Goal: Task Accomplishment & Management: Complete application form

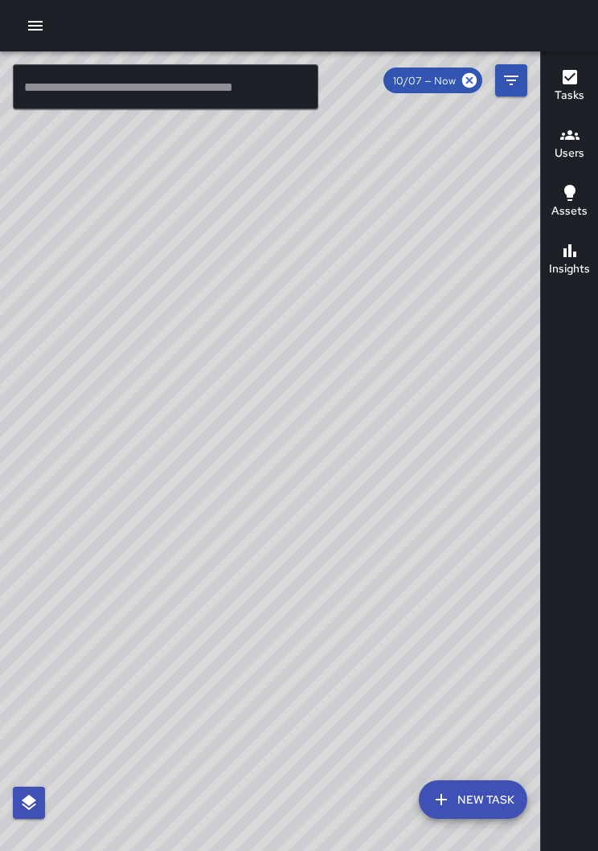
click at [37, 31] on icon "button" at bounding box center [35, 25] width 19 height 19
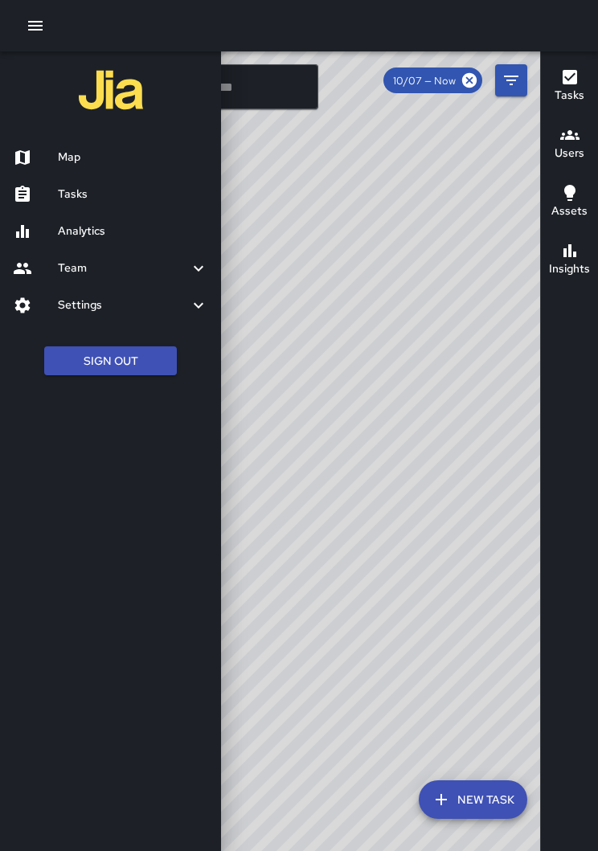
click at [93, 186] on h6 "Tasks" at bounding box center [133, 195] width 150 height 18
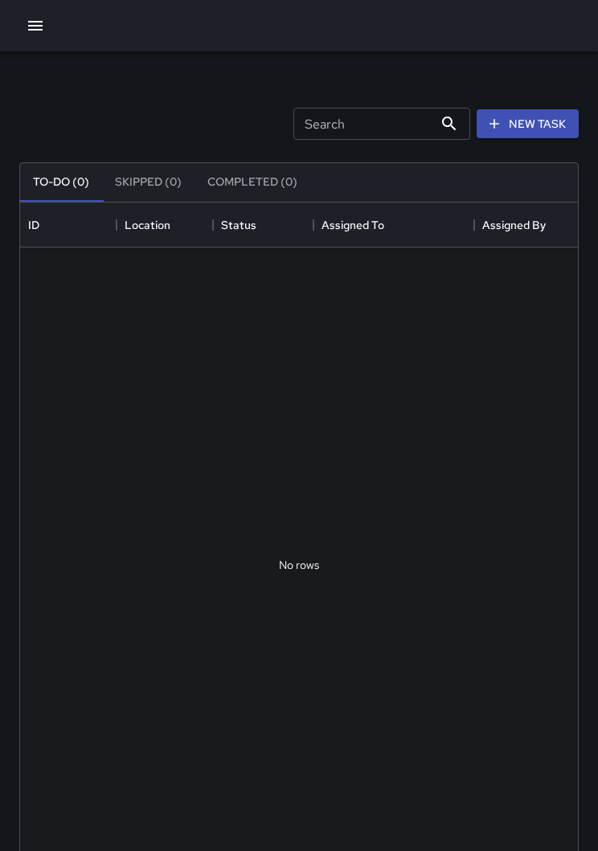
scroll to position [680, 557]
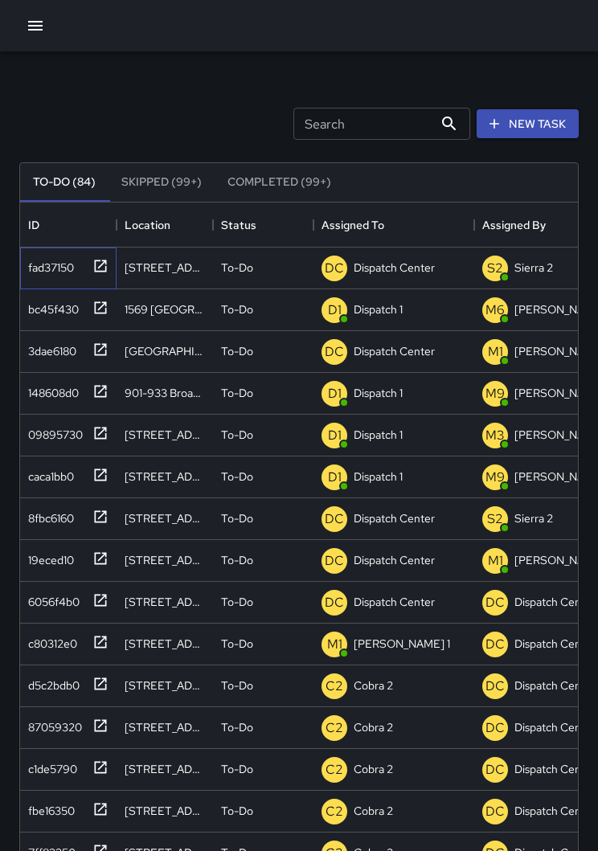
click at [100, 269] on icon at bounding box center [100, 266] width 16 height 16
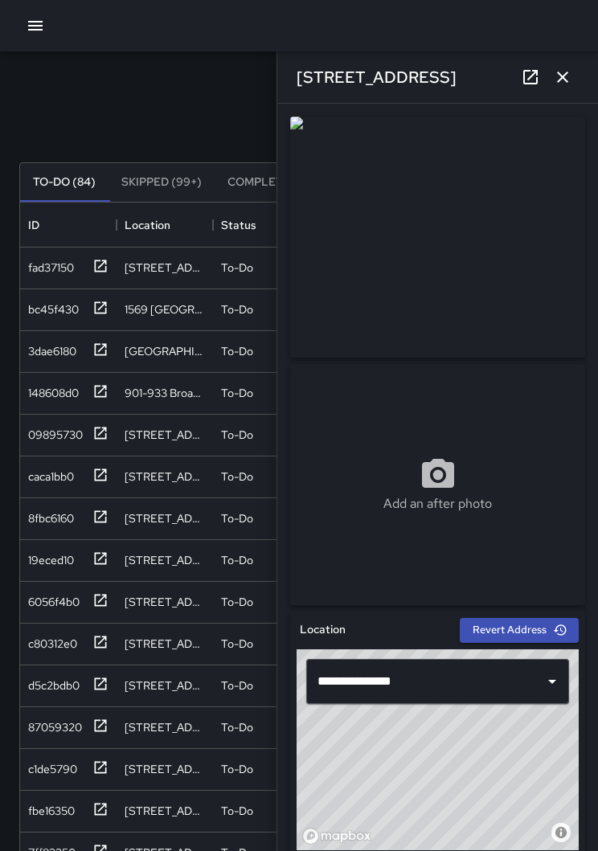
click at [562, 80] on icon "button" at bounding box center [562, 76] width 19 height 19
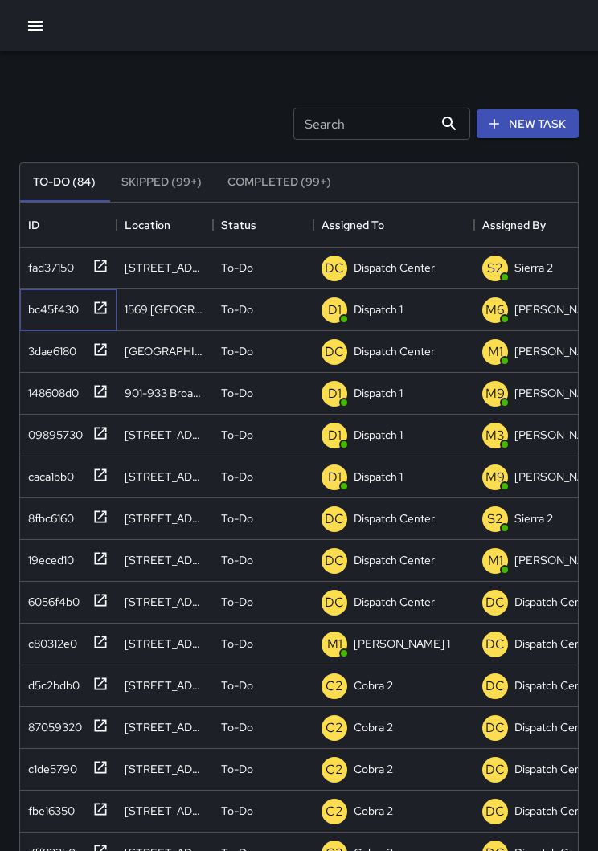
click at [101, 314] on icon at bounding box center [100, 308] width 16 height 16
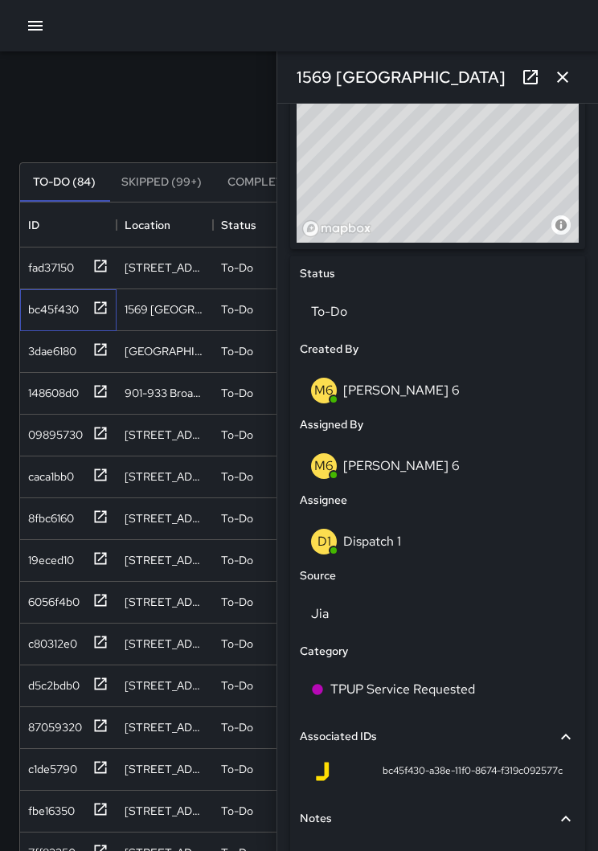
scroll to position [606, 0]
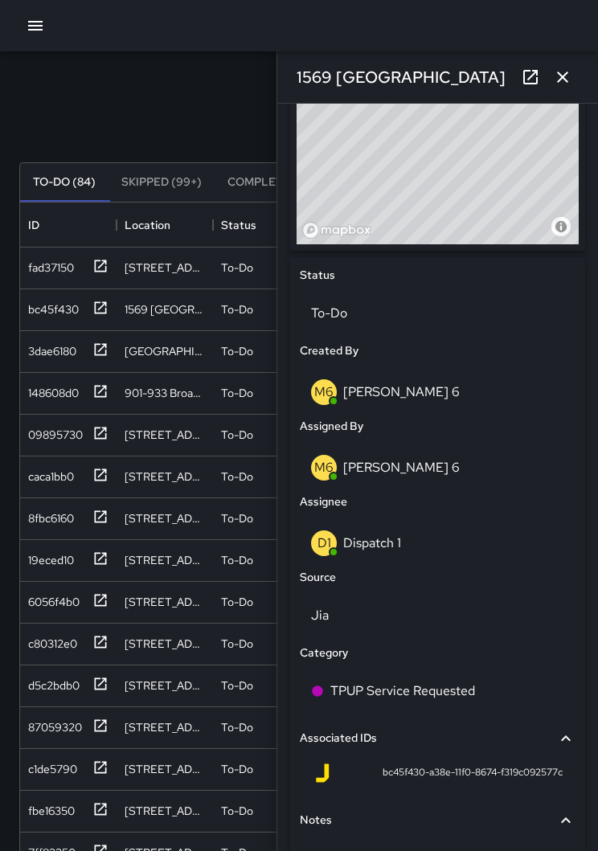
click at [424, 538] on div "D1 Dispatch 1" at bounding box center [437, 543] width 253 height 26
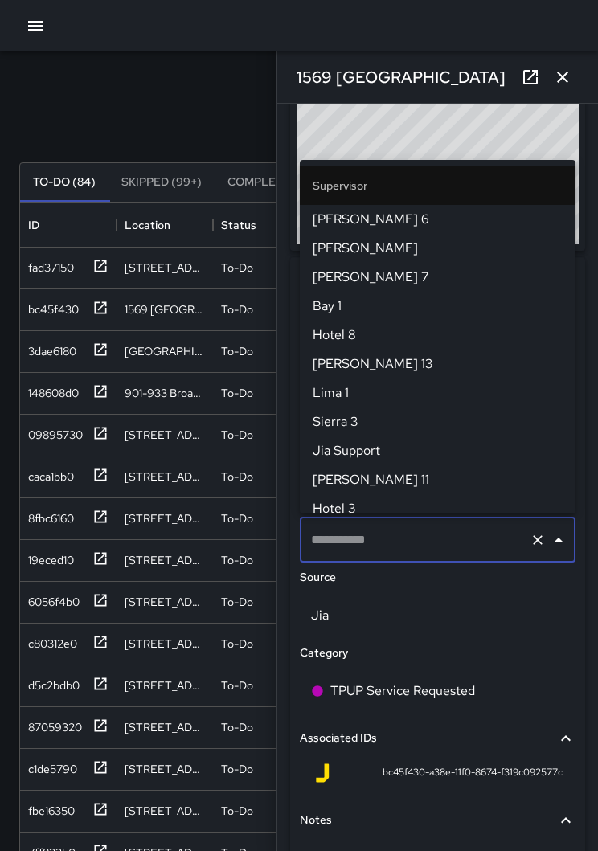
type input "**********"
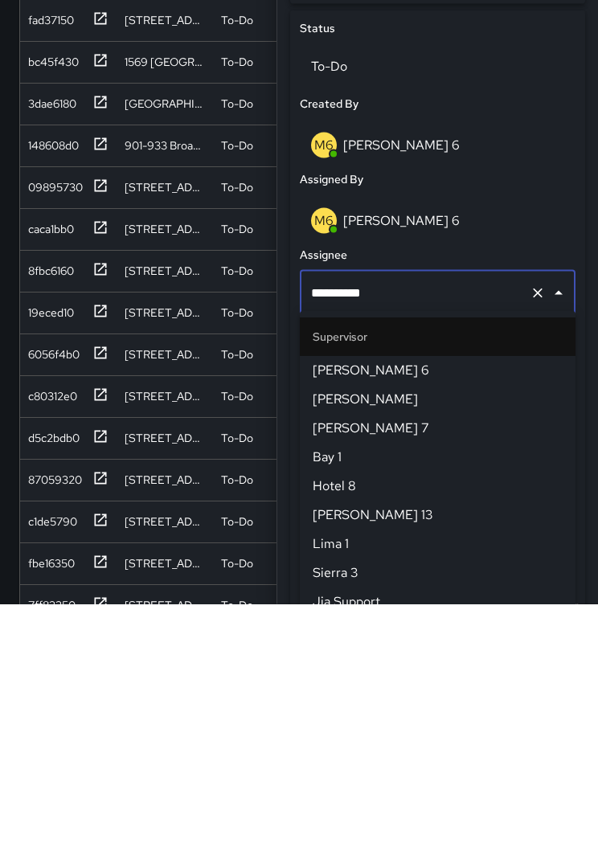
scroll to position [1012, 0]
click at [534, 532] on icon "Clear" at bounding box center [537, 540] width 16 height 16
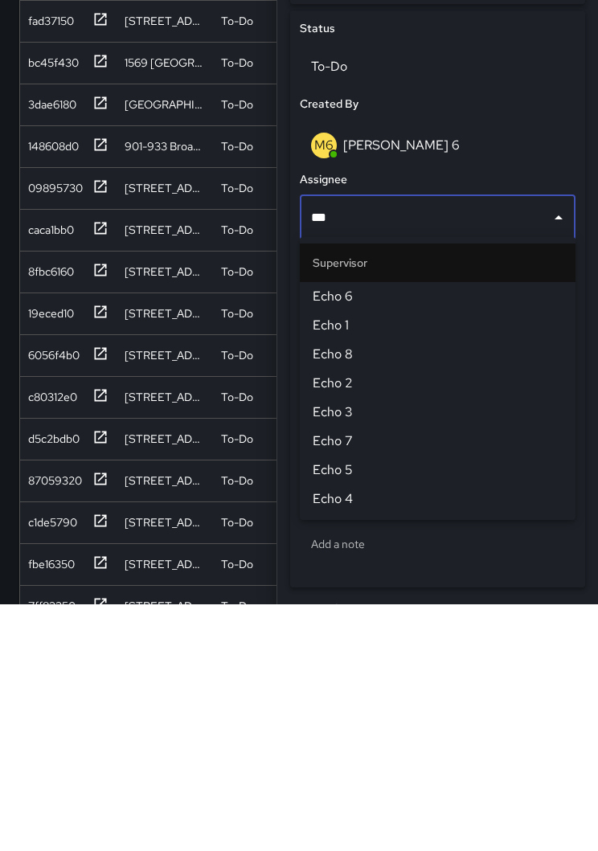
type input "****"
click at [343, 562] on span "Echo 1" at bounding box center [437, 571] width 250 height 19
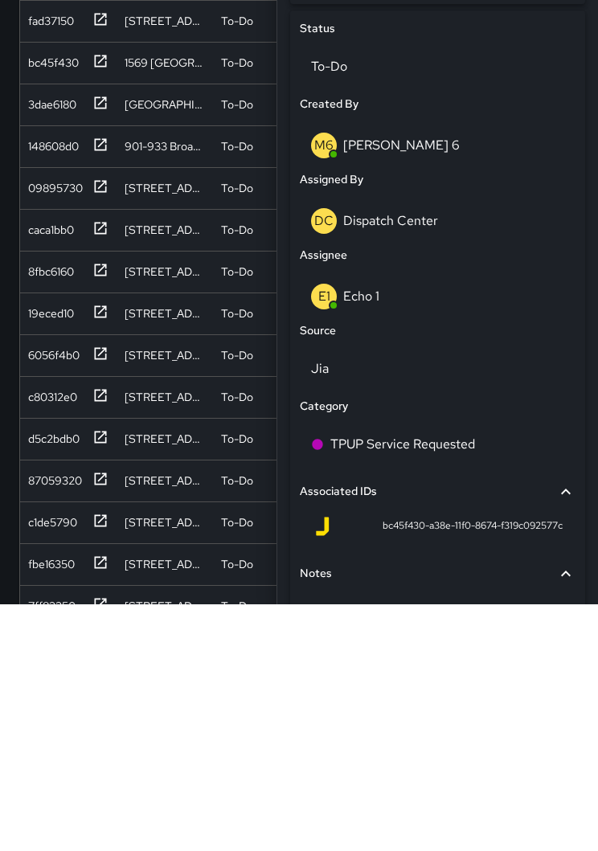
scroll to position [98, 0]
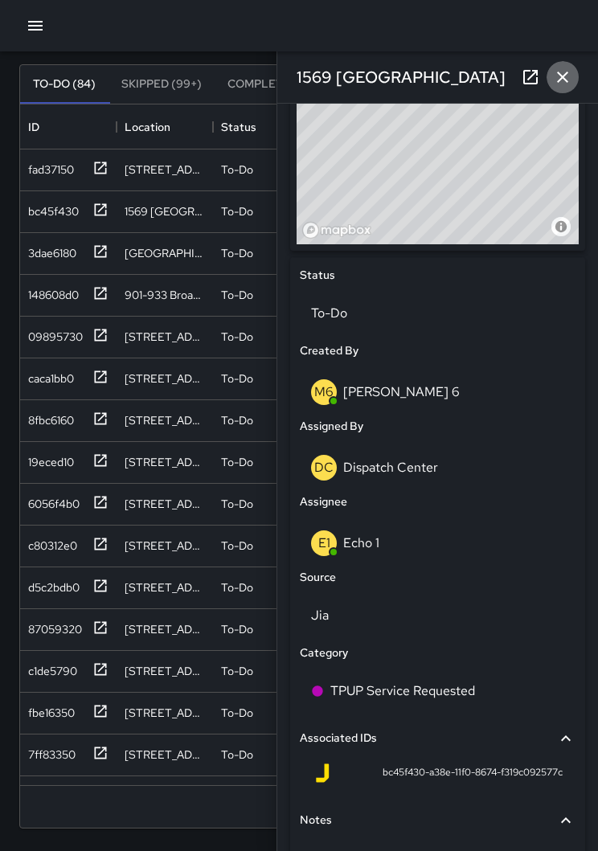
click at [562, 72] on icon "button" at bounding box center [562, 76] width 19 height 19
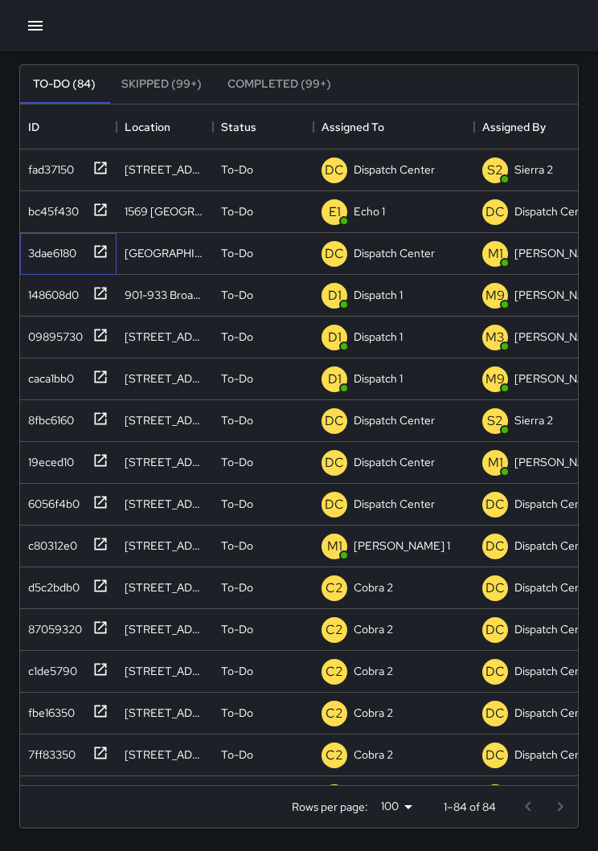
click at [104, 251] on icon at bounding box center [100, 251] width 16 height 16
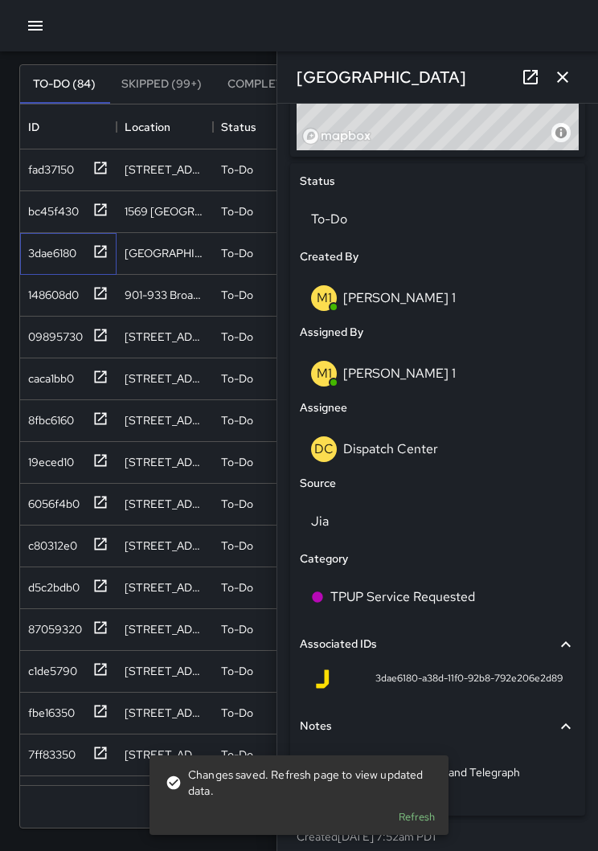
scroll to position [699, 0]
click at [442, 455] on div "DC Dispatch Center" at bounding box center [437, 450] width 253 height 26
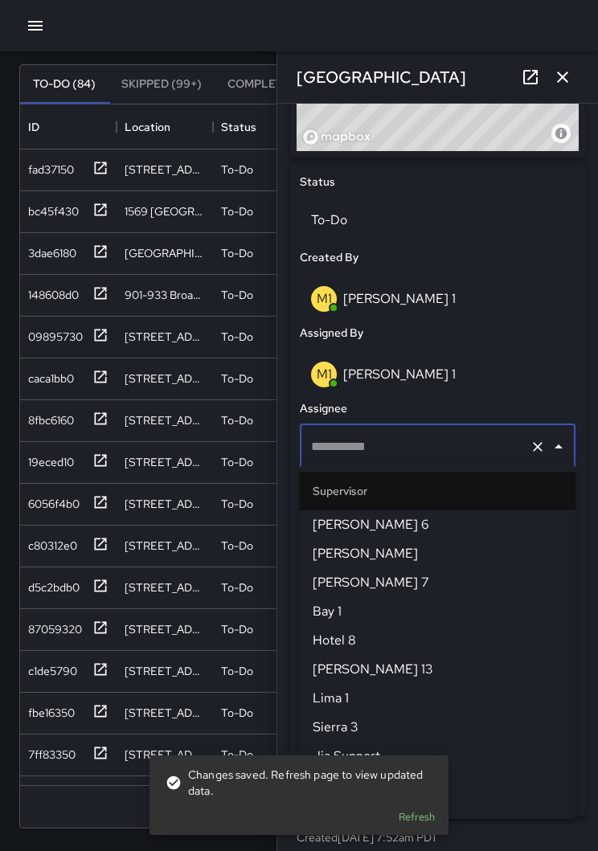
type input "**********"
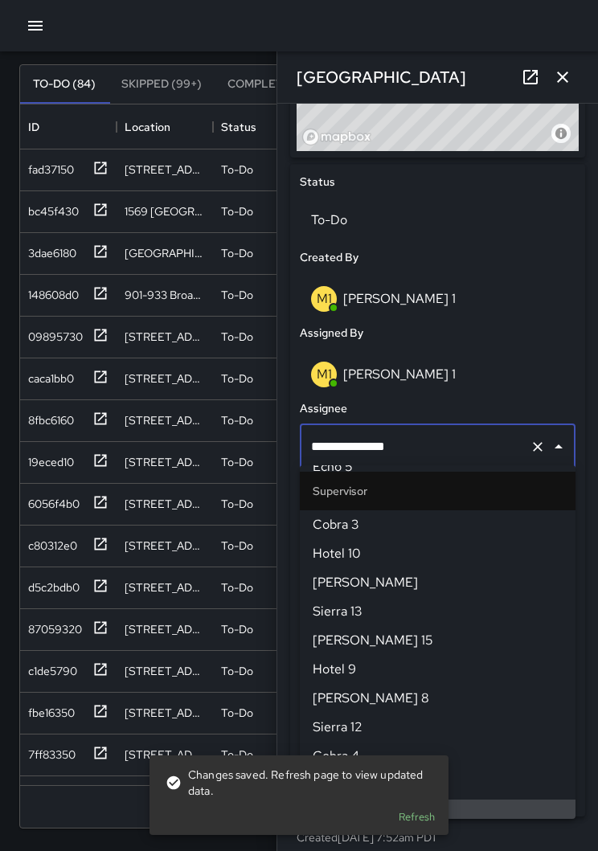
click at [533, 443] on icon "Clear" at bounding box center [537, 447] width 16 height 16
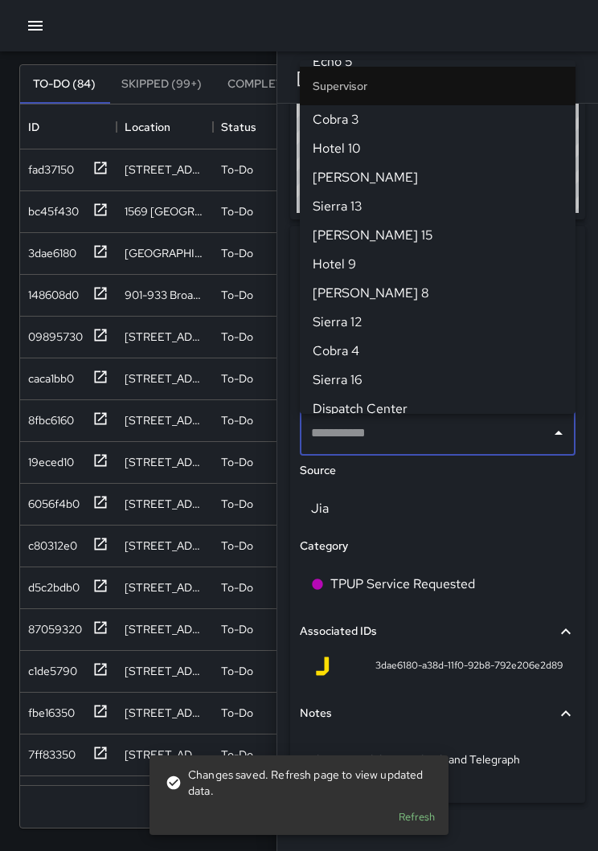
scroll to position [0, 0]
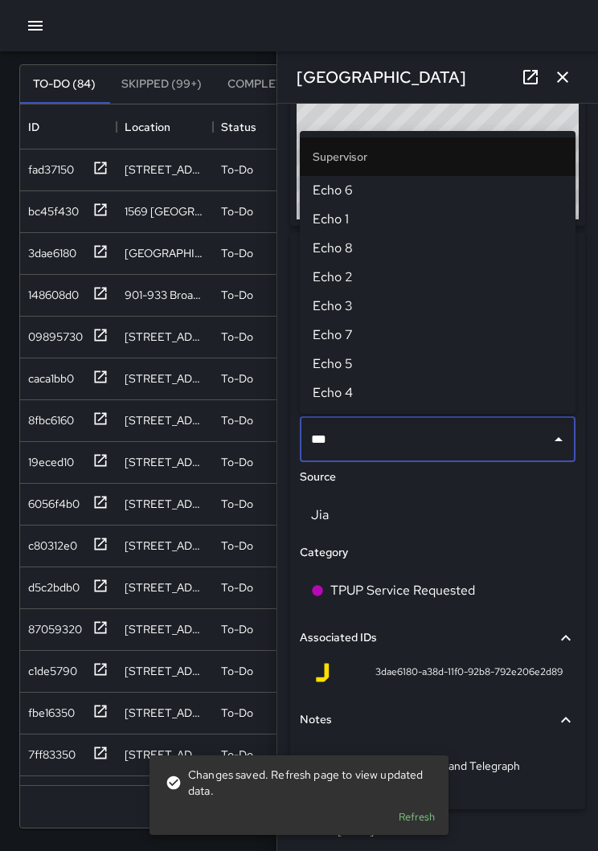
type input "****"
click at [349, 230] on li "Echo 1" at bounding box center [437, 219] width 275 height 29
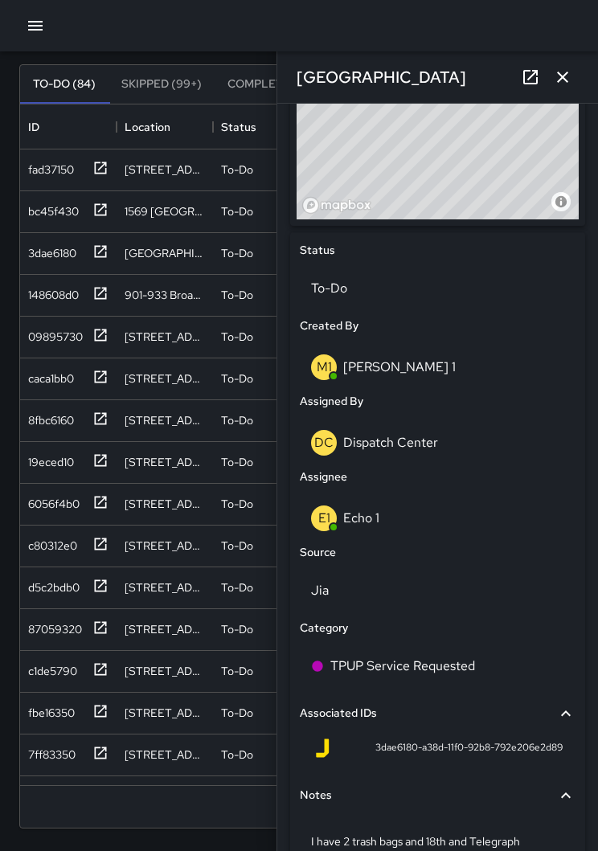
click at [561, 72] on icon "button" at bounding box center [562, 76] width 19 height 19
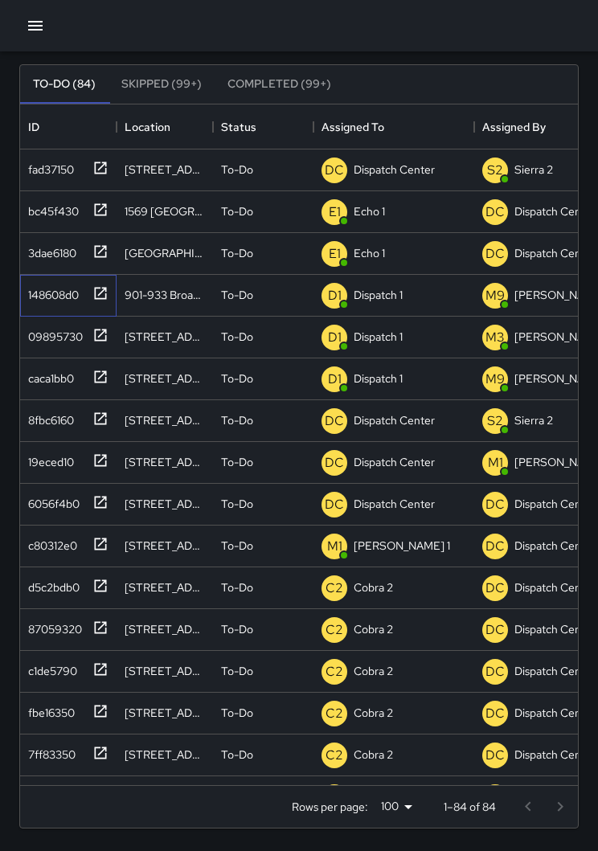
click at [111, 294] on div "148608d0" at bounding box center [68, 296] width 96 height 42
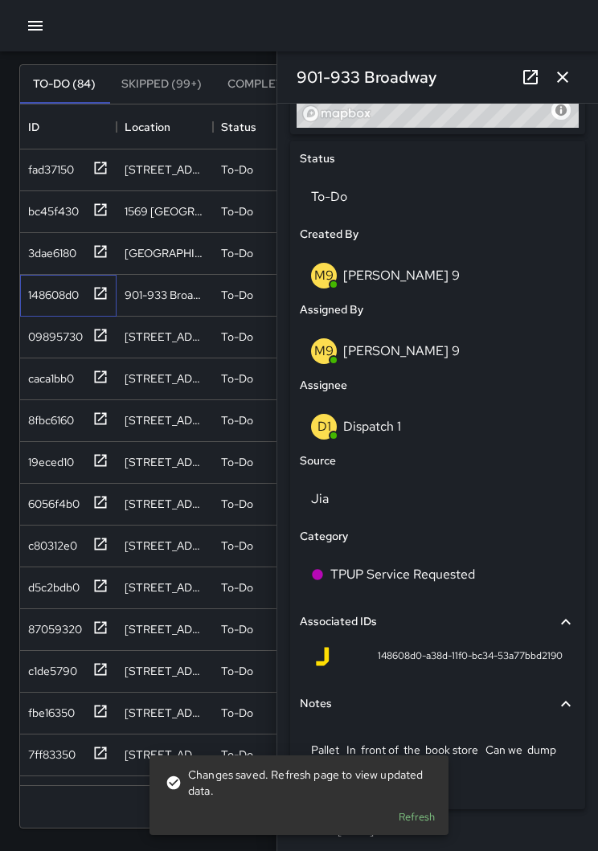
scroll to position [721, 0]
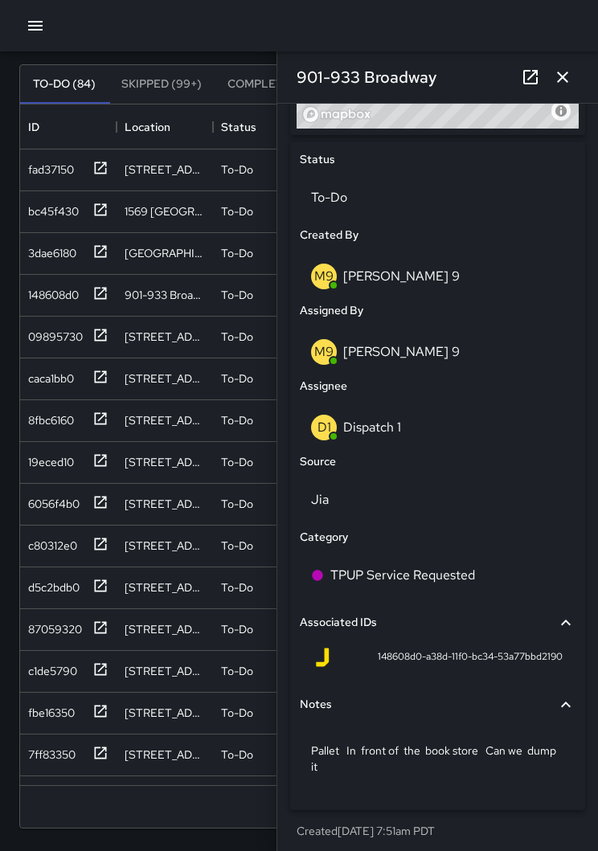
click at [443, 565] on p "TPUP Service Requested" at bounding box center [402, 574] width 145 height 19
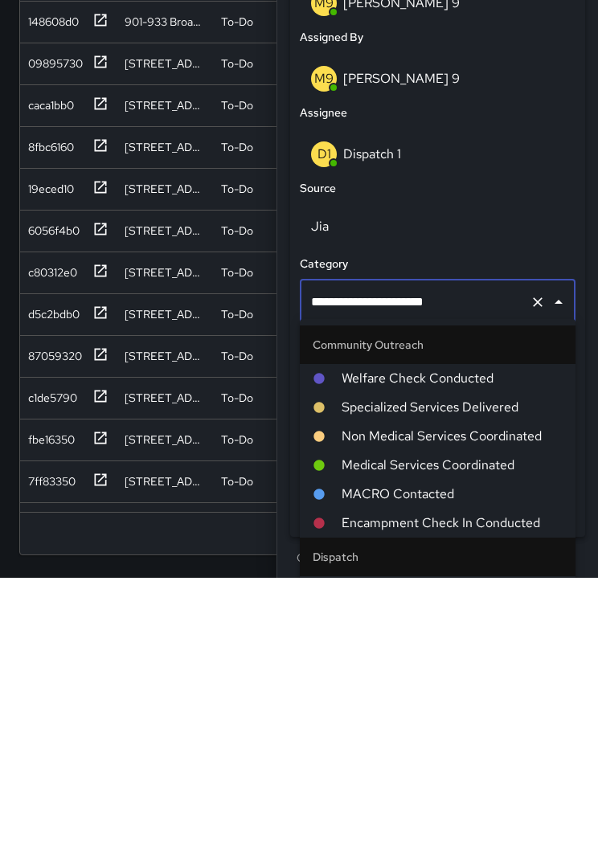
scroll to position [887, 0]
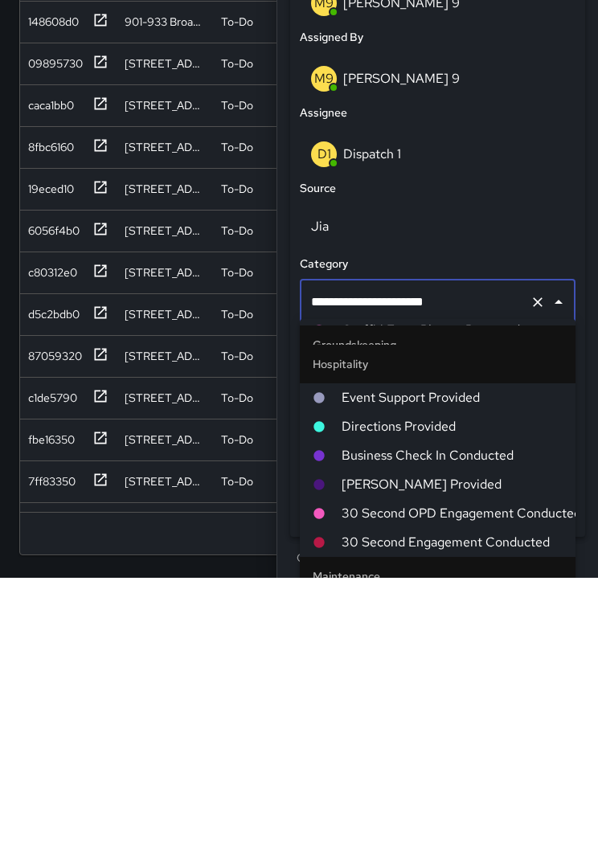
click at [534, 564] on button "Clear" at bounding box center [537, 575] width 22 height 22
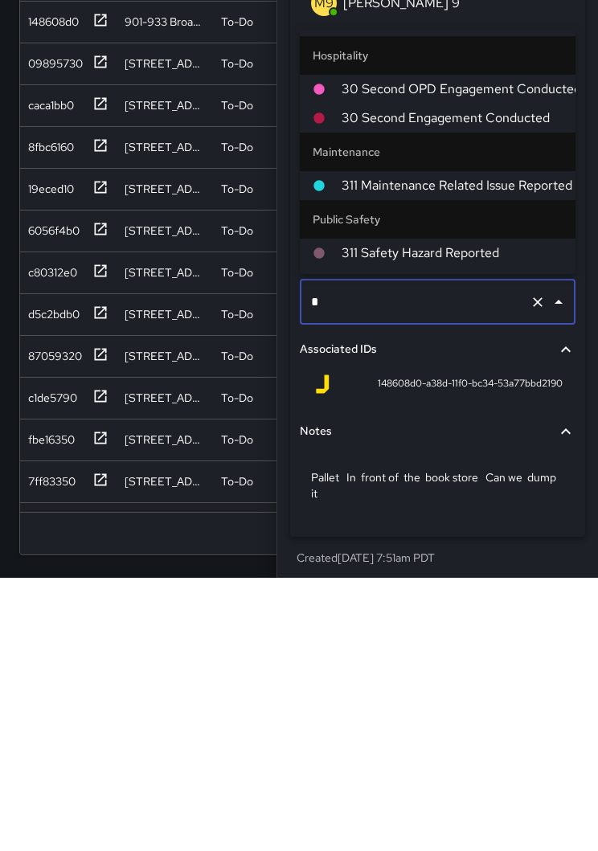
scroll to position [0, 0]
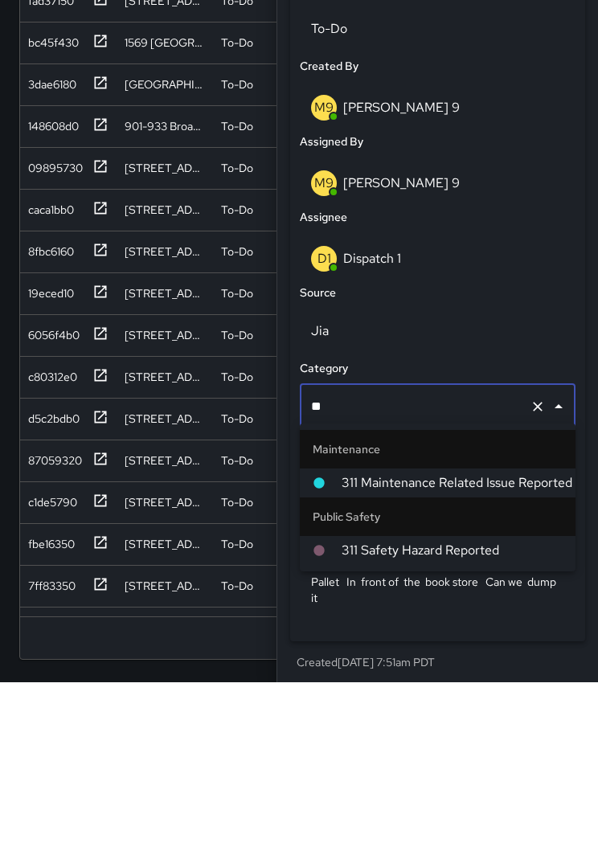
type input "***"
click at [464, 642] on span "311 Maintenance Related Issue Reported" at bounding box center [451, 651] width 221 height 19
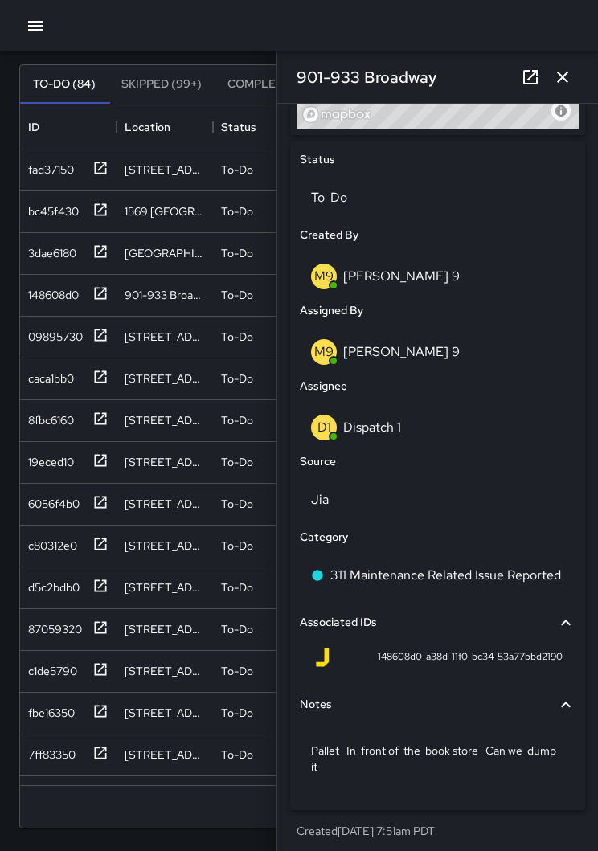
click at [561, 71] on icon "button" at bounding box center [562, 76] width 19 height 19
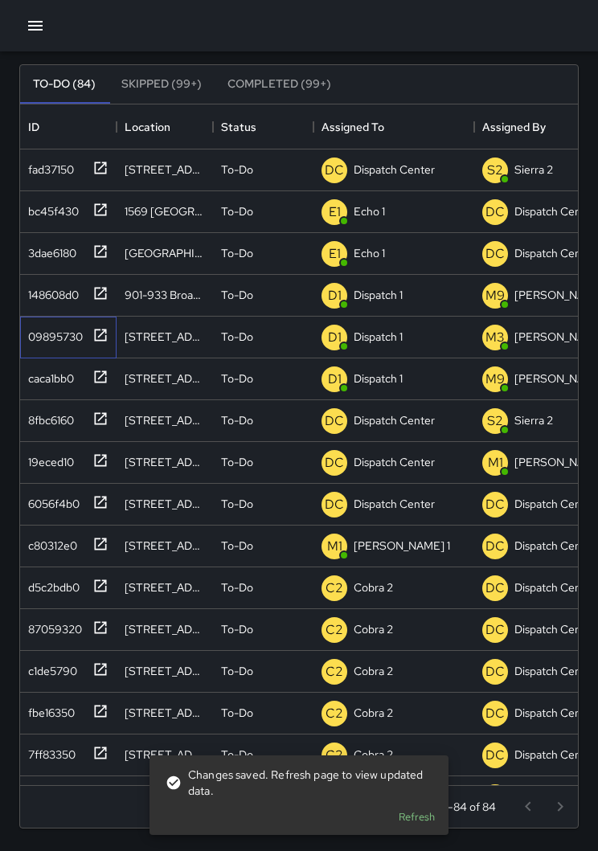
click at [104, 337] on icon at bounding box center [100, 335] width 16 height 16
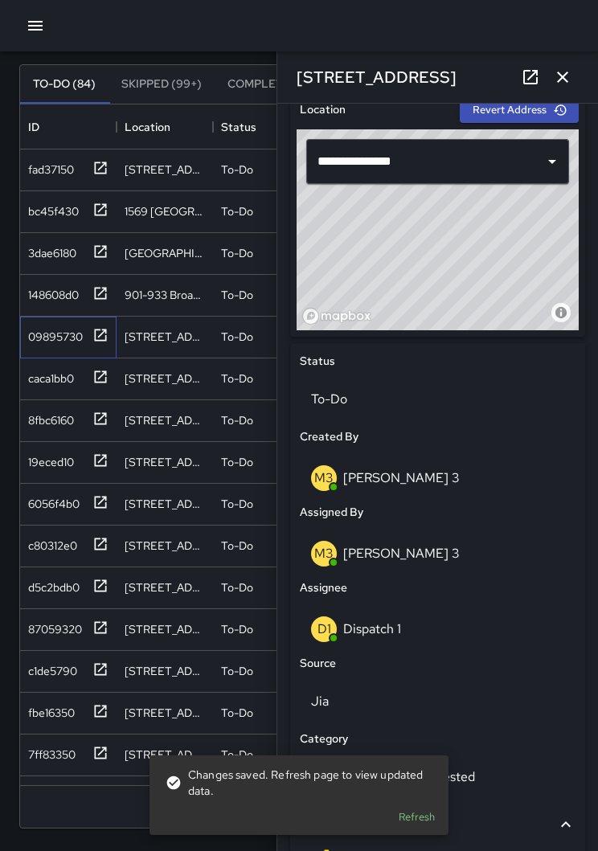
scroll to position [577, 0]
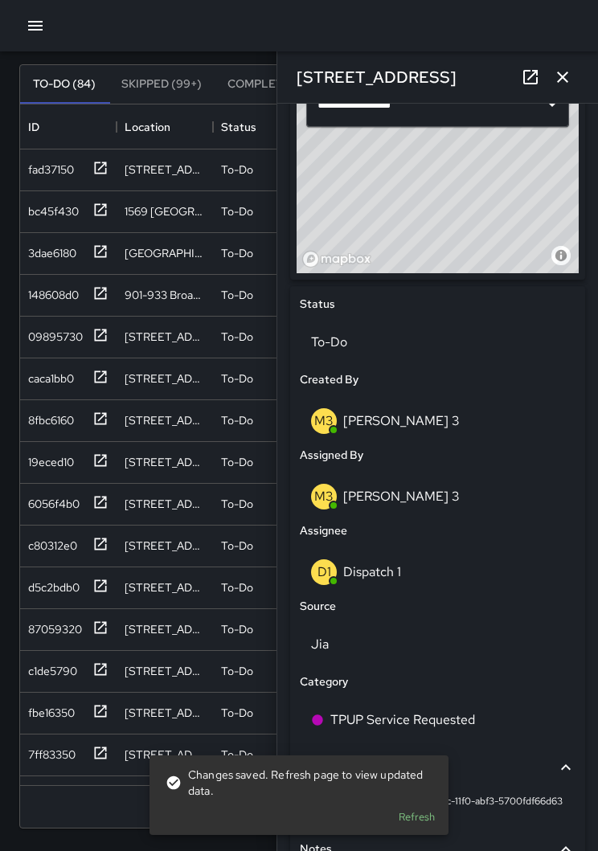
click at [419, 569] on div "D1 Dispatch 1" at bounding box center [437, 572] width 253 height 26
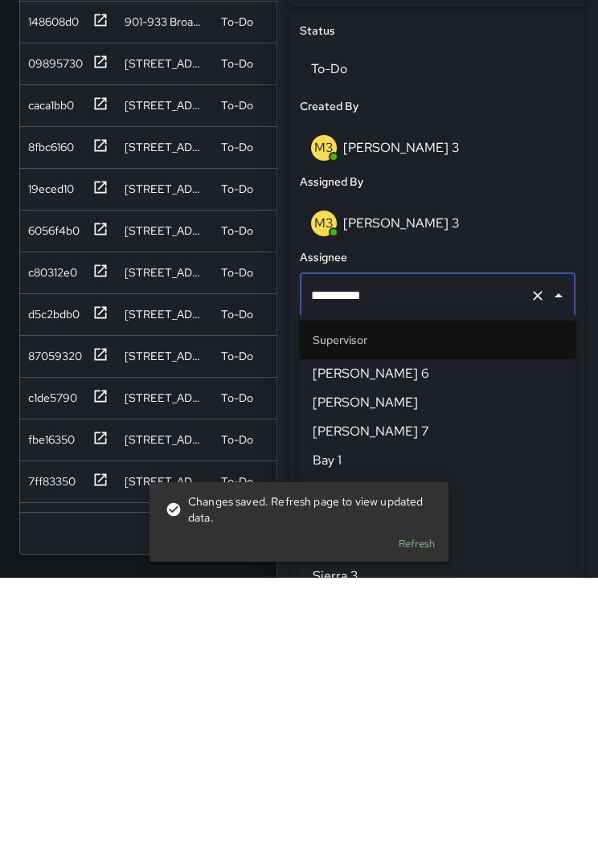
scroll to position [1012, 0]
click at [526, 557] on button "Clear" at bounding box center [537, 568] width 22 height 22
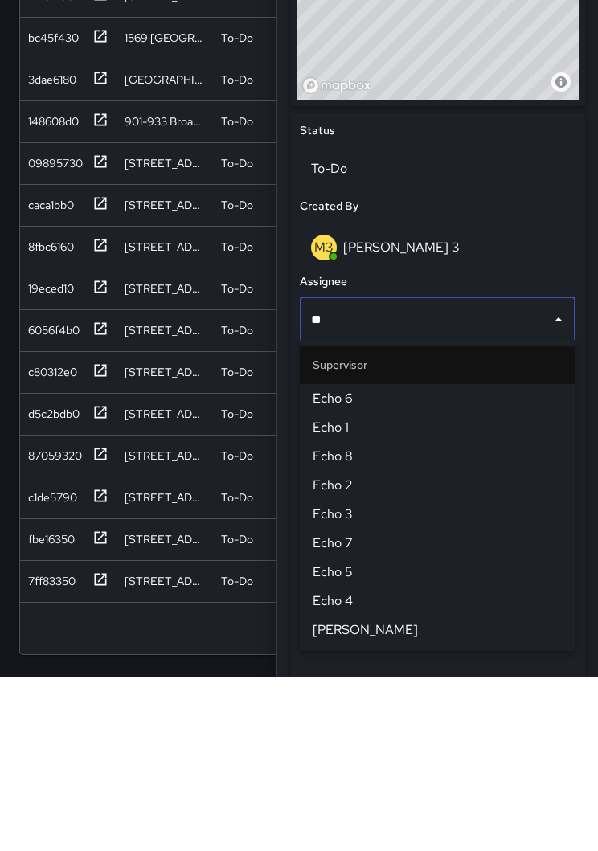
type input "***"
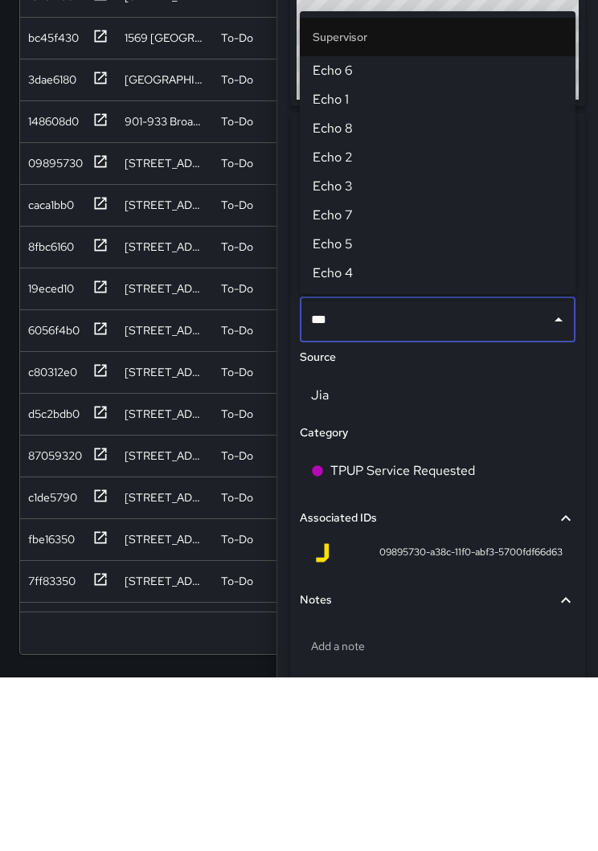
click at [353, 263] on span "Echo 1" at bounding box center [437, 272] width 250 height 19
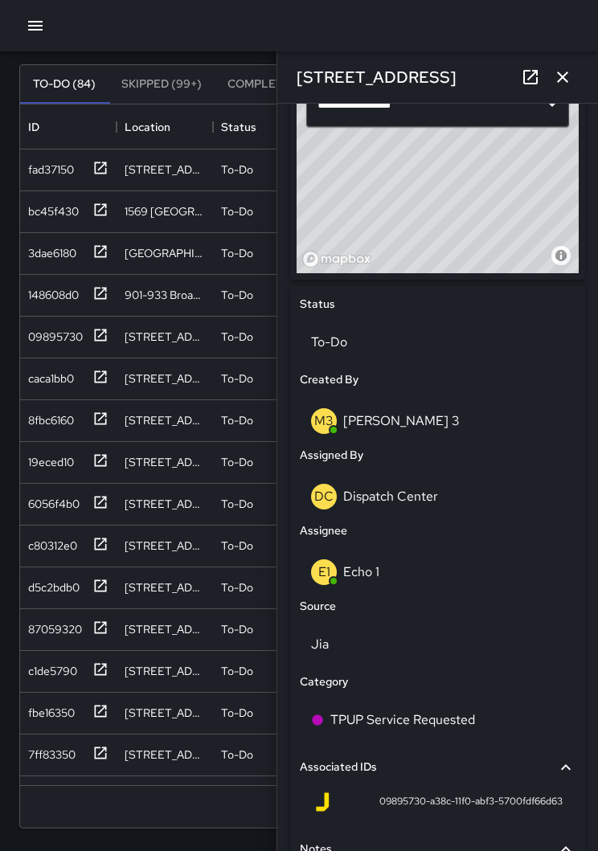
click at [561, 77] on icon "button" at bounding box center [562, 76] width 11 height 11
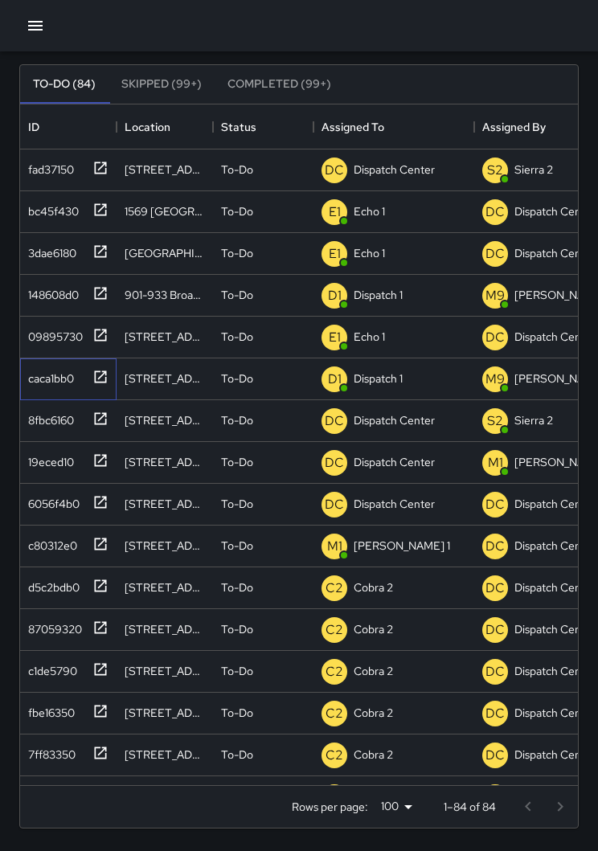
click at [106, 377] on icon at bounding box center [101, 376] width 12 height 12
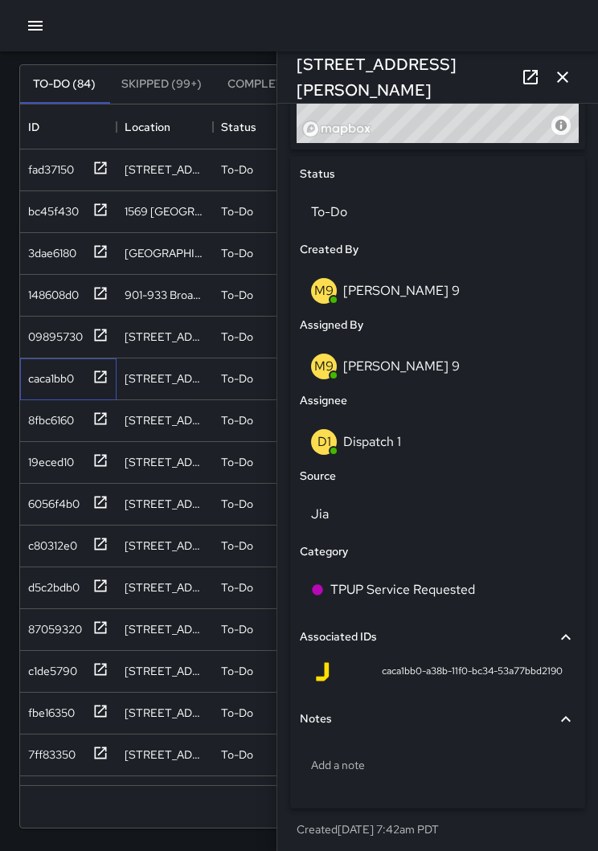
scroll to position [705, 0]
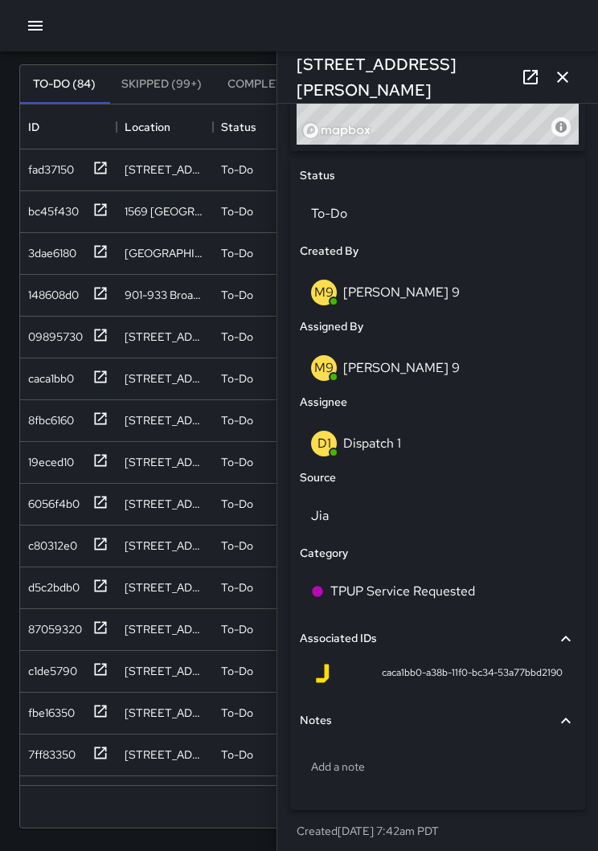
click at [399, 435] on p "Dispatch 1" at bounding box center [372, 443] width 58 height 17
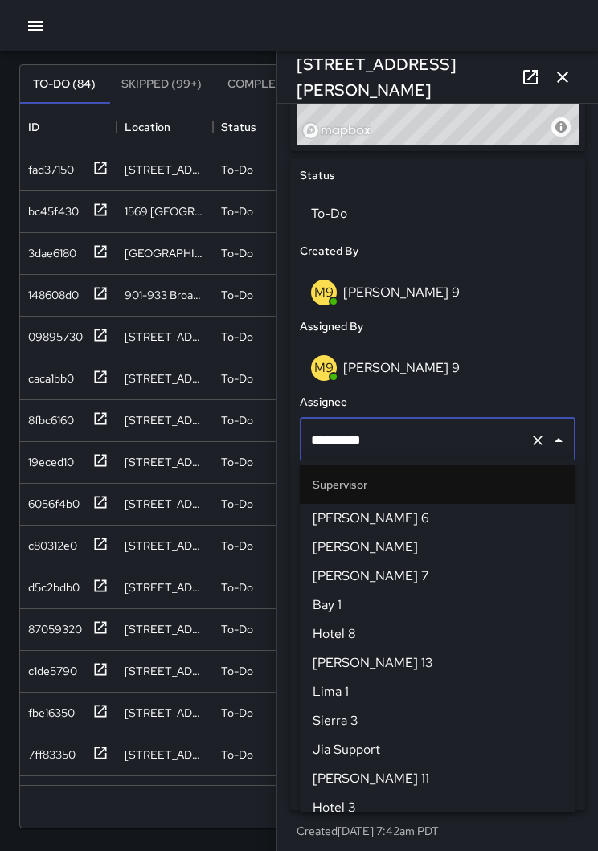
scroll to position [1012, 0]
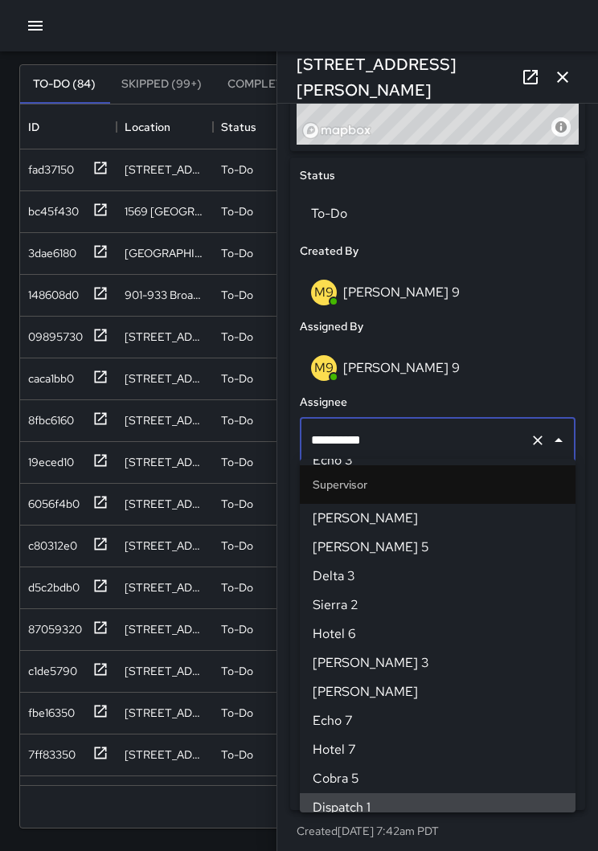
click at [520, 436] on input "**********" at bounding box center [415, 440] width 216 height 31
click at [528, 442] on button "Clear" at bounding box center [537, 440] width 22 height 22
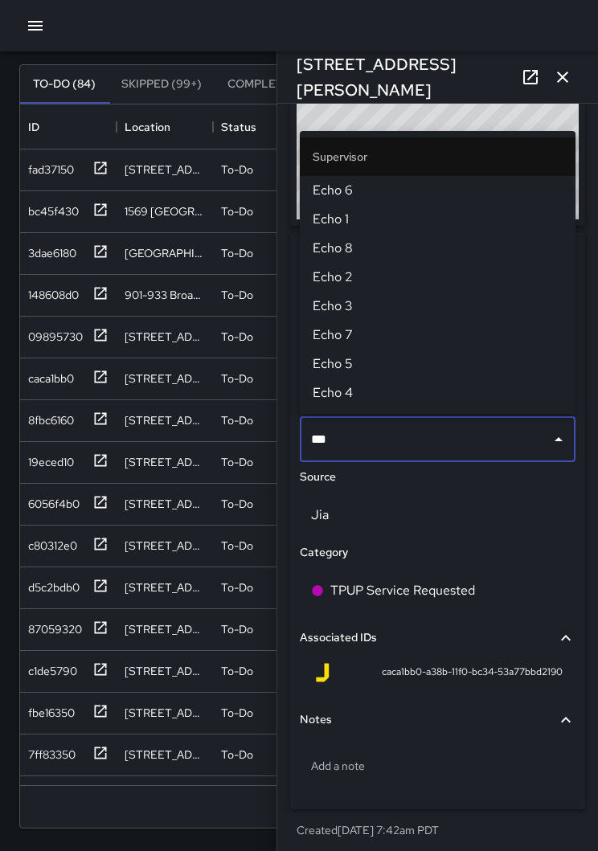
type input "****"
click at [337, 226] on span "Echo 1" at bounding box center [437, 219] width 250 height 19
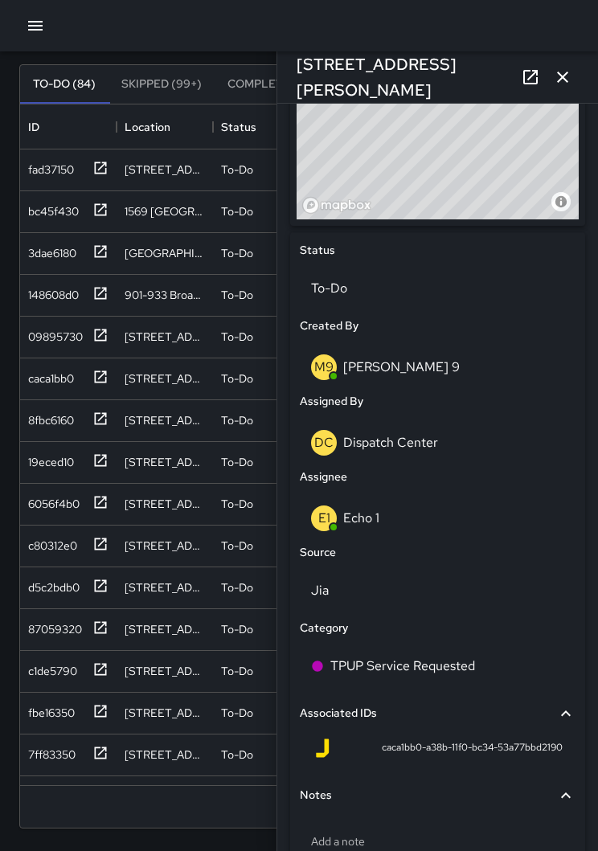
click at [561, 83] on icon "button" at bounding box center [562, 76] width 19 height 19
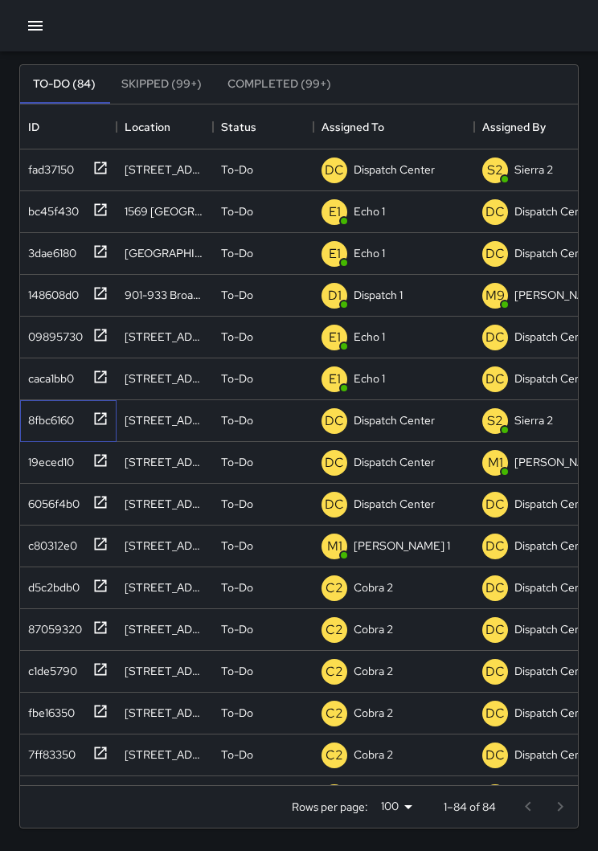
click at [110, 427] on div "8fbc6160" at bounding box center [68, 421] width 96 height 42
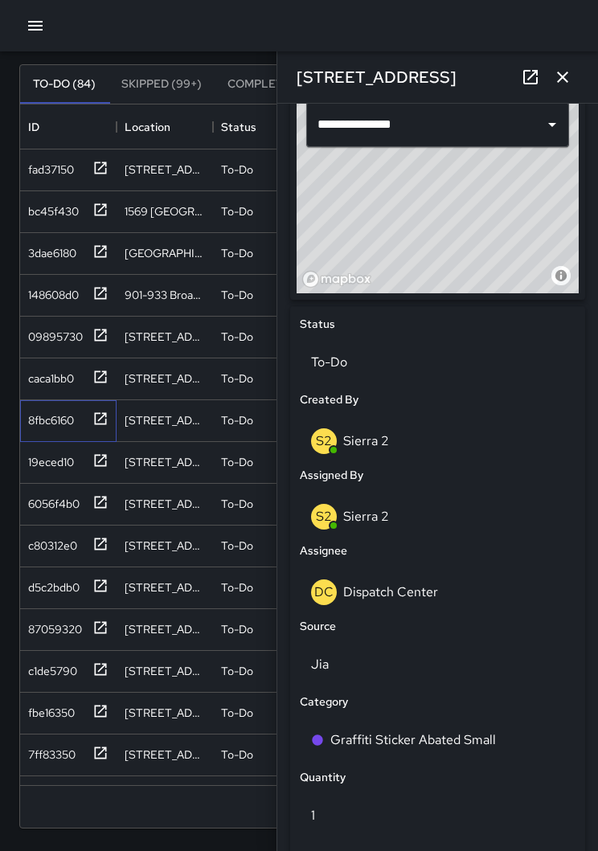
scroll to position [569, 0]
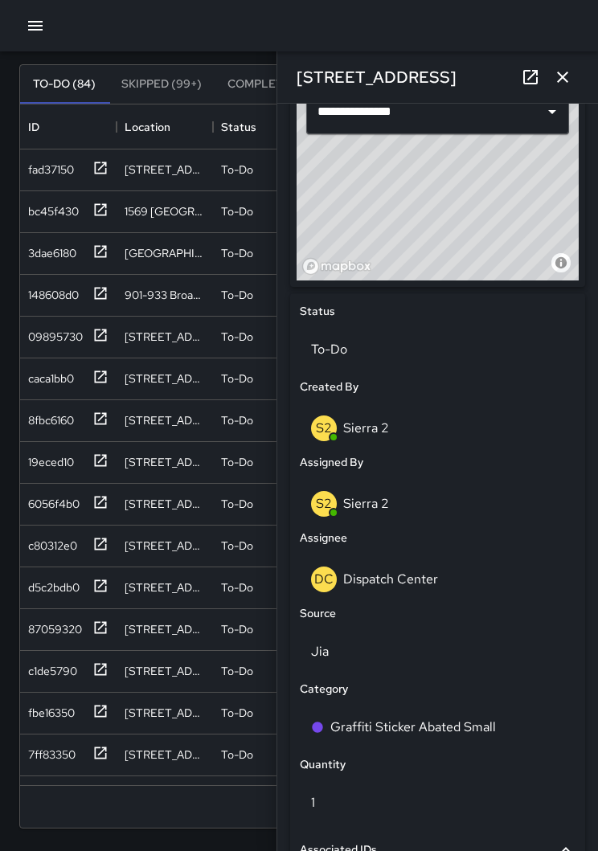
click at [430, 583] on p "Dispatch Center" at bounding box center [390, 578] width 95 height 17
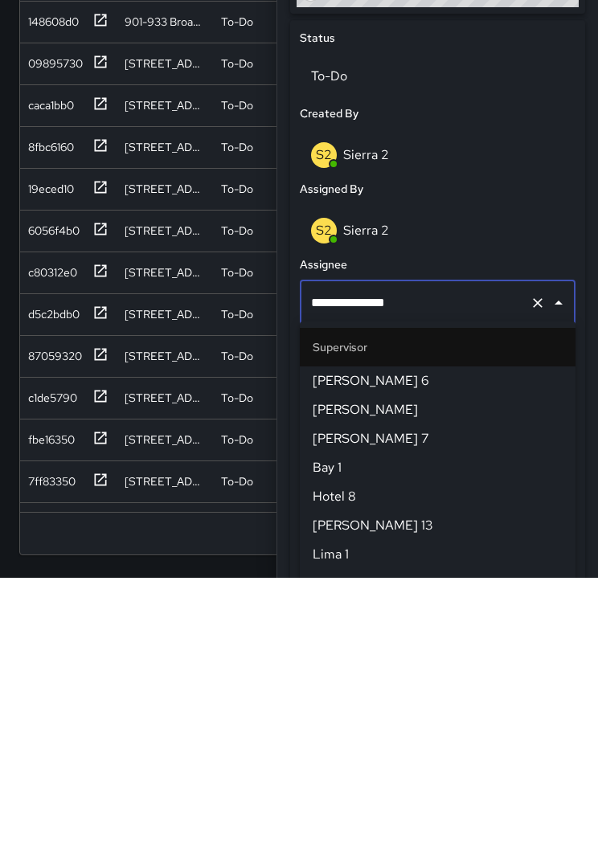
scroll to position [1590, 0]
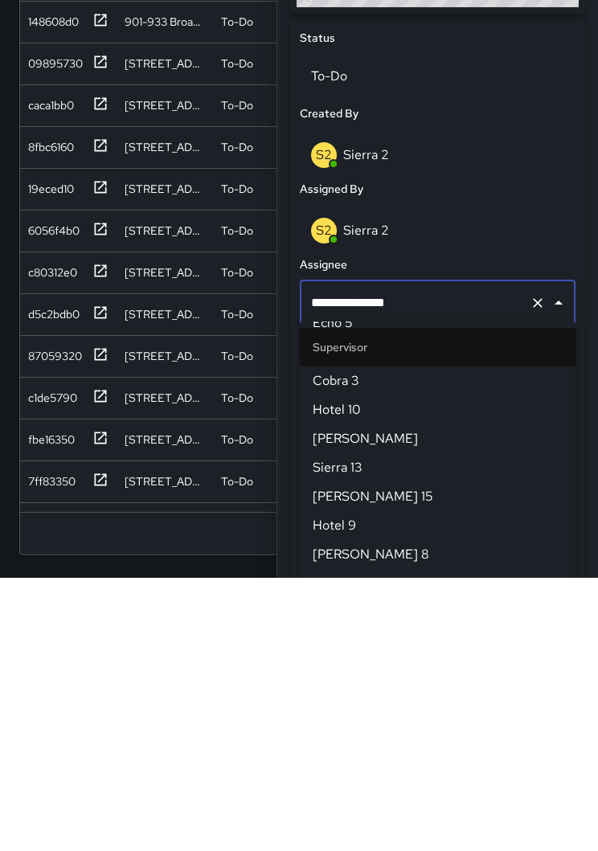
click at [532, 568] on icon "Clear" at bounding box center [537, 576] width 16 height 16
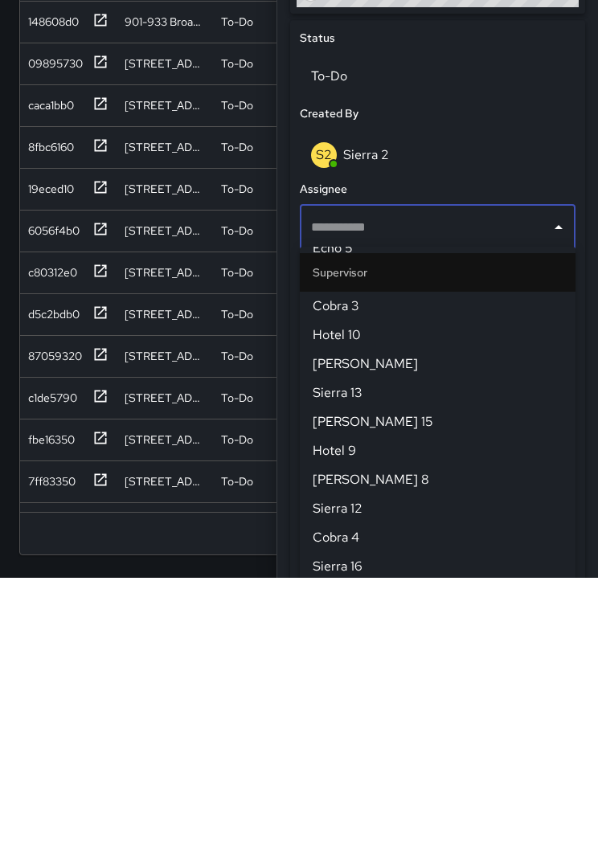
scroll to position [0, 0]
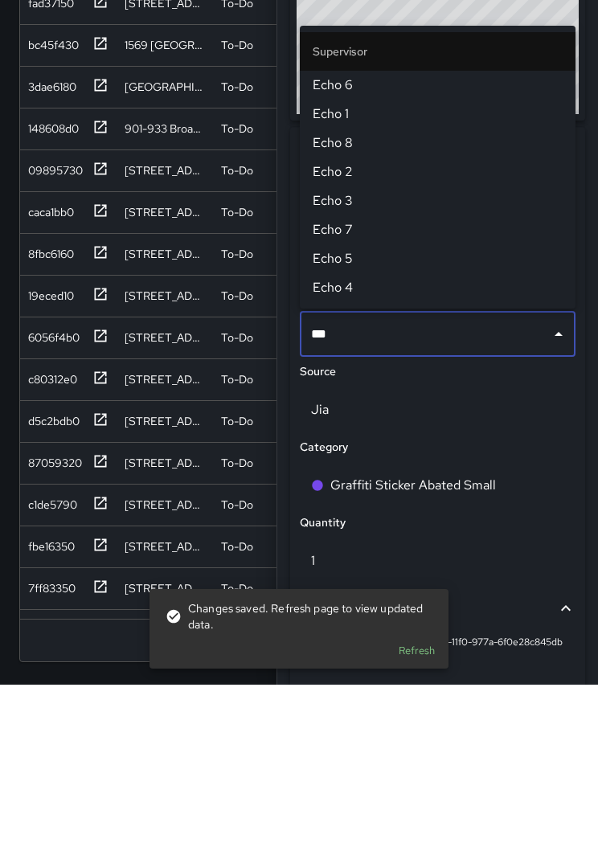
type input "****"
click at [359, 242] on span "Echo 6" at bounding box center [437, 251] width 250 height 19
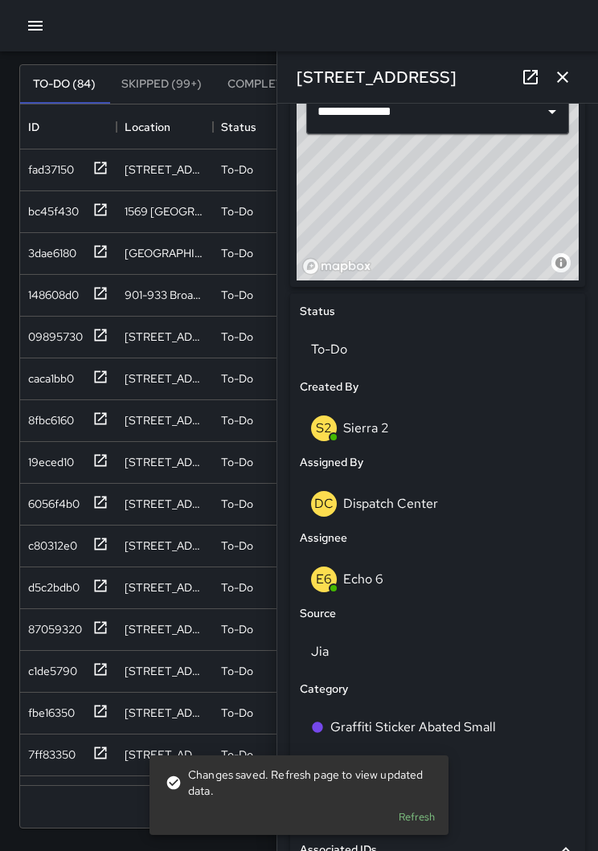
click at [556, 79] on icon "button" at bounding box center [562, 76] width 19 height 19
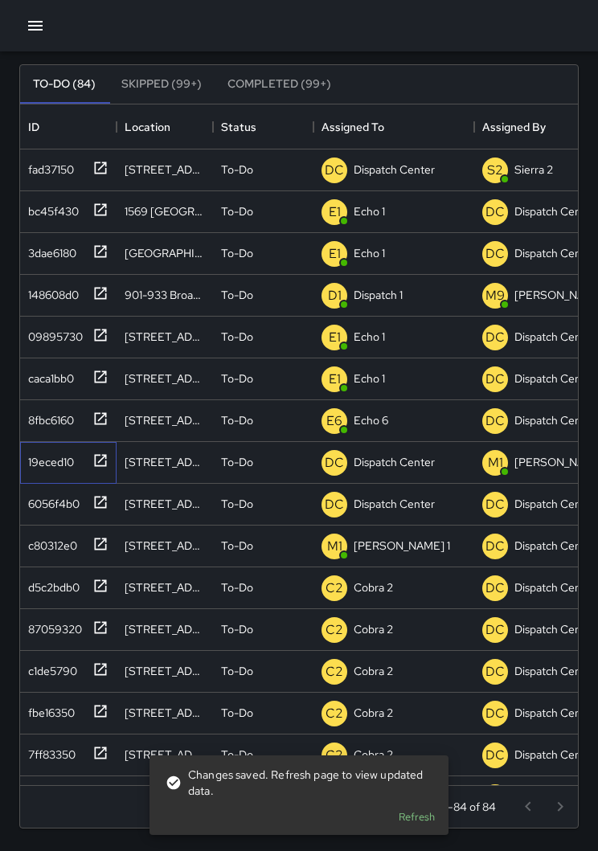
click at [108, 465] on div "19eced10" at bounding box center [68, 463] width 96 height 42
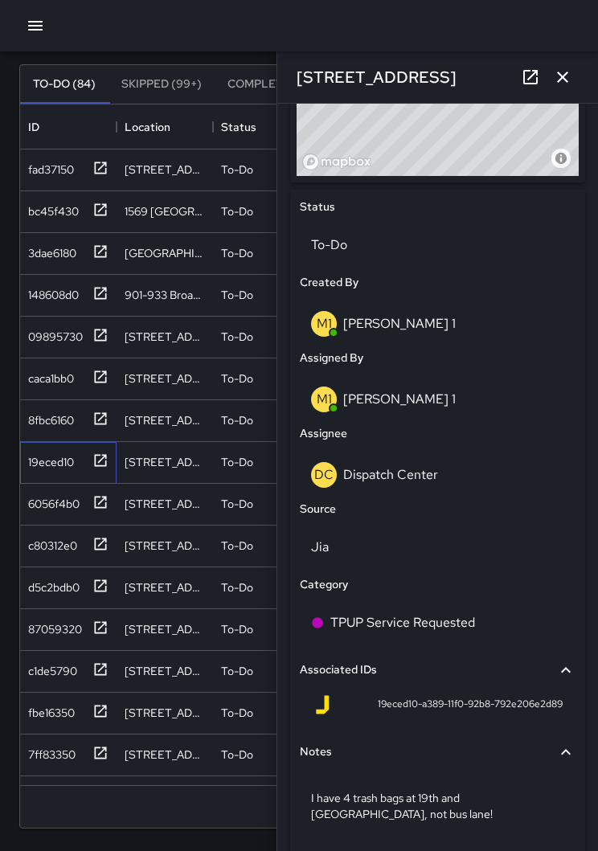
scroll to position [676, 0]
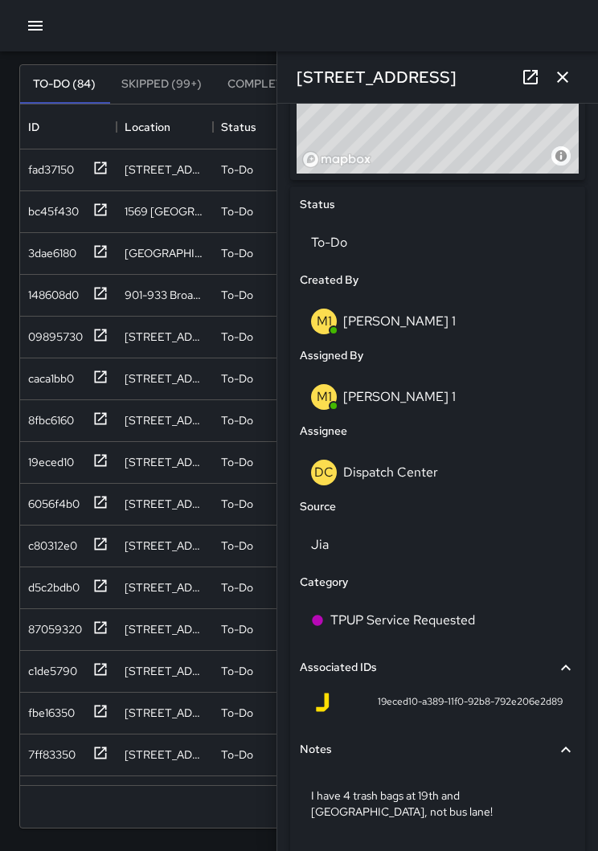
click at [447, 467] on div "DC Dispatch Center" at bounding box center [437, 472] width 253 height 26
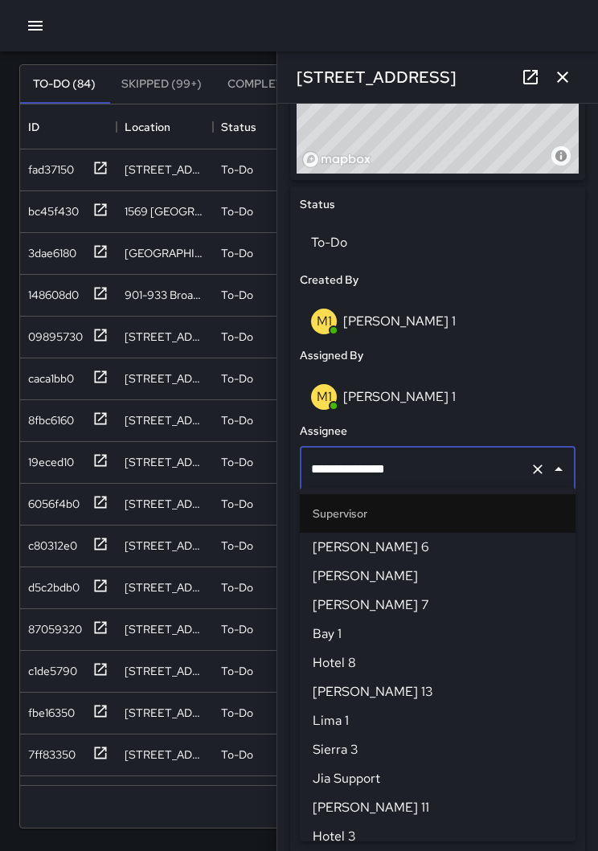
scroll to position [1590, 0]
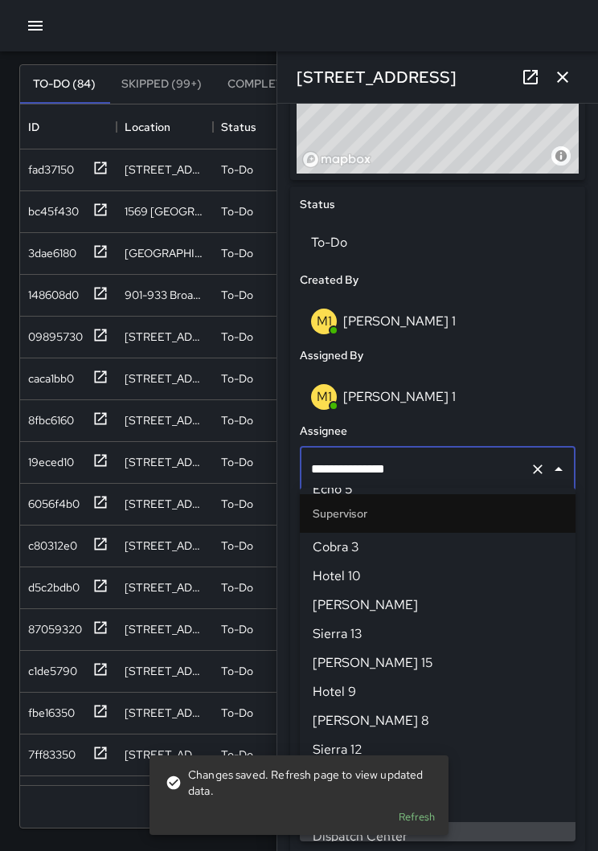
click at [532, 461] on icon "Clear" at bounding box center [537, 469] width 16 height 16
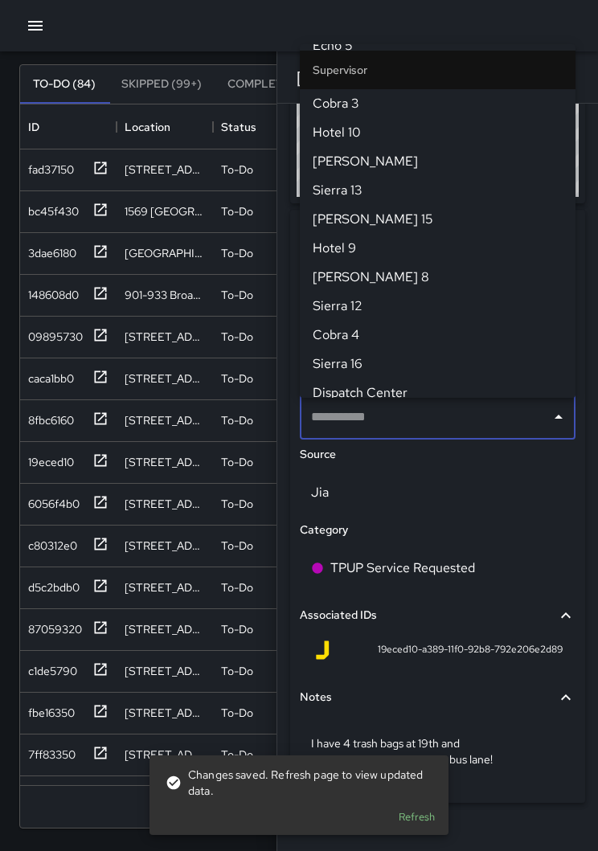
scroll to position [0, 0]
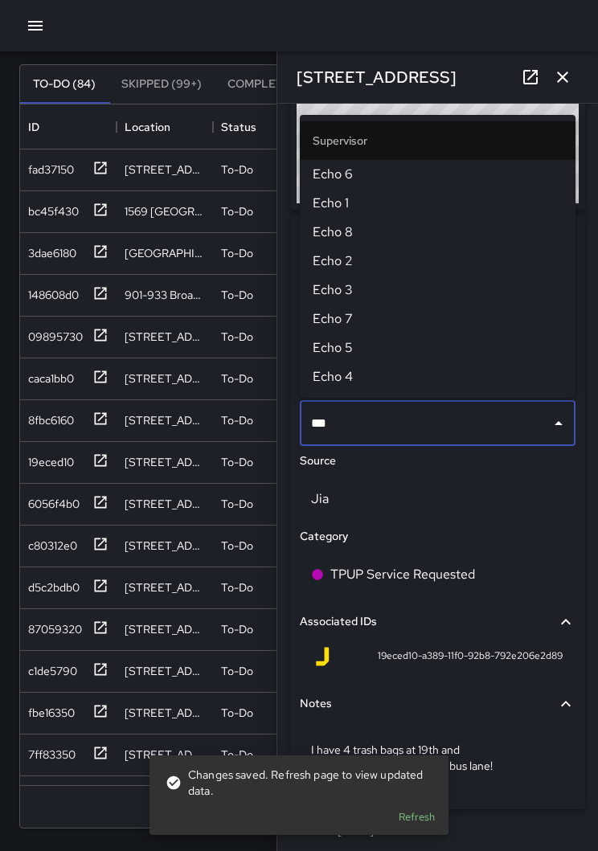
type input "****"
click at [349, 203] on span "Echo 1" at bounding box center [437, 203] width 250 height 19
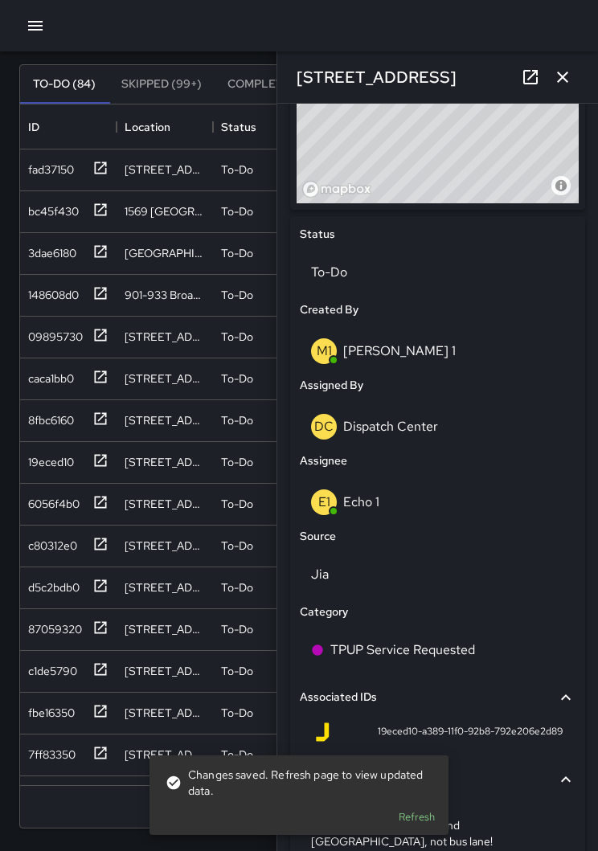
click at [558, 85] on icon "button" at bounding box center [562, 76] width 19 height 19
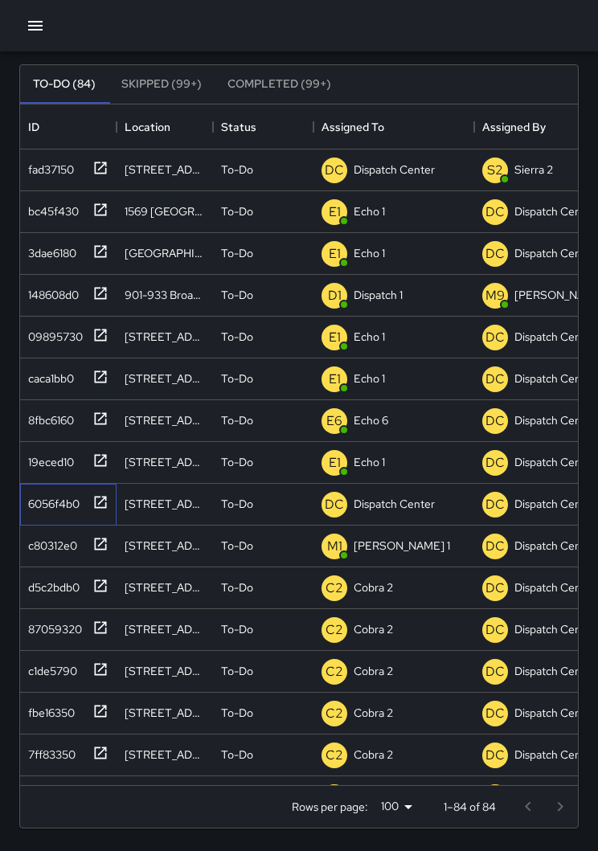
click at [112, 506] on div "6056f4b0" at bounding box center [68, 505] width 96 height 42
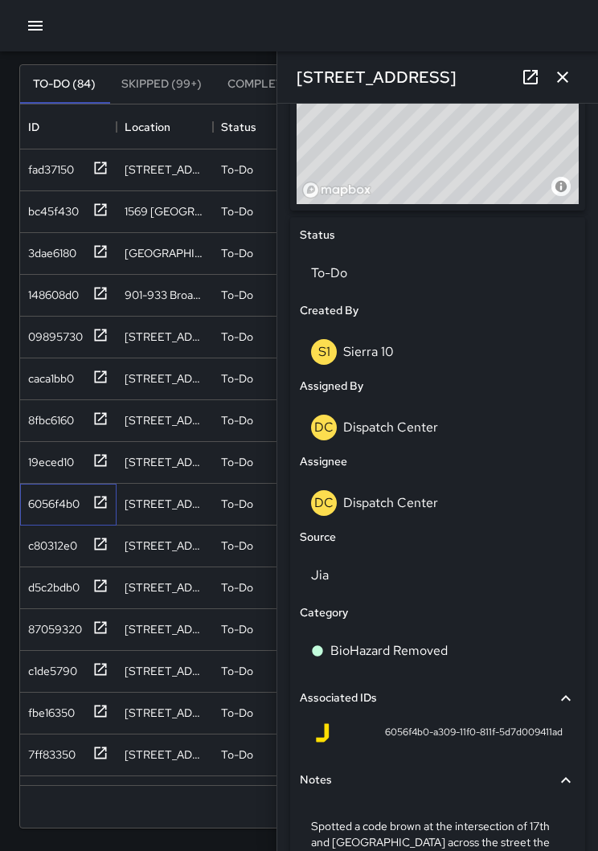
scroll to position [644, 0]
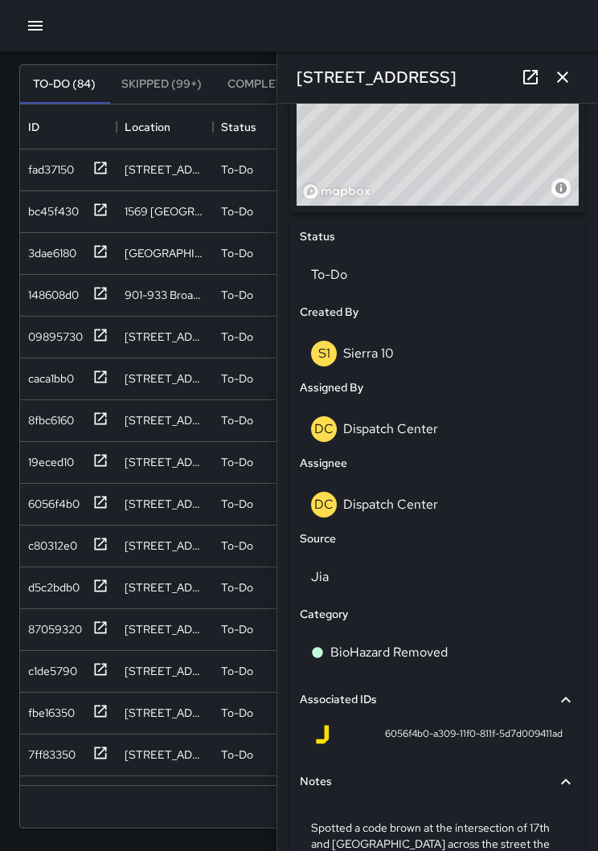
click at [464, 506] on div "DC Dispatch Center" at bounding box center [437, 505] width 253 height 26
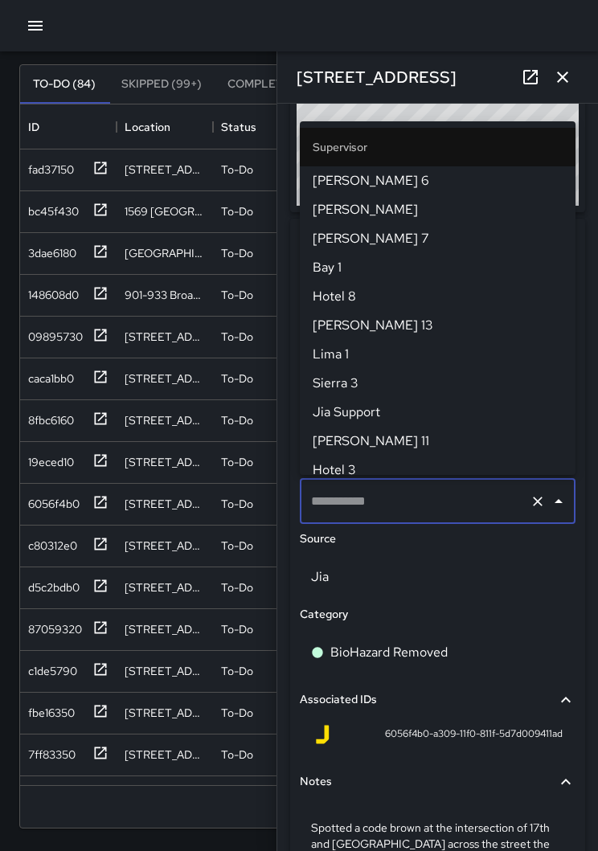
type input "**********"
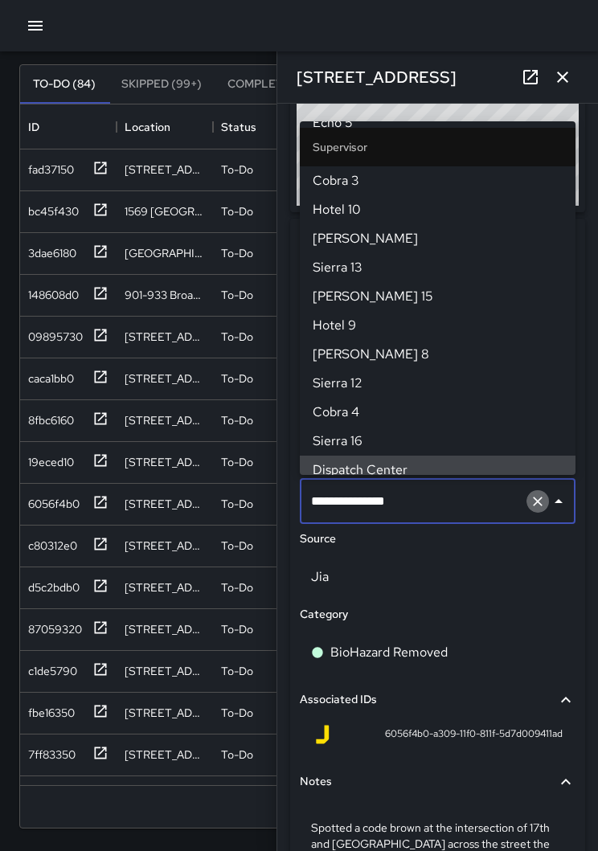
click at [528, 502] on button "Clear" at bounding box center [537, 501] width 22 height 22
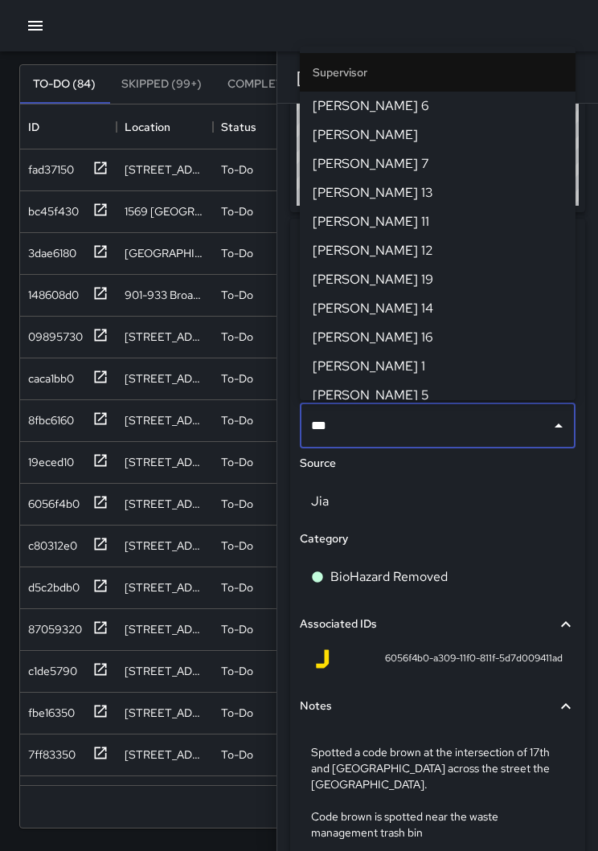
type input "****"
click at [350, 100] on span "[PERSON_NAME] 6" at bounding box center [437, 105] width 250 height 19
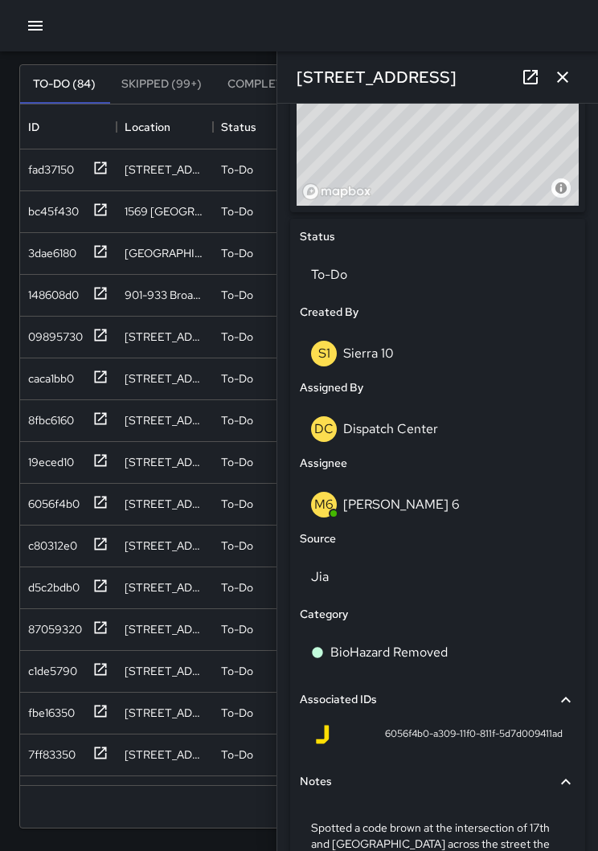
click at [572, 78] on button "button" at bounding box center [562, 77] width 32 height 32
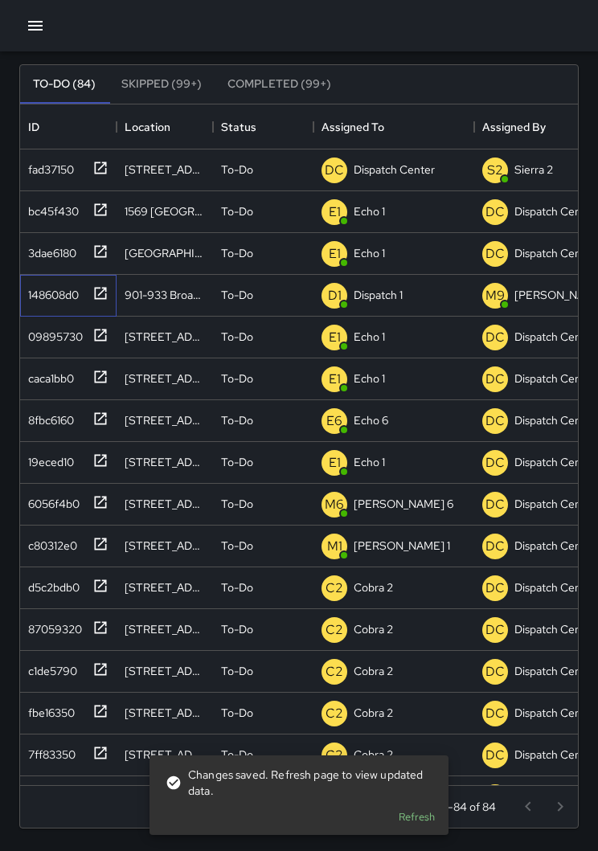
click at [109, 291] on div "148608d0" at bounding box center [68, 296] width 96 height 42
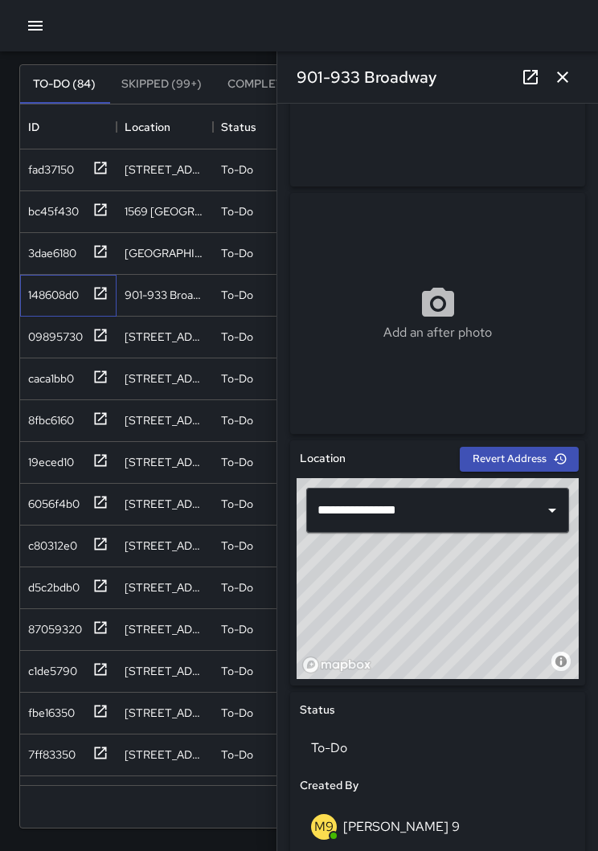
scroll to position [165, 0]
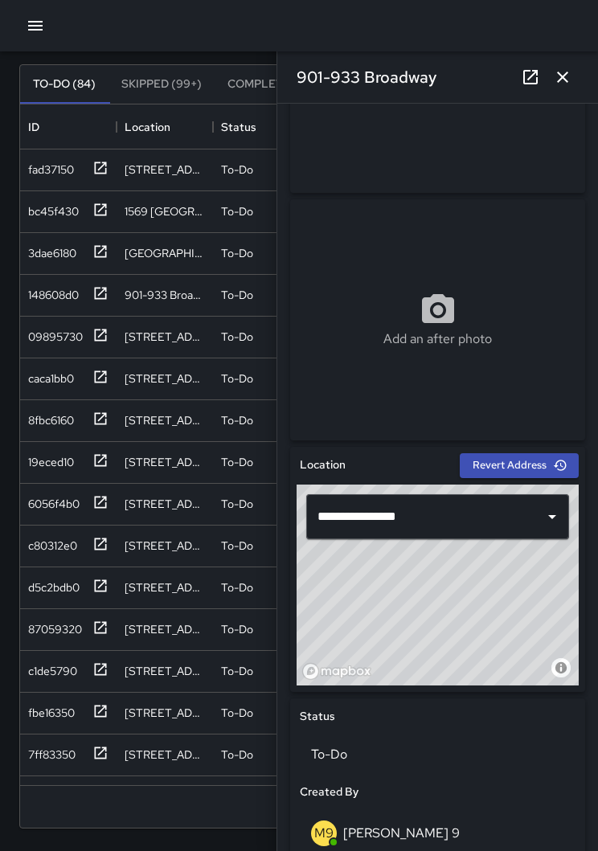
click at [569, 80] on icon "button" at bounding box center [562, 76] width 19 height 19
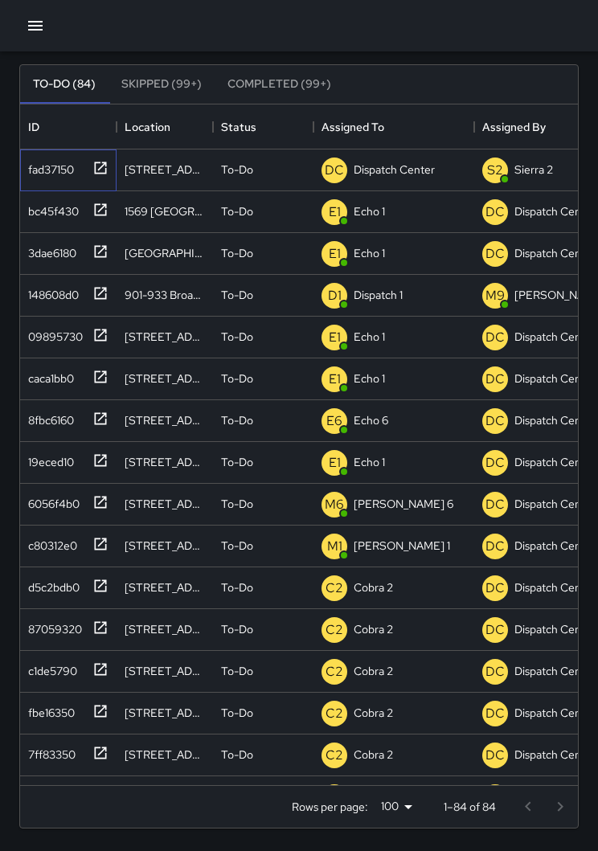
click at [110, 169] on div "fad37150" at bounding box center [68, 170] width 96 height 42
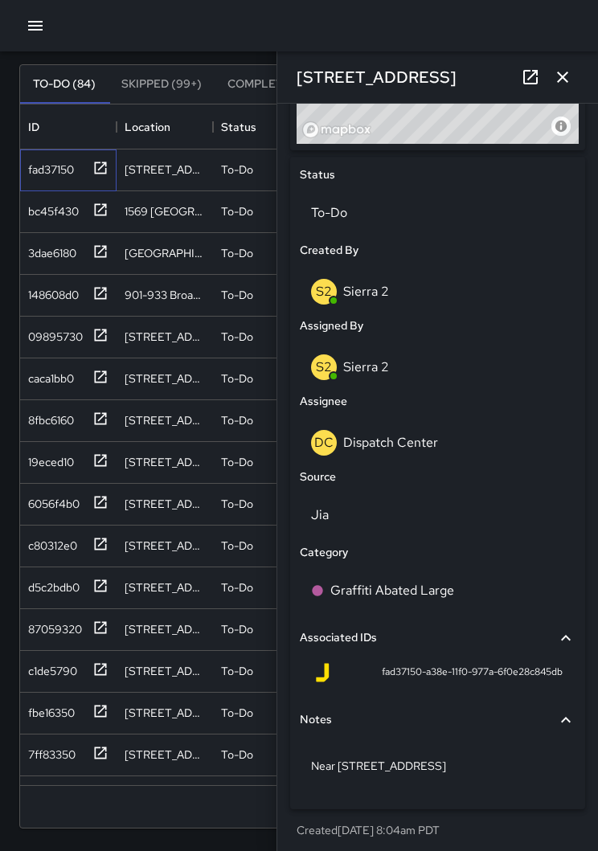
scroll to position [705, 0]
click at [503, 434] on div "DC Dispatch Center" at bounding box center [437, 443] width 253 height 26
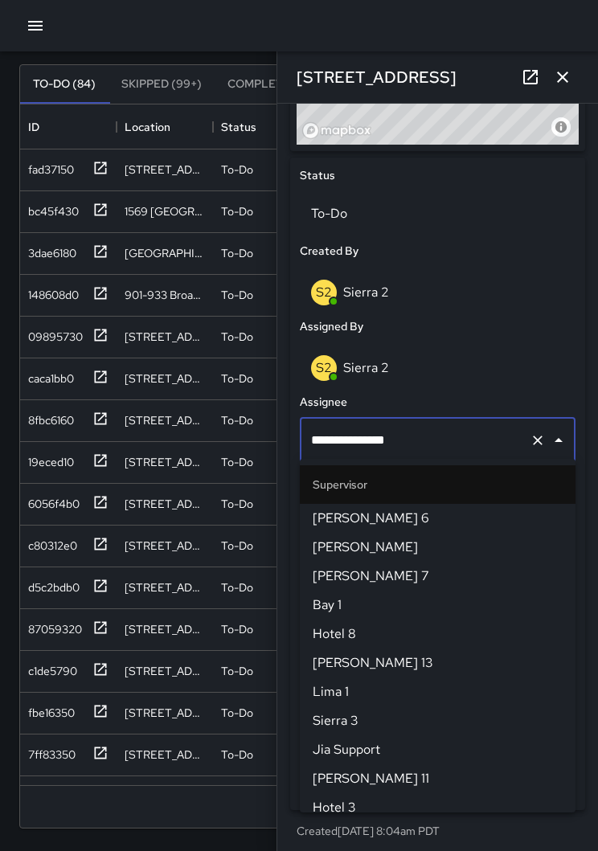
scroll to position [1590, 0]
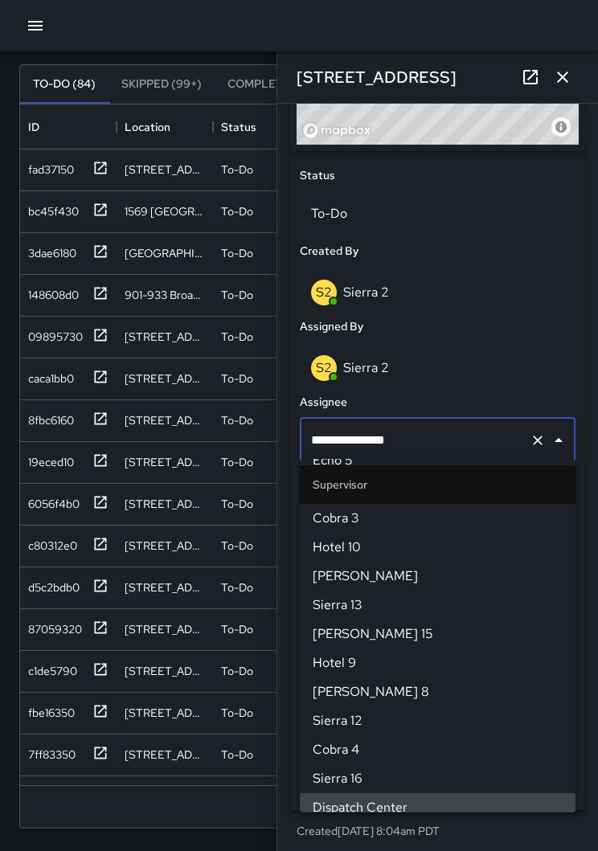
click at [534, 439] on icon "Clear" at bounding box center [537, 440] width 10 height 10
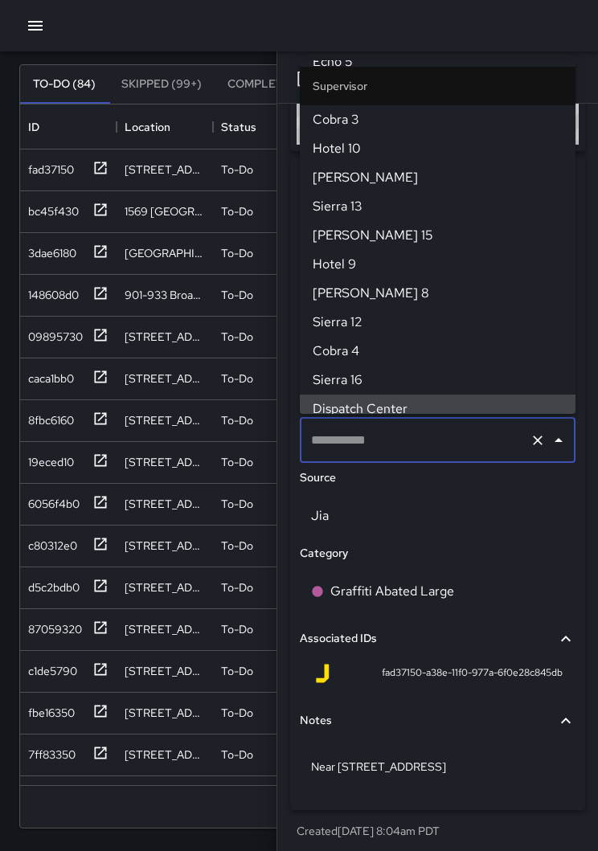
scroll to position [0, 0]
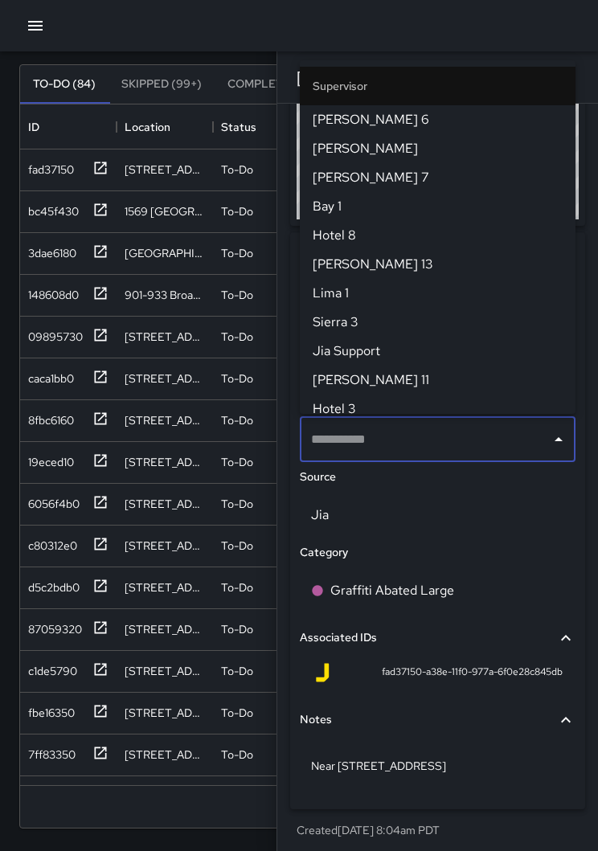
type input "*"
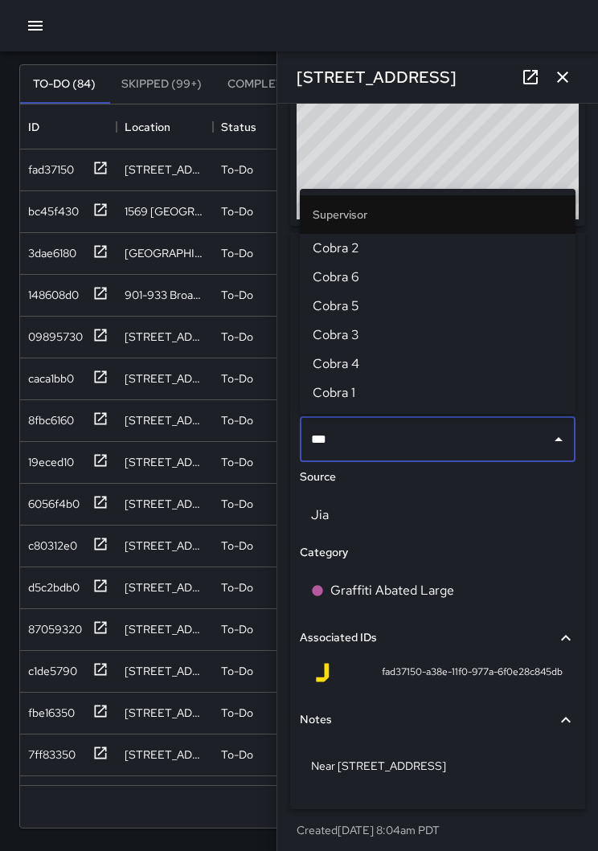
type input "****"
click at [391, 251] on span "Cobra 2" at bounding box center [437, 248] width 250 height 19
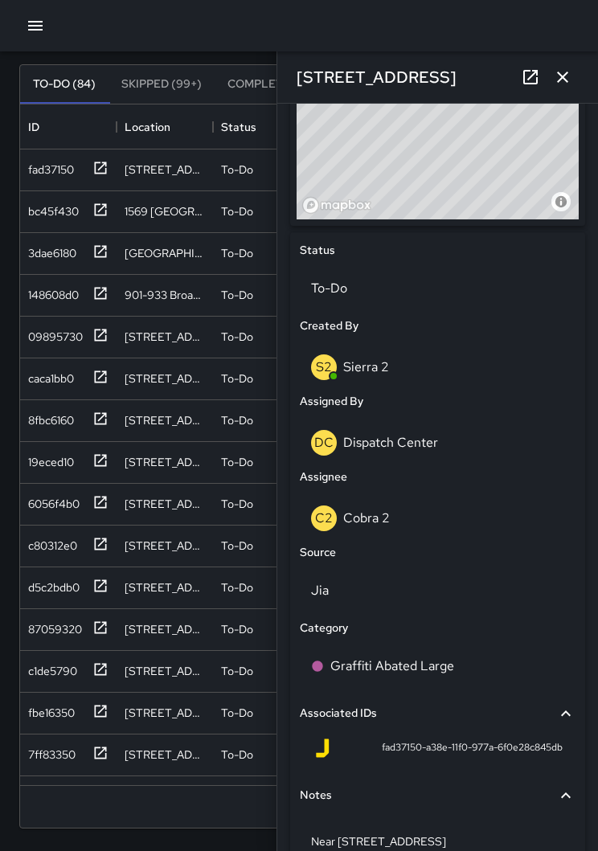
click at [569, 78] on icon "button" at bounding box center [562, 76] width 19 height 19
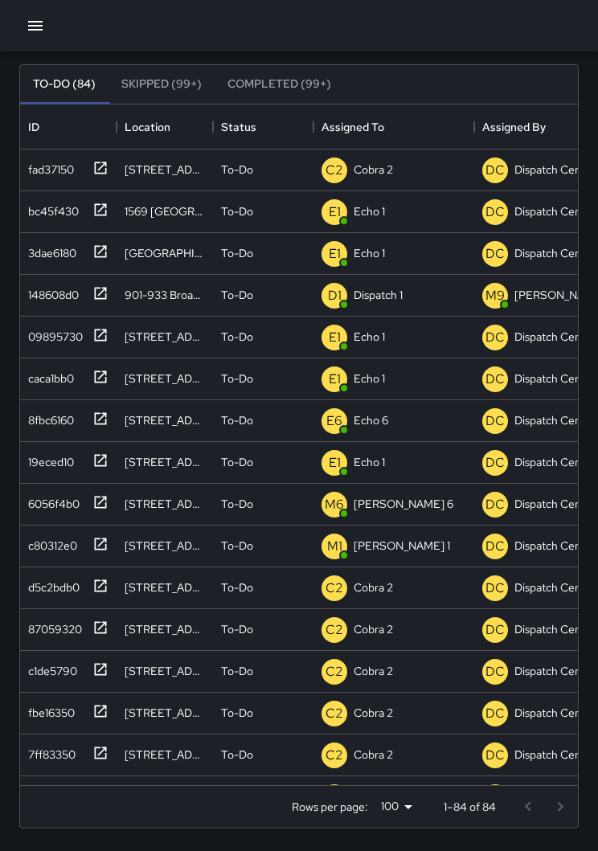
click at [43, 31] on icon "button" at bounding box center [35, 25] width 19 height 19
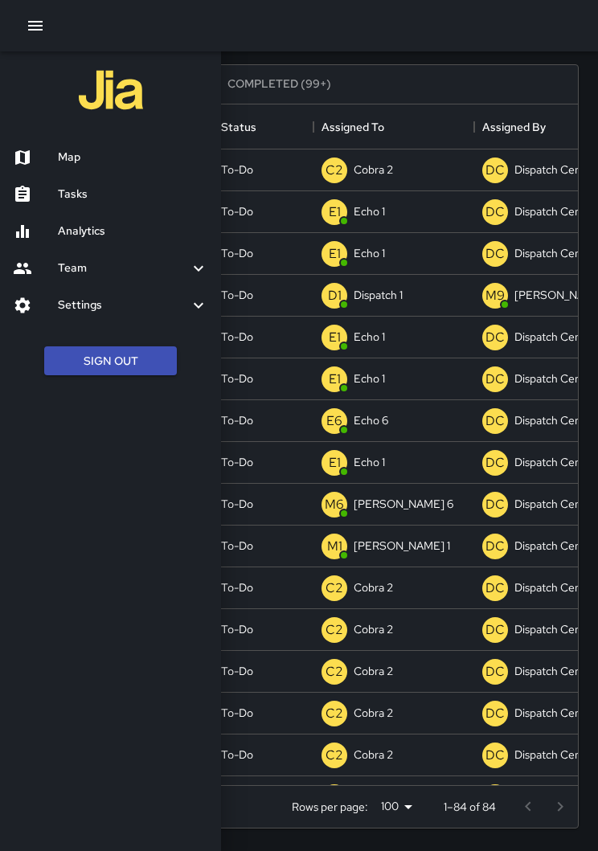
click at [132, 355] on button "Sign Out" at bounding box center [110, 361] width 133 height 30
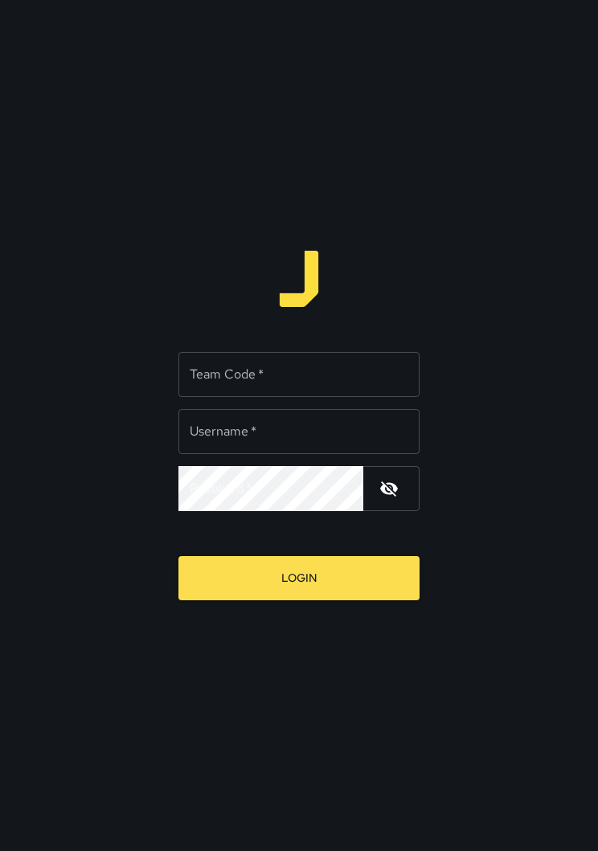
click at [317, 370] on input "Team Code   *" at bounding box center [298, 374] width 241 height 45
type input "****"
click at [264, 433] on input "Username   *" at bounding box center [298, 431] width 241 height 45
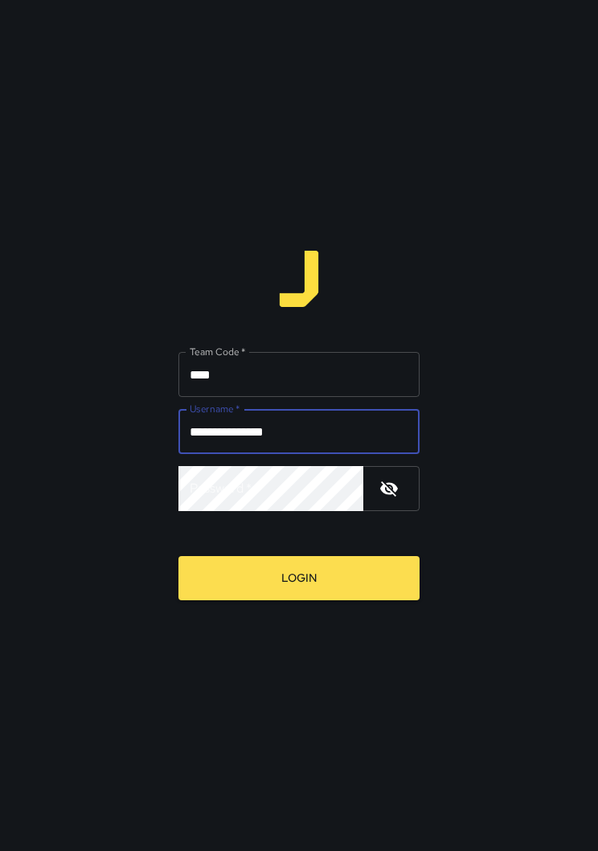
type input "**********"
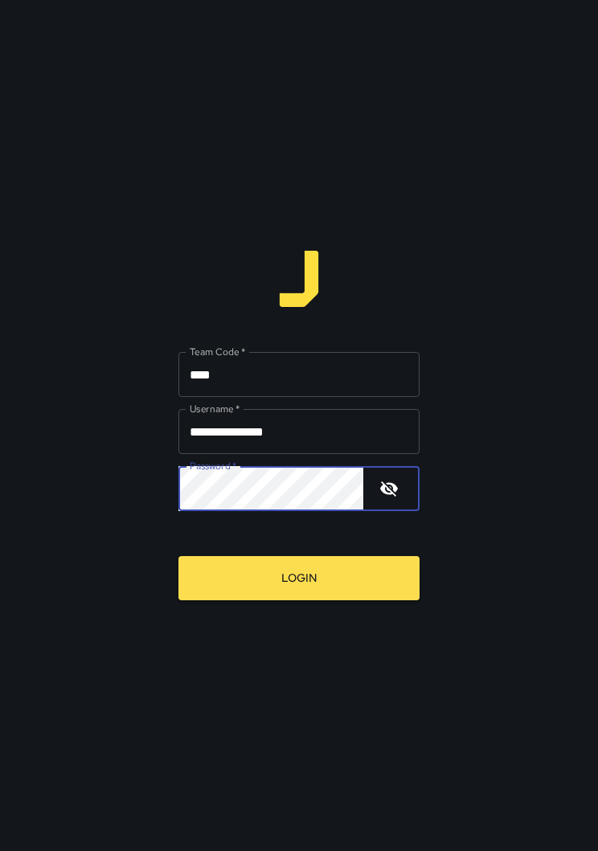
click at [291, 559] on button "Login" at bounding box center [298, 578] width 241 height 44
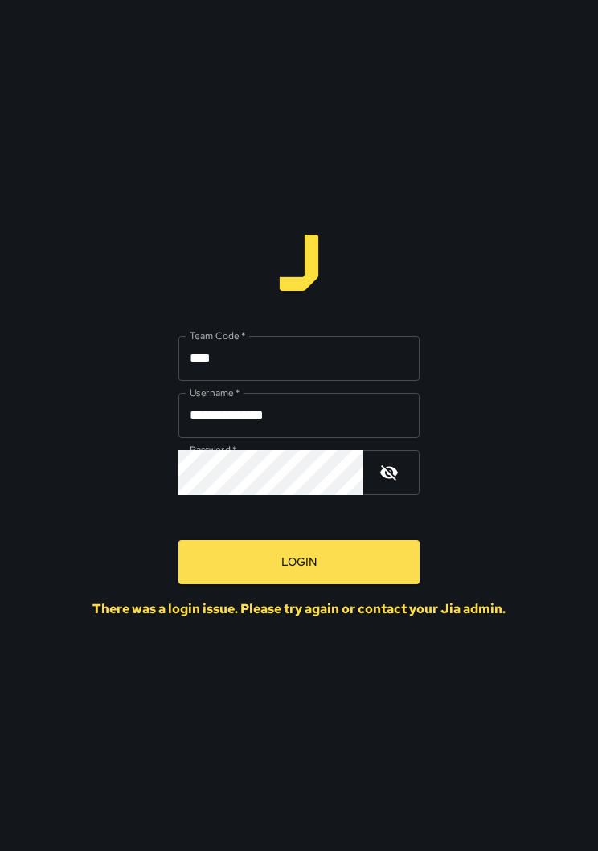
click at [204, 358] on input "****" at bounding box center [298, 358] width 241 height 45
type input "*"
type input "****"
click at [359, 541] on button "Login" at bounding box center [298, 562] width 241 height 44
click at [390, 475] on icon "button" at bounding box center [388, 472] width 19 height 19
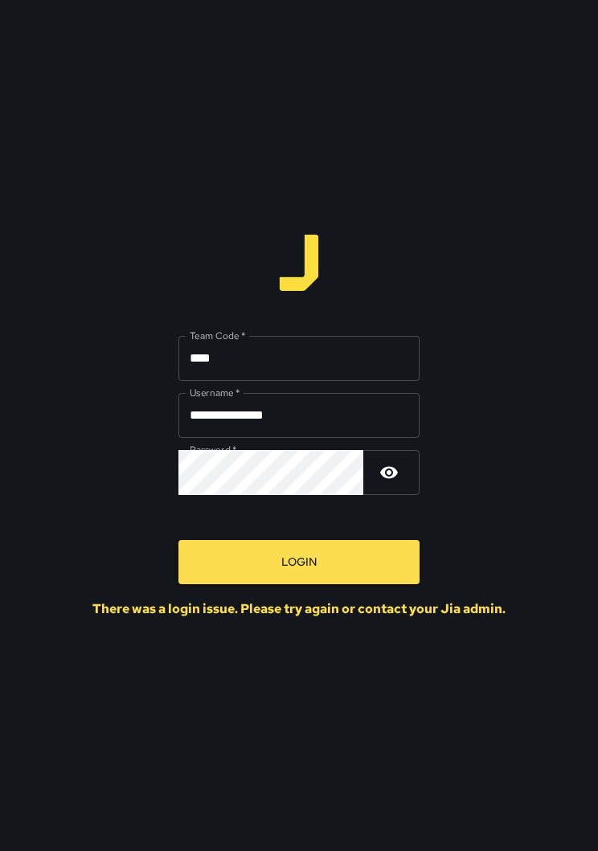
click at [311, 558] on button "Login" at bounding box center [298, 562] width 241 height 44
click at [353, 406] on input "**********" at bounding box center [298, 415] width 241 height 45
click at [347, 548] on button "Login" at bounding box center [298, 562] width 241 height 44
click at [373, 552] on button "Login" at bounding box center [298, 562] width 241 height 44
click at [350, 557] on button "Login" at bounding box center [298, 562] width 241 height 44
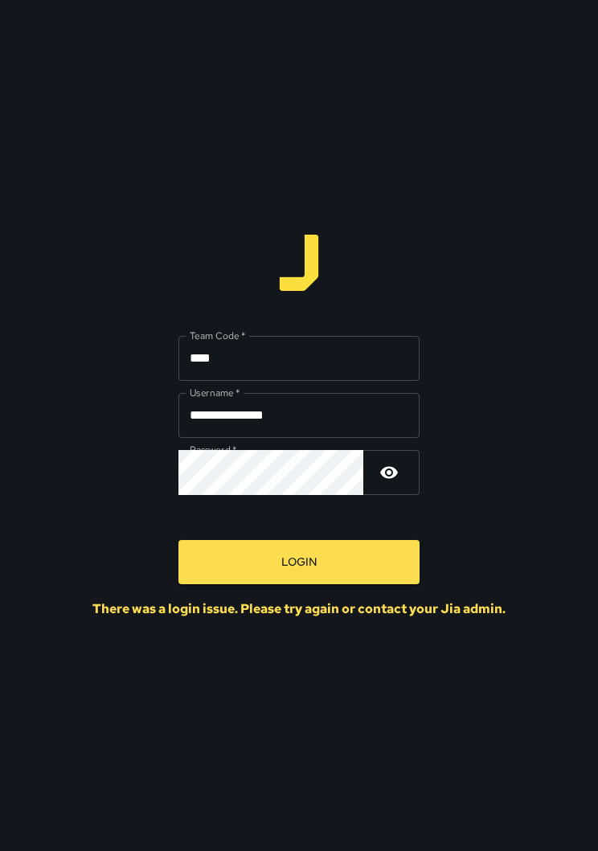
click at [360, 406] on input "**********" at bounding box center [298, 415] width 241 height 45
click at [299, 561] on button "Login" at bounding box center [298, 562] width 241 height 44
type input "*"
type input "**********"
click at [338, 553] on button "Login" at bounding box center [298, 562] width 241 height 44
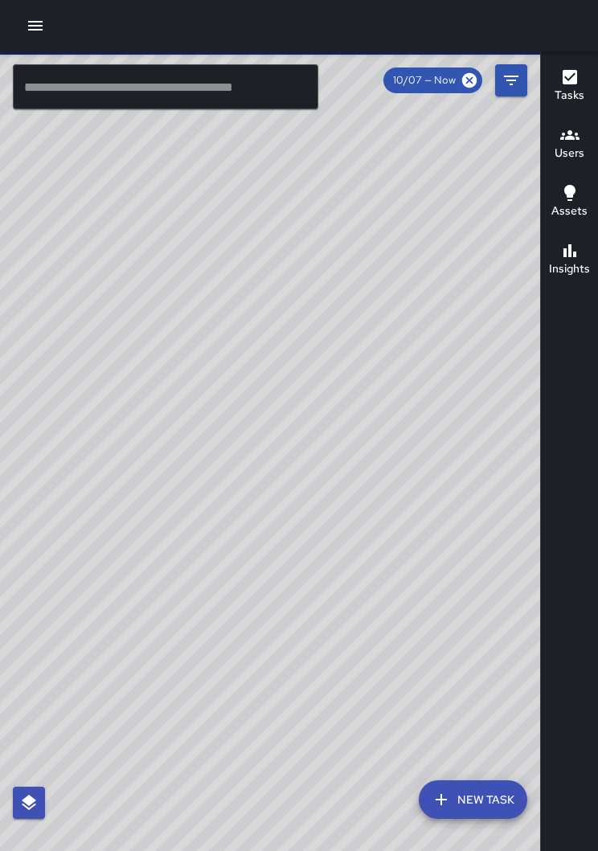
click at [48, 27] on button "button" at bounding box center [35, 26] width 32 height 32
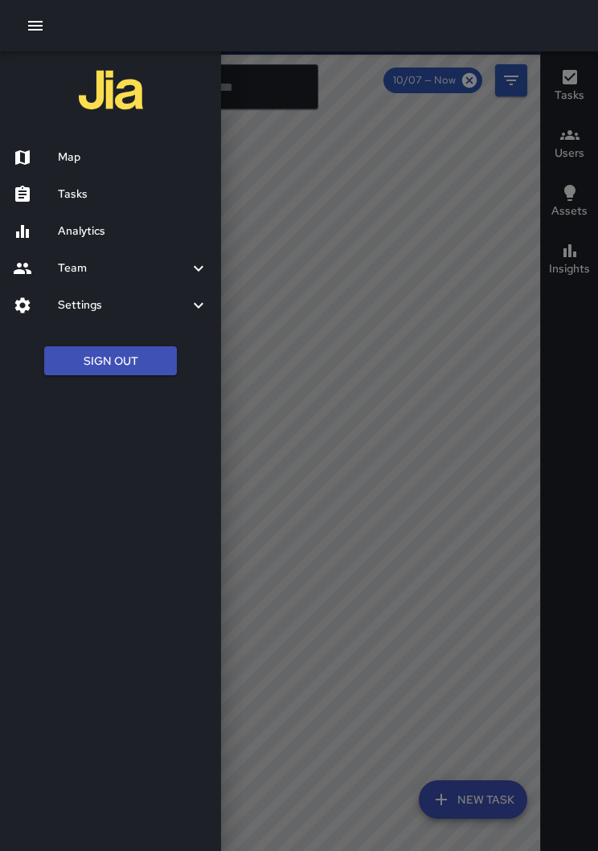
click at [81, 197] on h6 "Tasks" at bounding box center [133, 195] width 150 height 18
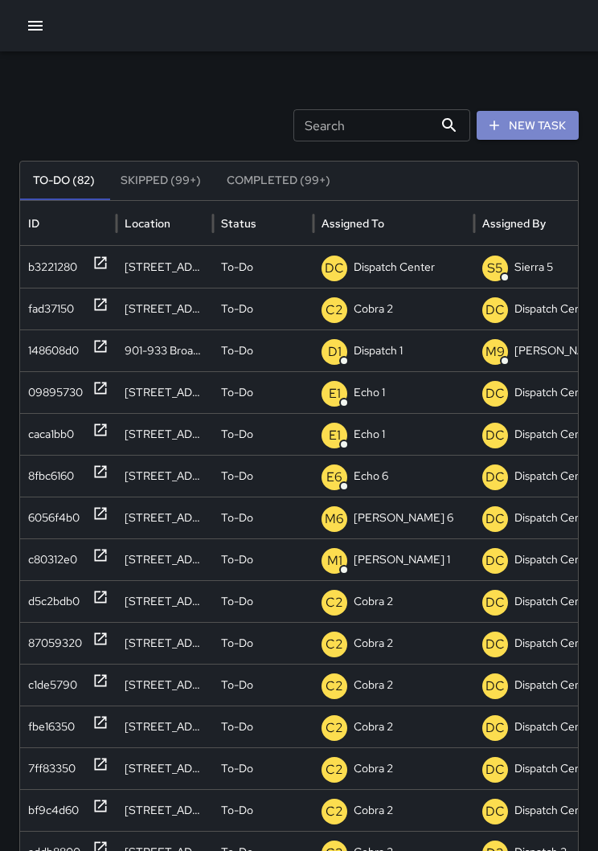
click at [542, 128] on button "New Task" at bounding box center [527, 126] width 102 height 30
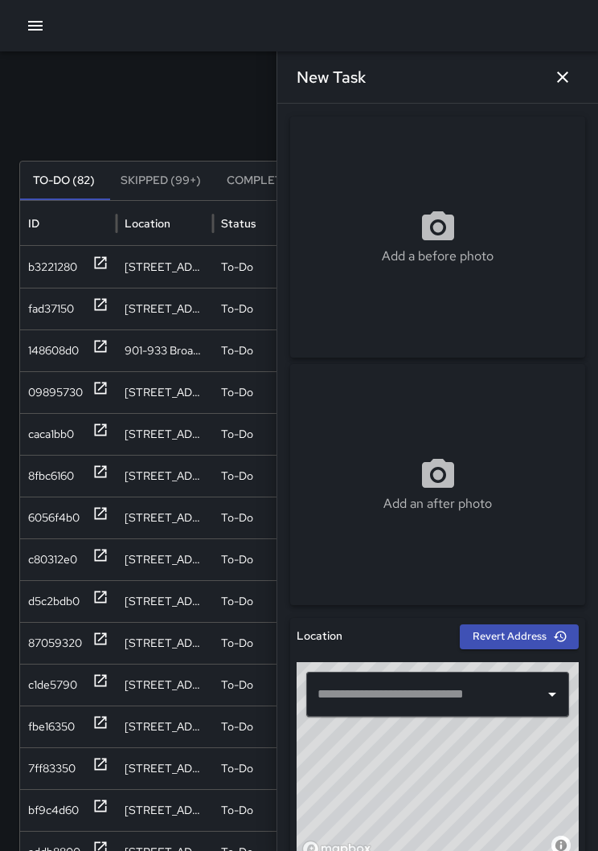
click at [411, 692] on input "text" at bounding box center [425, 694] width 224 height 31
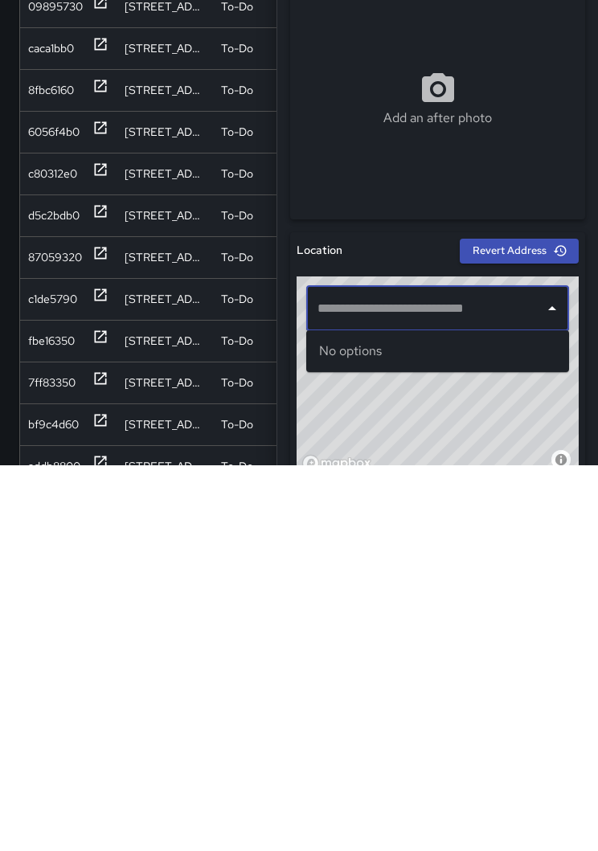
scroll to position [112, 0]
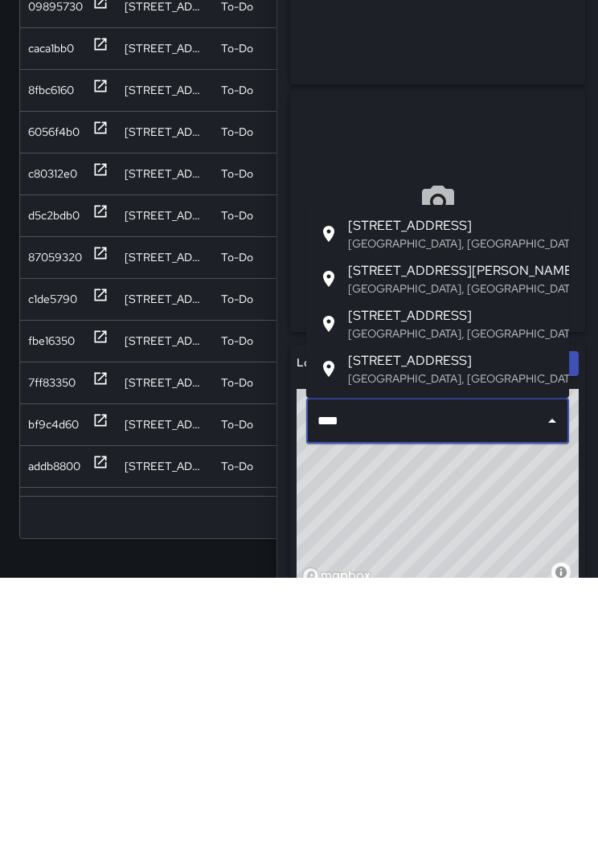
click at [439, 579] on span "[STREET_ADDRESS]" at bounding box center [452, 588] width 208 height 19
type input "**********"
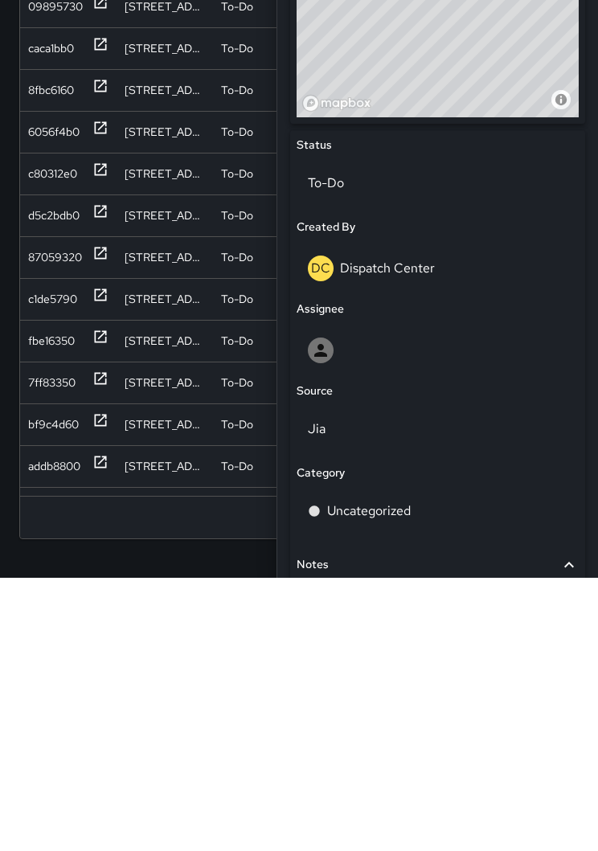
scroll to position [492, 0]
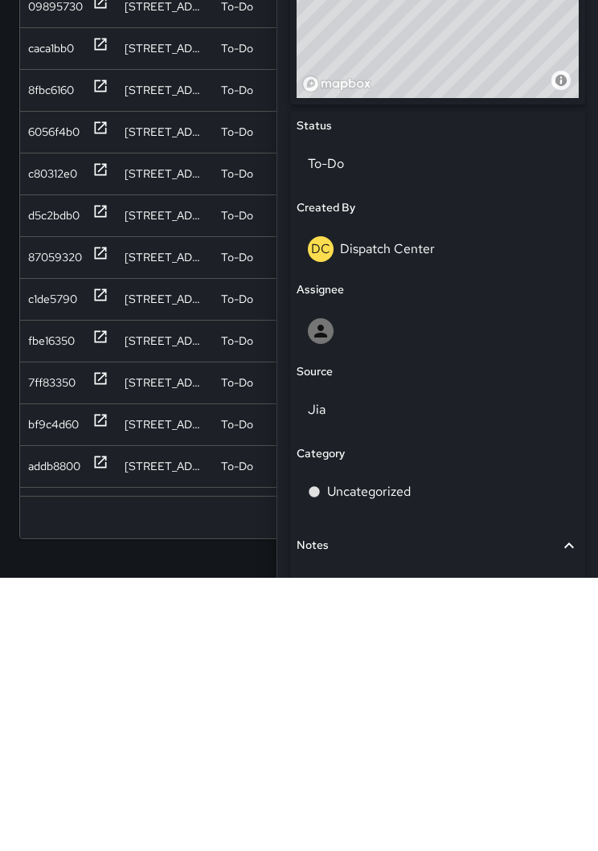
click at [445, 591] on div at bounding box center [437, 604] width 259 height 26
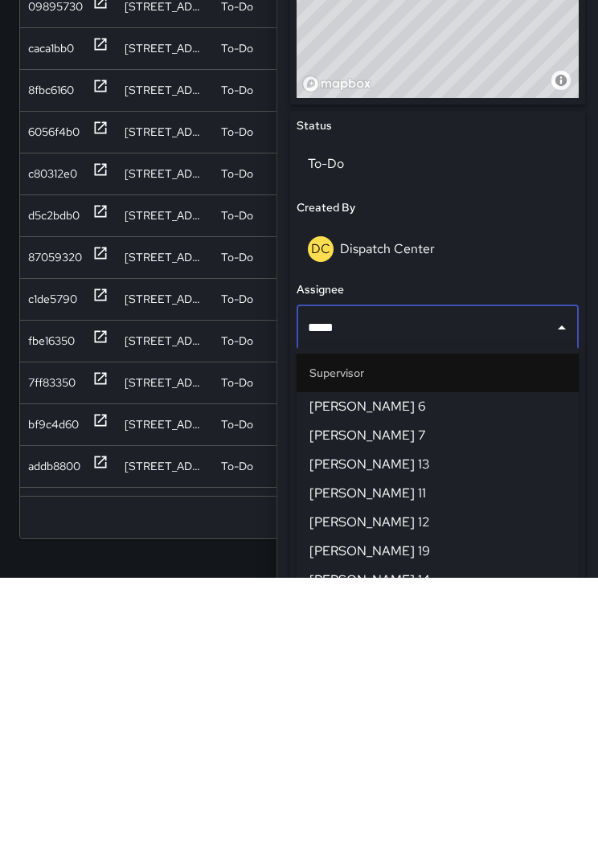
type input "******"
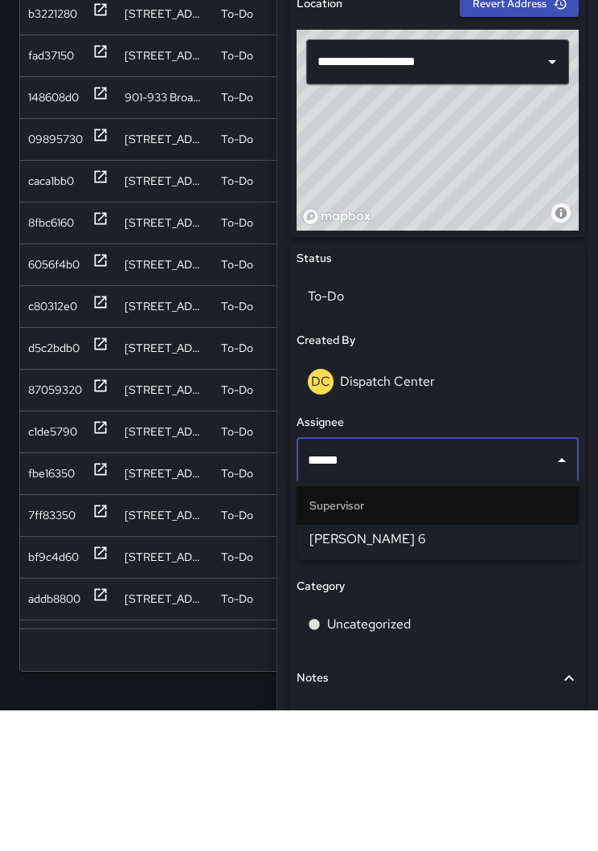
click at [448, 665] on li "[PERSON_NAME] 6" at bounding box center [437, 679] width 282 height 29
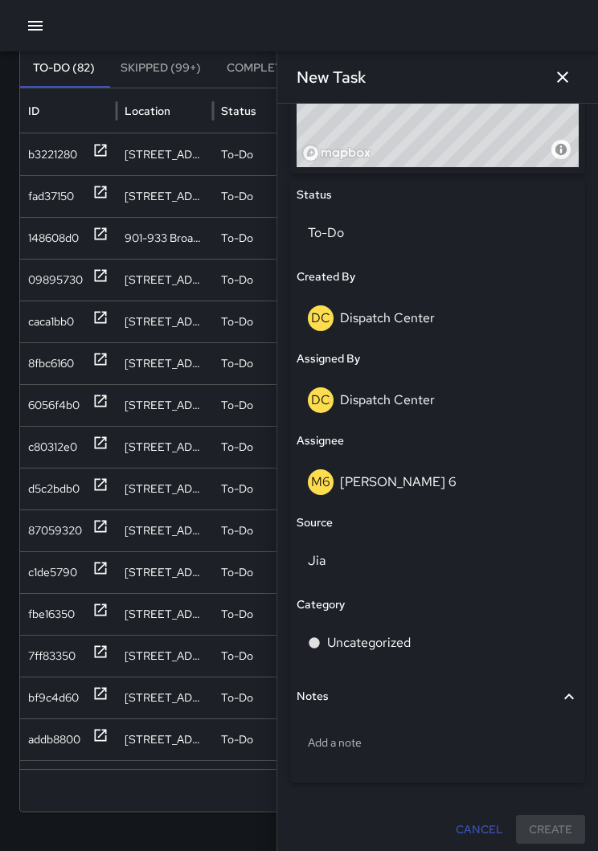
scroll to position [695, 0]
click at [442, 562] on p "Jia" at bounding box center [437, 561] width 259 height 19
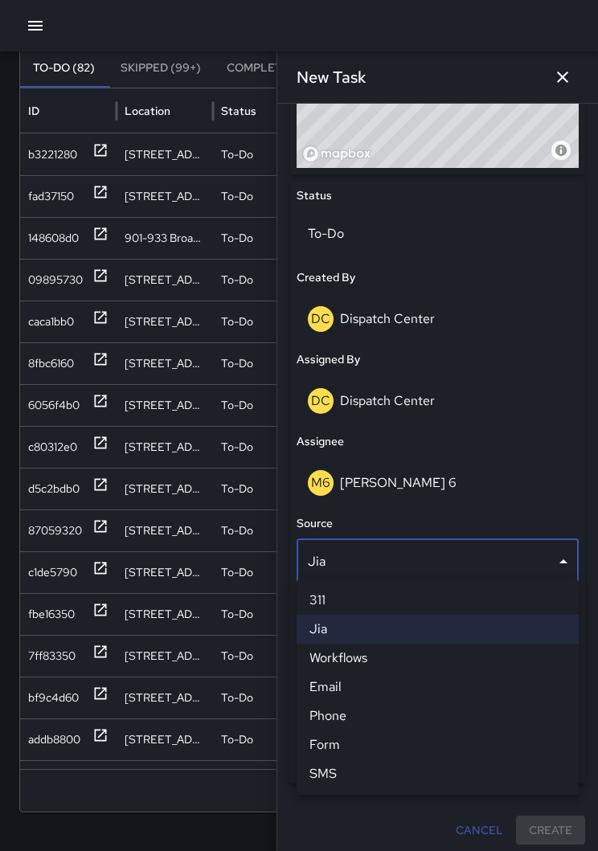
click at [373, 716] on li "Phone" at bounding box center [437, 715] width 282 height 29
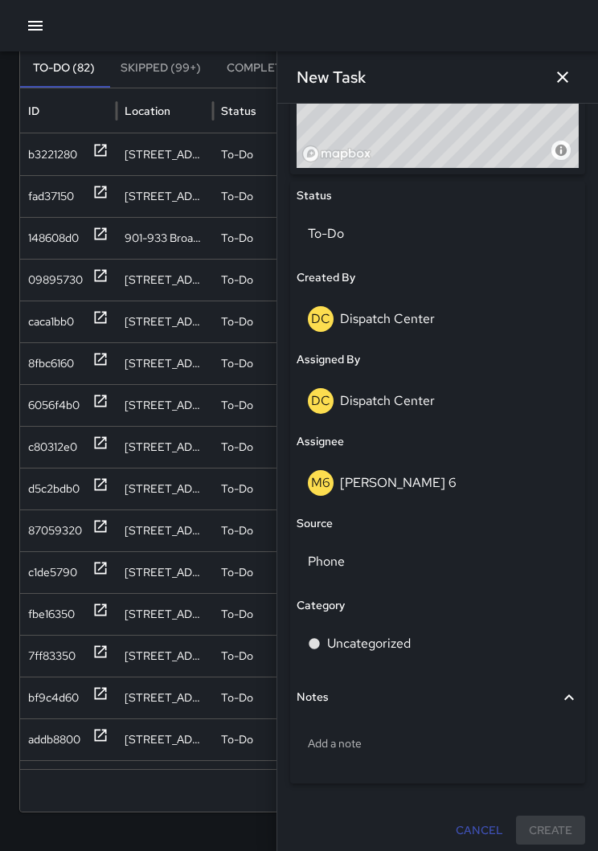
click at [453, 634] on div "Uncategorized" at bounding box center [437, 643] width 259 height 19
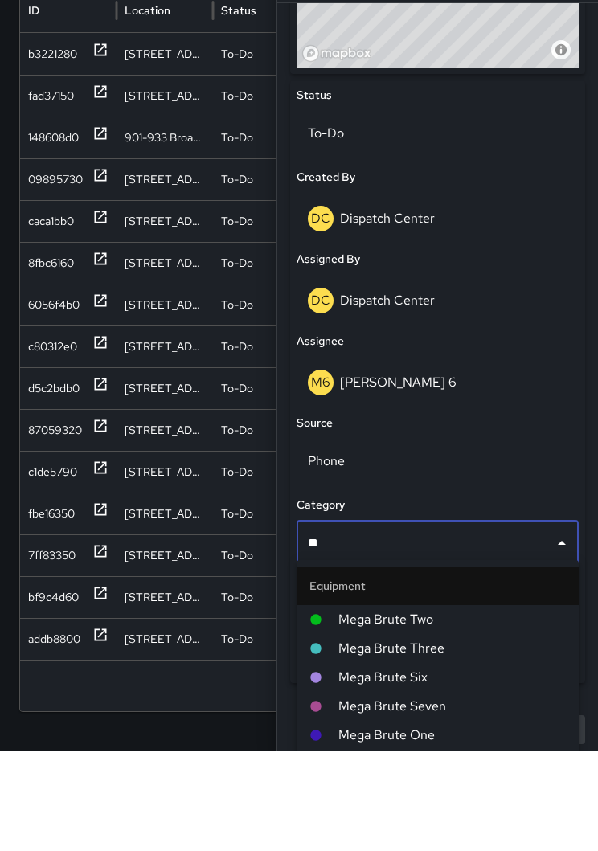
type input "***"
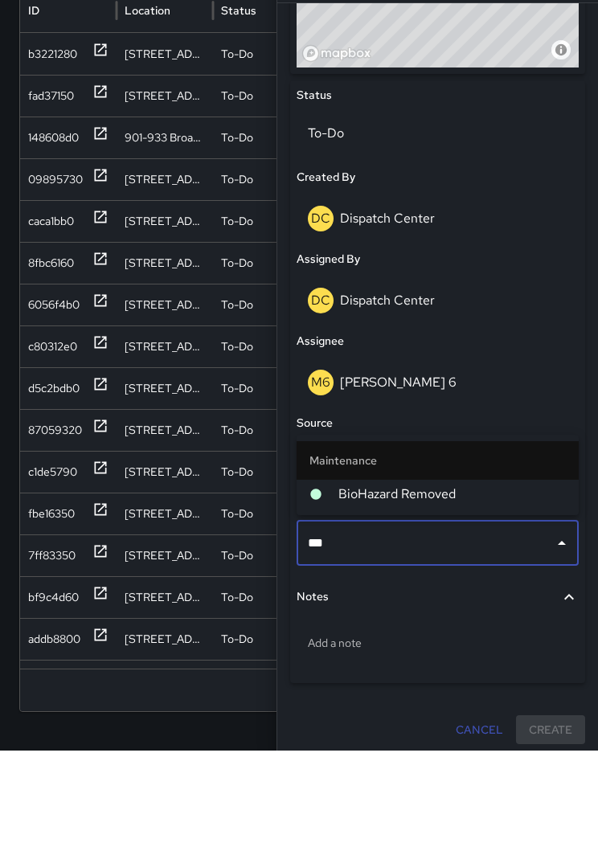
click at [438, 585] on span "BioHazard Removed" at bounding box center [451, 594] width 227 height 19
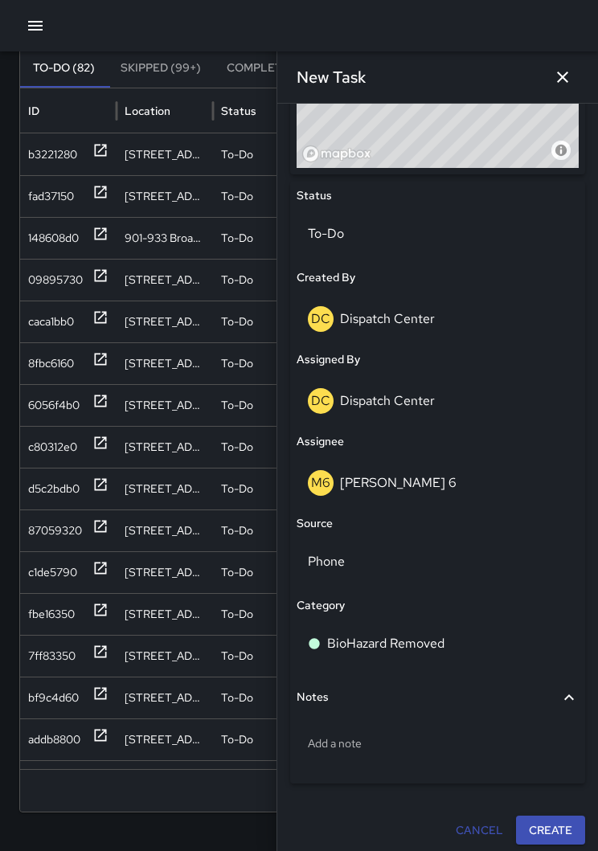
click at [388, 735] on p "Add a note" at bounding box center [437, 743] width 259 height 16
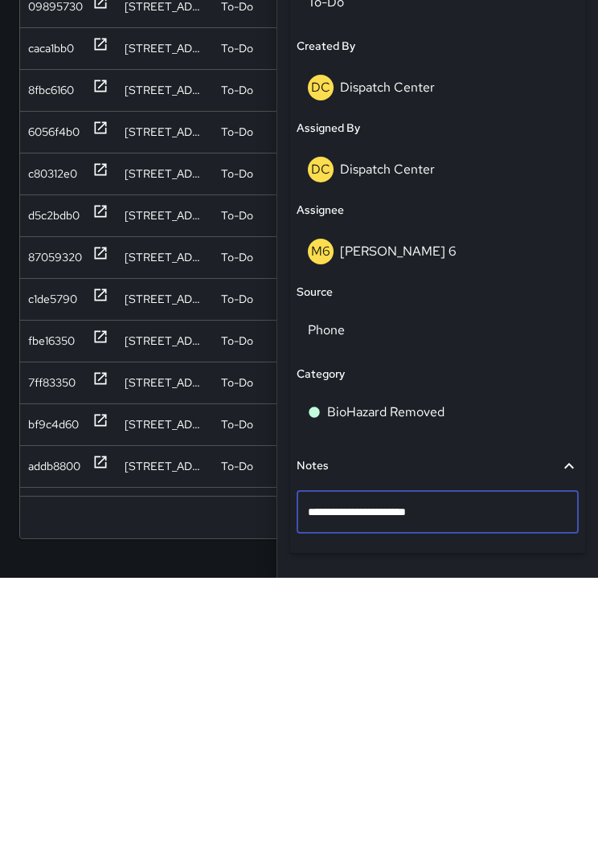
type textarea "**********"
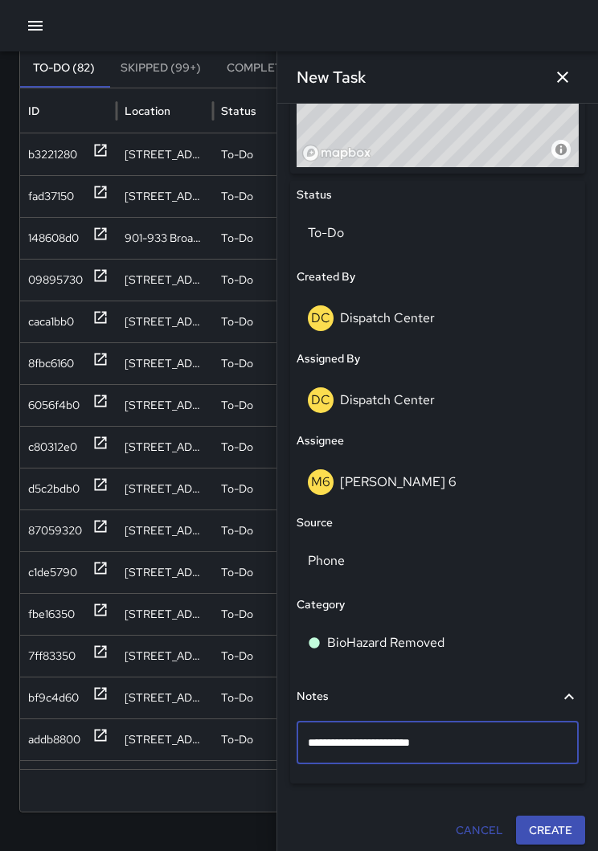
click at [553, 829] on div "**********" at bounding box center [437, 132] width 295 height 1423
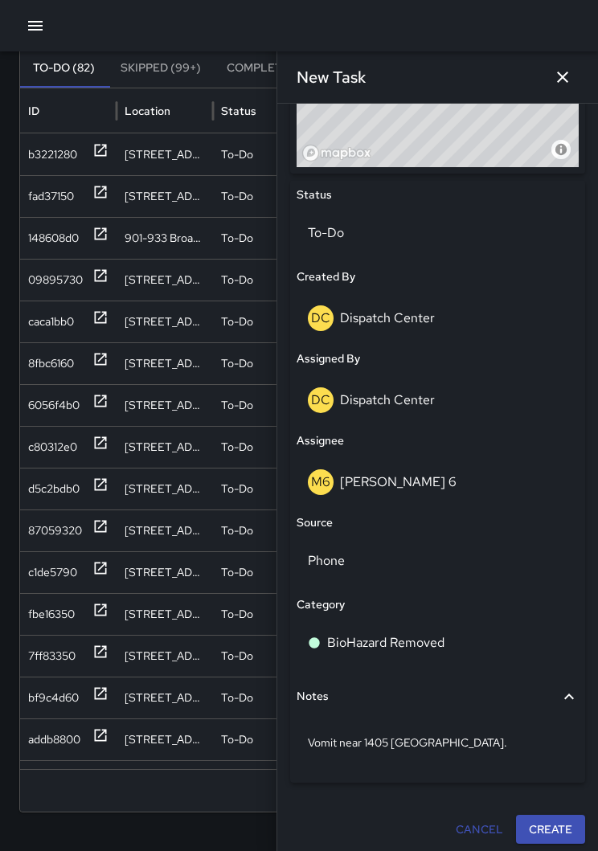
scroll to position [695, 0]
click at [564, 826] on button "Create" at bounding box center [550, 830] width 69 height 30
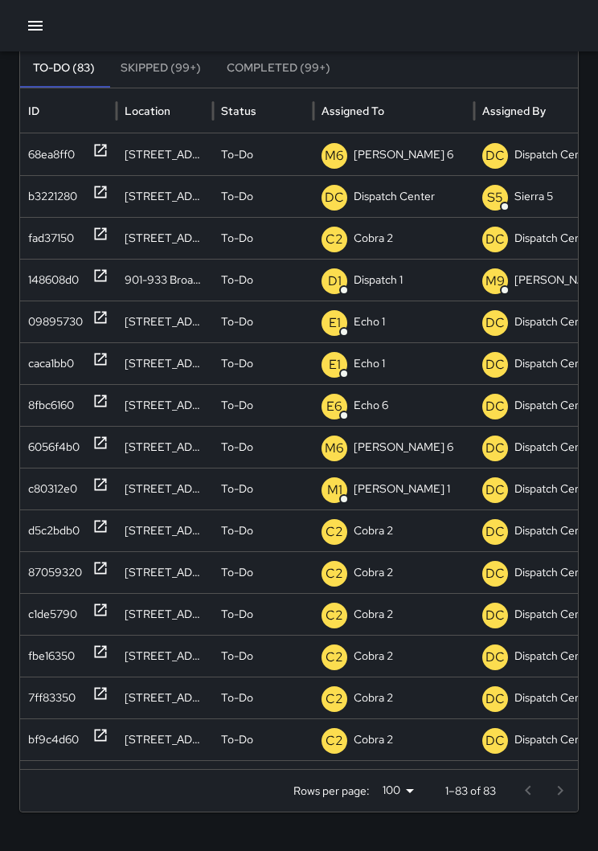
click at [104, 199] on icon at bounding box center [100, 192] width 16 height 16
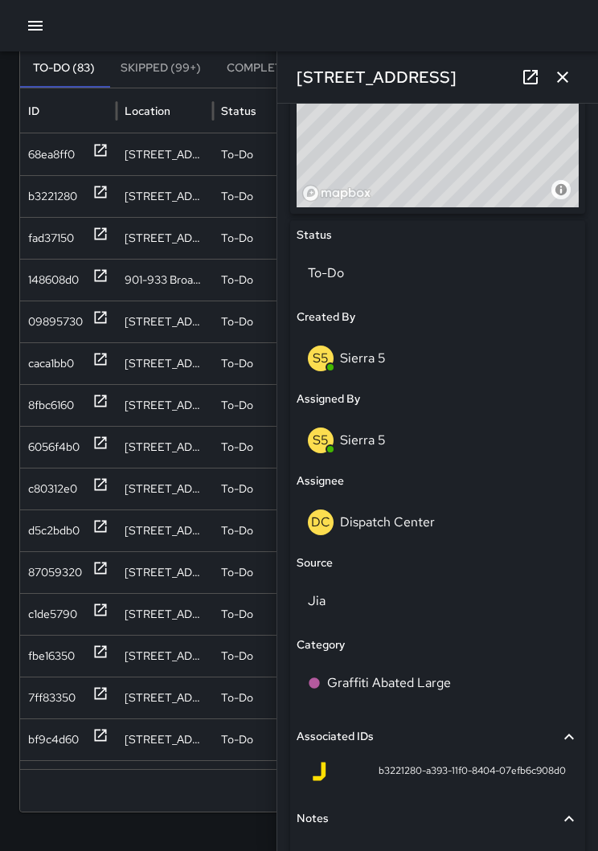
scroll to position [679, 0]
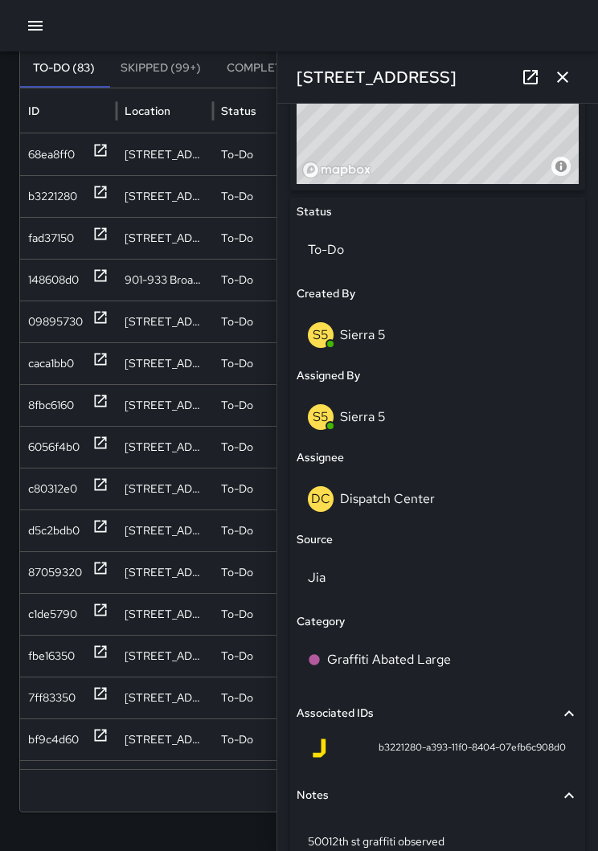
click at [452, 505] on div "DC Dispatch Center" at bounding box center [437, 499] width 259 height 26
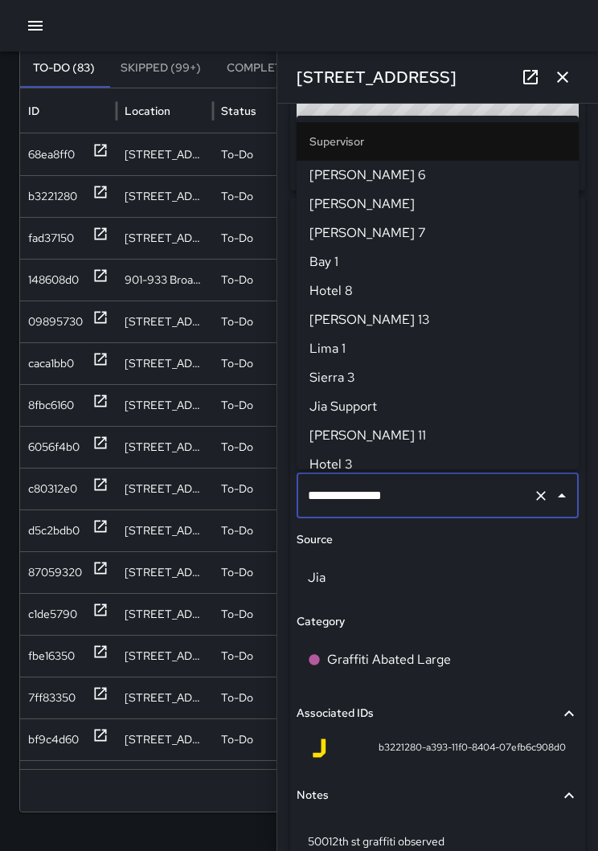
scroll to position [1590, 0]
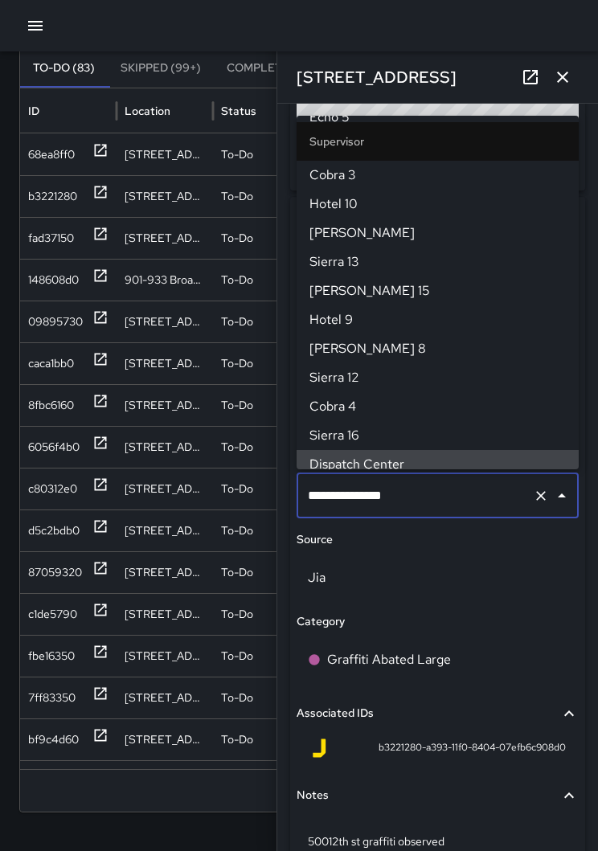
click at [538, 488] on icon "Clear" at bounding box center [540, 496] width 16 height 16
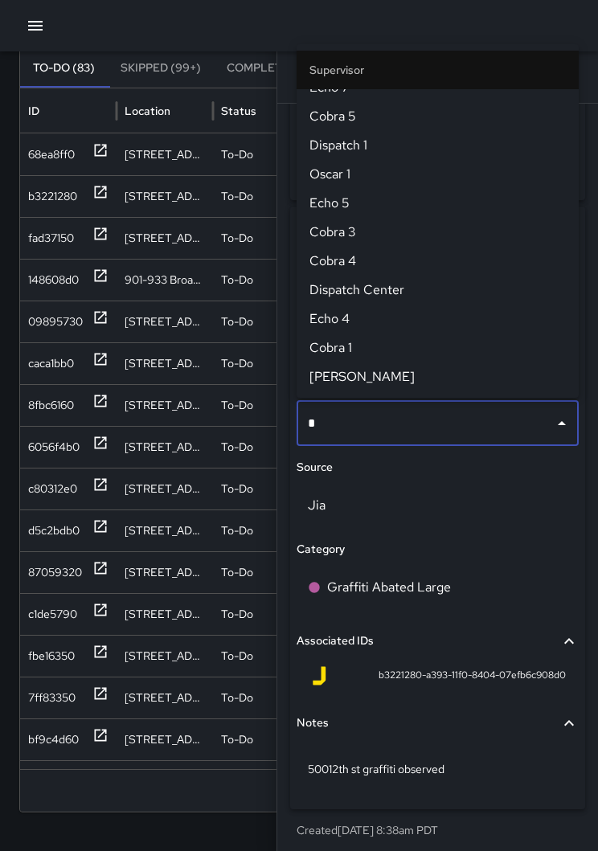
scroll to position [0, 0]
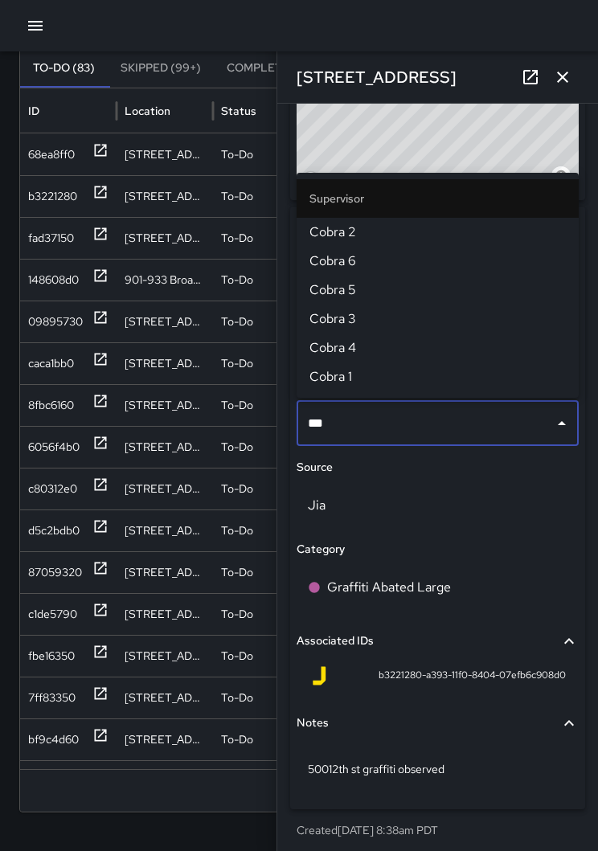
type input "****"
click at [367, 234] on span "Cobra 2" at bounding box center [437, 231] width 256 height 19
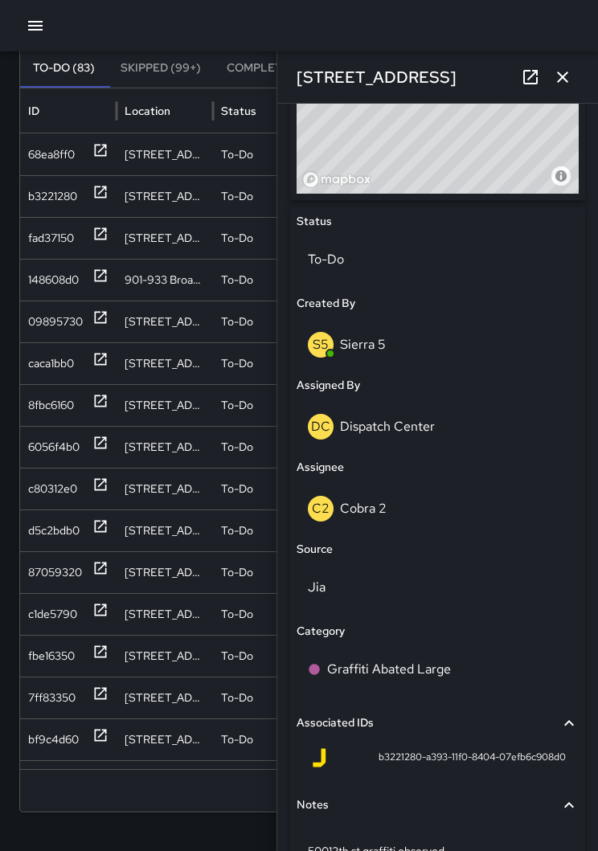
click at [565, 71] on icon "button" at bounding box center [562, 76] width 19 height 19
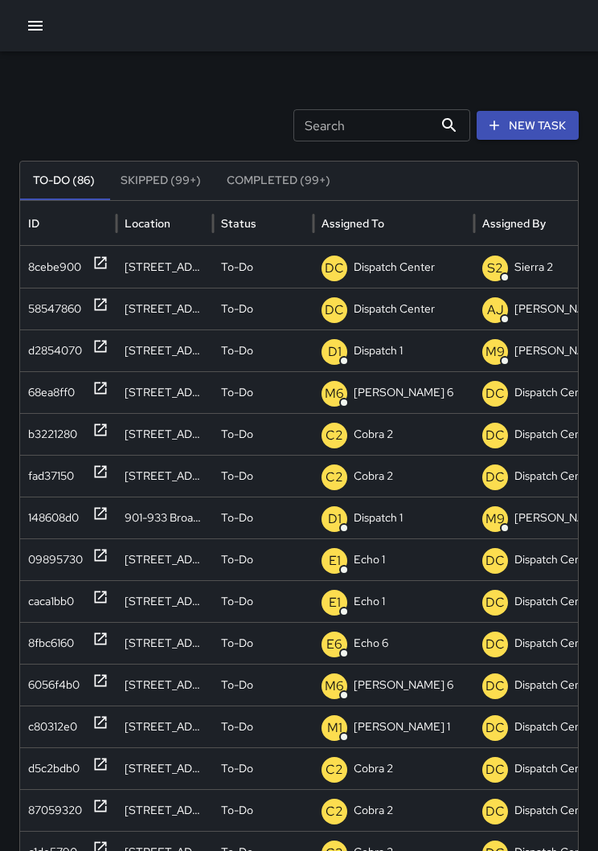
click at [110, 443] on div "b3221280" at bounding box center [68, 434] width 96 height 42
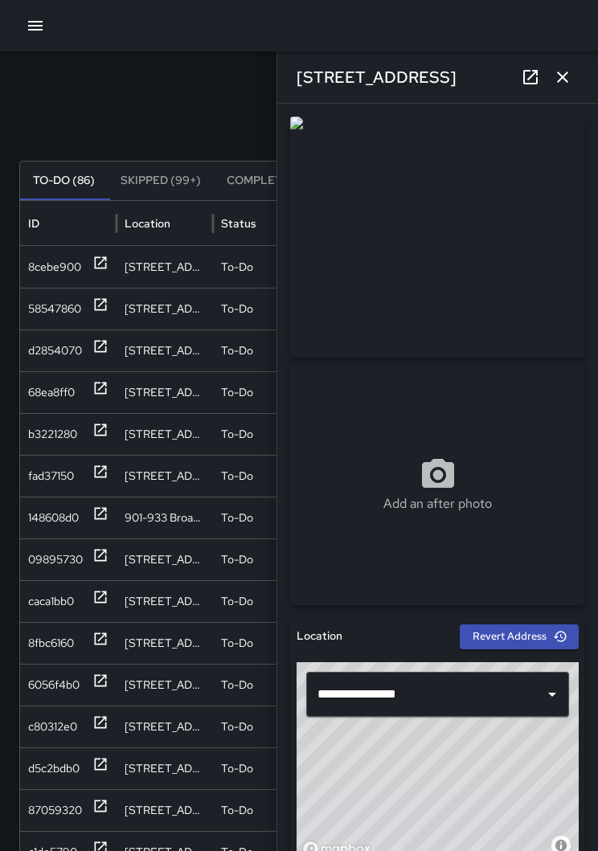
click at [111, 527] on div "148608d0" at bounding box center [68, 517] width 96 height 42
click at [105, 553] on icon at bounding box center [101, 555] width 12 height 12
click at [100, 608] on div at bounding box center [100, 601] width 16 height 41
click at [116, 642] on div "[STREET_ADDRESS]" at bounding box center [164, 643] width 96 height 42
click at [116, 683] on div "[STREET_ADDRESS]" at bounding box center [164, 684] width 96 height 42
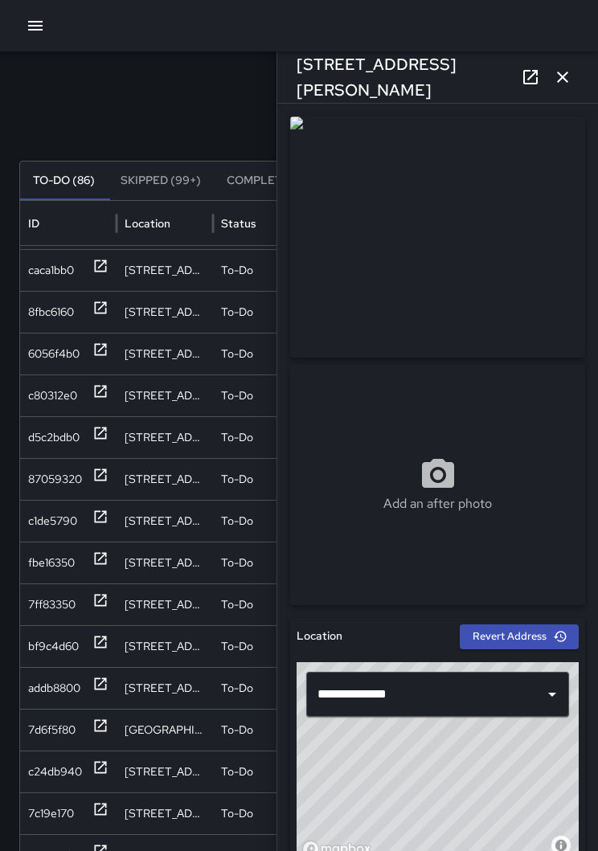
scroll to position [333, 0]
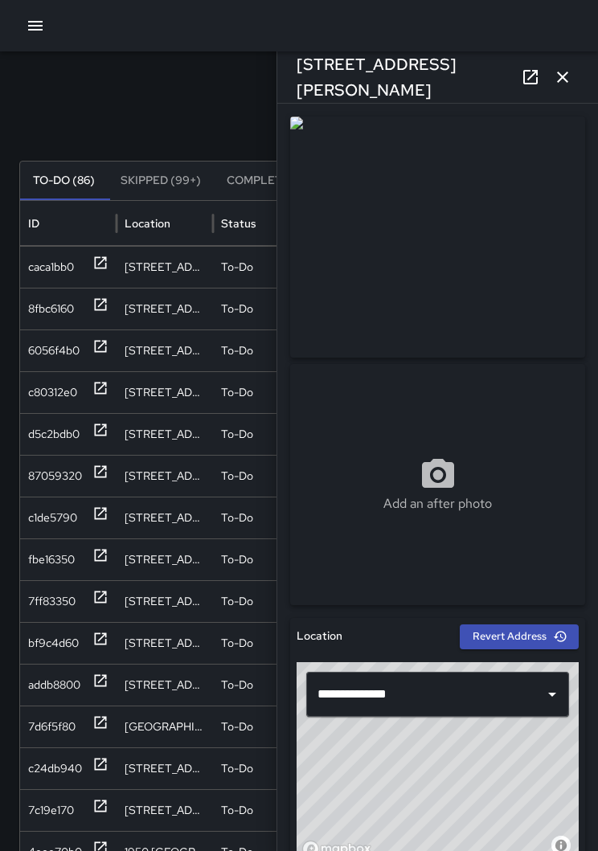
click at [108, 473] on div "87059320" at bounding box center [68, 476] width 96 height 42
click at [97, 430] on icon at bounding box center [100, 430] width 16 height 16
click at [105, 392] on icon at bounding box center [101, 388] width 12 height 12
click at [107, 679] on icon at bounding box center [100, 680] width 16 height 16
click at [112, 630] on div "bf9c4d60" at bounding box center [68, 643] width 96 height 42
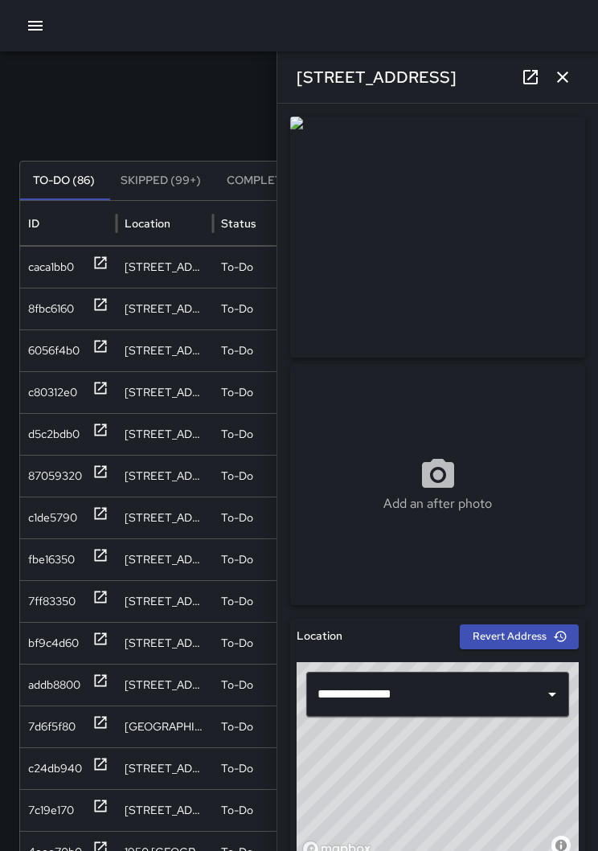
click at [108, 607] on div at bounding box center [100, 601] width 16 height 41
click at [108, 554] on icon at bounding box center [100, 555] width 16 height 16
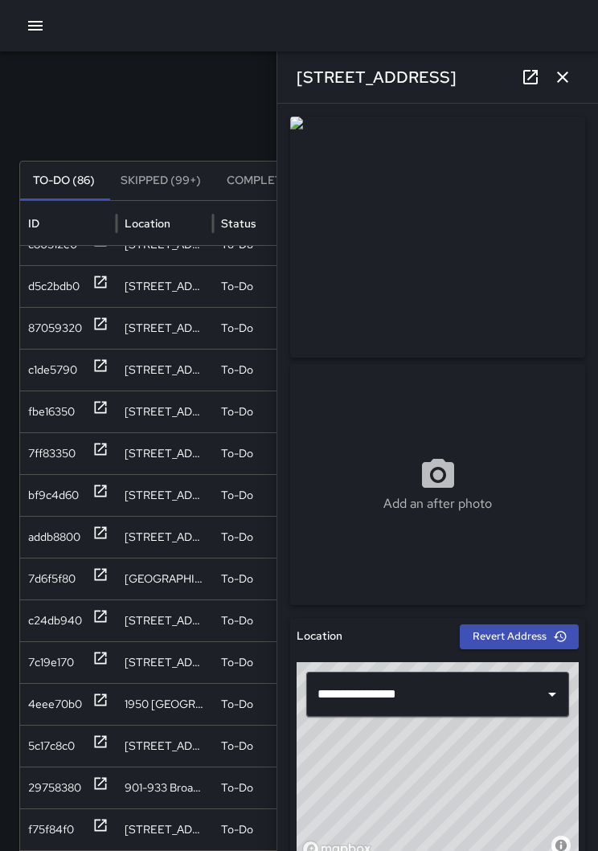
scroll to position [481, 0]
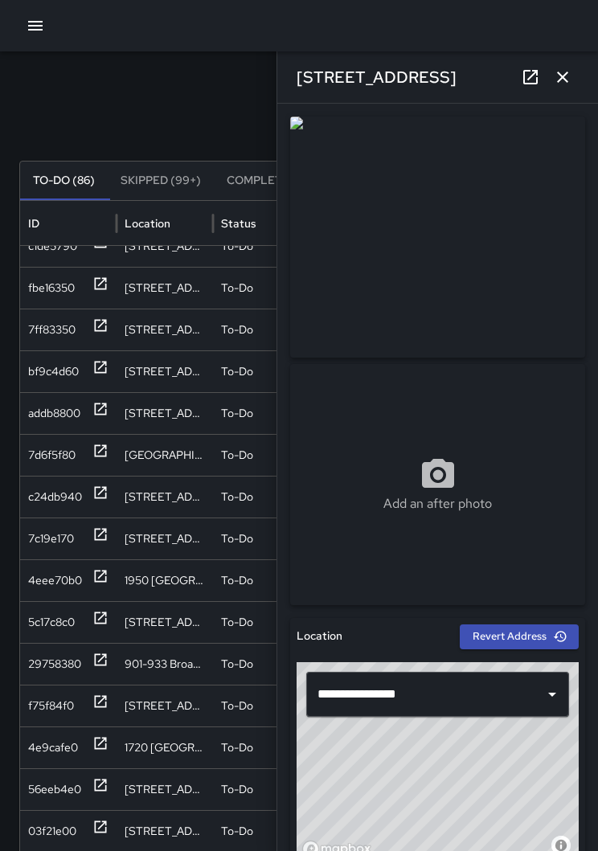
click at [113, 504] on div "c24db940" at bounding box center [68, 496] width 96 height 42
click at [112, 552] on div "7c19e170" at bounding box center [68, 538] width 96 height 42
click at [112, 573] on div "4eee70b0" at bounding box center [68, 580] width 96 height 42
click at [106, 624] on icon at bounding box center [100, 618] width 16 height 16
click at [111, 658] on div "29758380" at bounding box center [68, 664] width 96 height 42
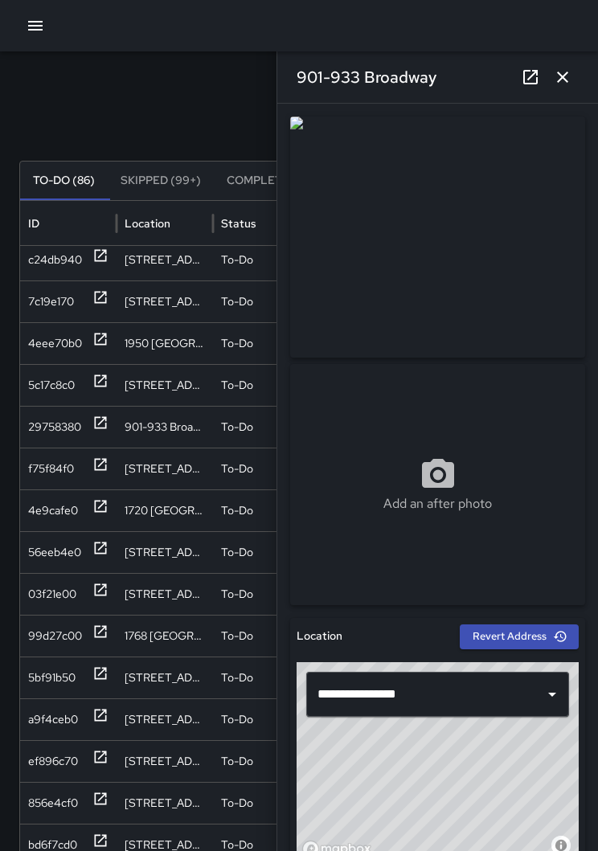
click at [110, 462] on div "f75f84f0" at bounding box center [68, 468] width 96 height 42
click at [106, 520] on div at bounding box center [100, 510] width 16 height 41
click at [105, 562] on div at bounding box center [100, 552] width 16 height 41
click at [113, 590] on div "03f21e00" at bounding box center [68, 594] width 96 height 42
click at [113, 636] on div "99d27c00" at bounding box center [68, 635] width 96 height 42
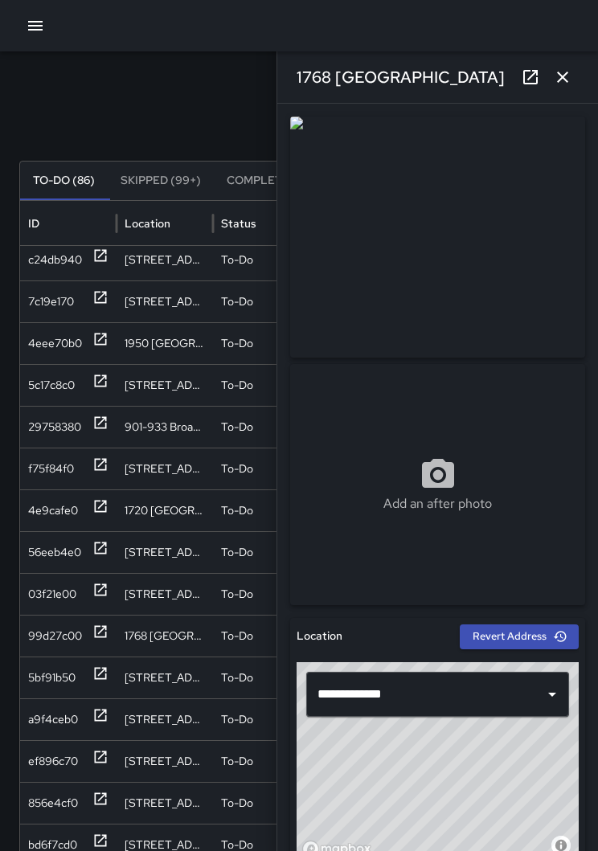
click at [109, 677] on div "5bf91b50" at bounding box center [68, 677] width 96 height 42
click at [116, 720] on div "a9f4ceb0" at bounding box center [68, 719] width 96 height 42
click at [113, 563] on div "ef896c70" at bounding box center [68, 553] width 96 height 42
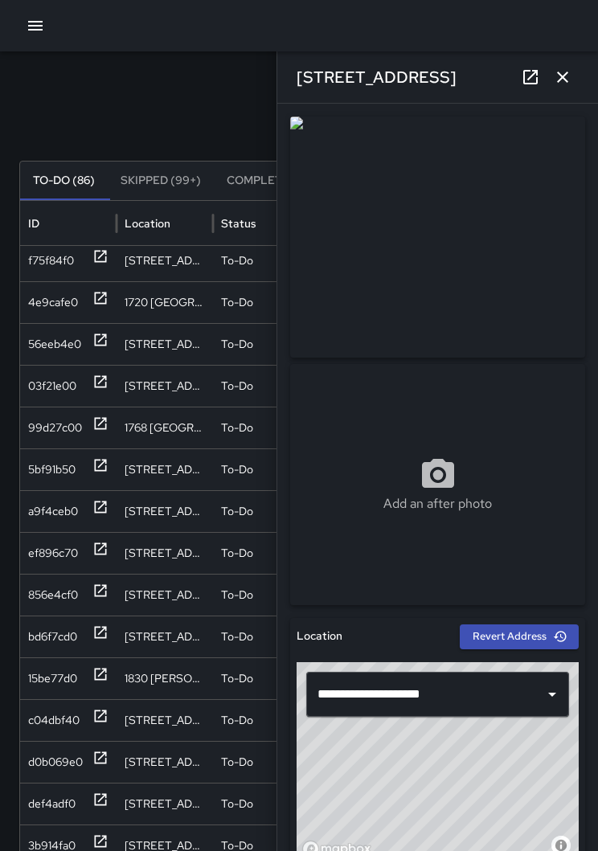
click at [107, 635] on icon at bounding box center [100, 632] width 16 height 16
click at [121, 684] on div "1830 [PERSON_NAME][GEOGRAPHIC_DATA]" at bounding box center [164, 678] width 96 height 42
click at [102, 667] on icon at bounding box center [100, 674] width 16 height 16
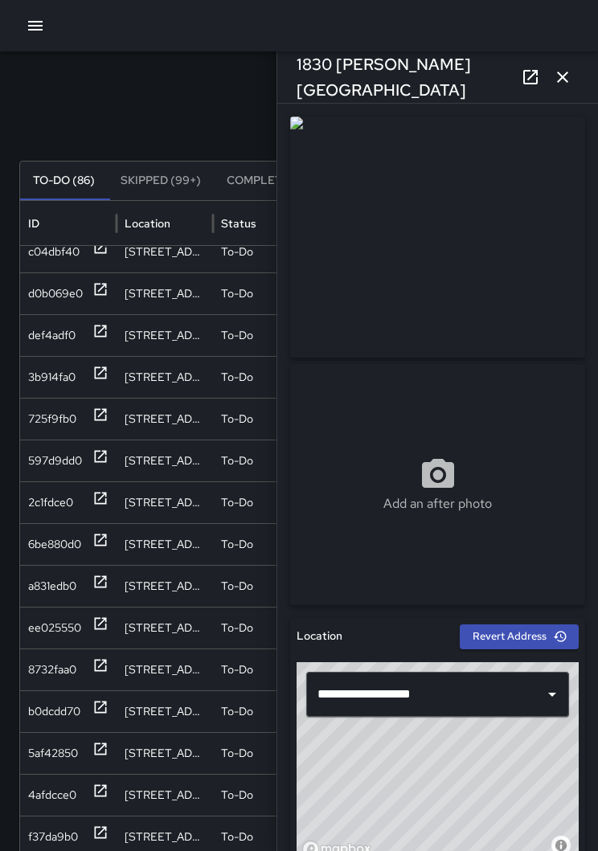
click at [104, 377] on icon at bounding box center [101, 373] width 12 height 12
click at [108, 546] on icon at bounding box center [100, 540] width 16 height 16
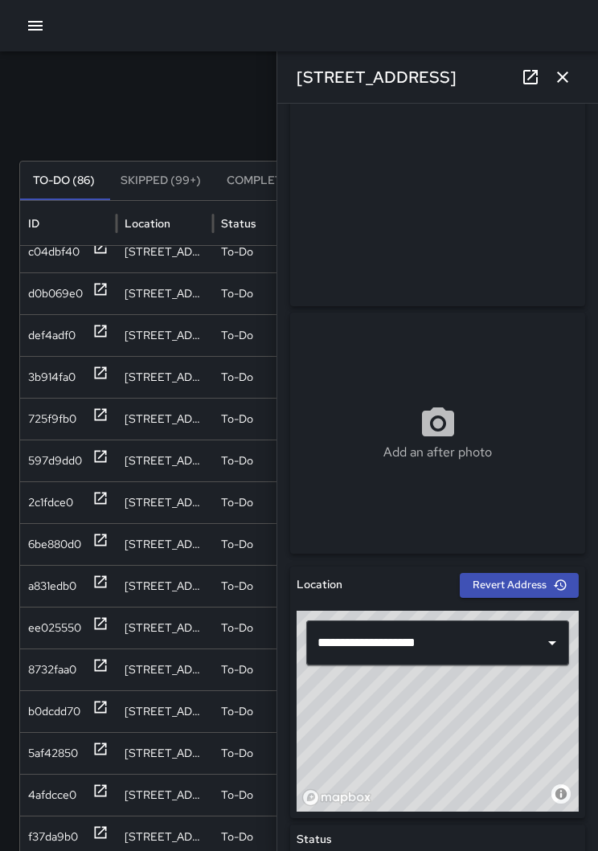
click at [112, 580] on div "a831edb0" at bounding box center [68, 586] width 96 height 42
click at [113, 621] on div "ee025550" at bounding box center [68, 627] width 96 height 42
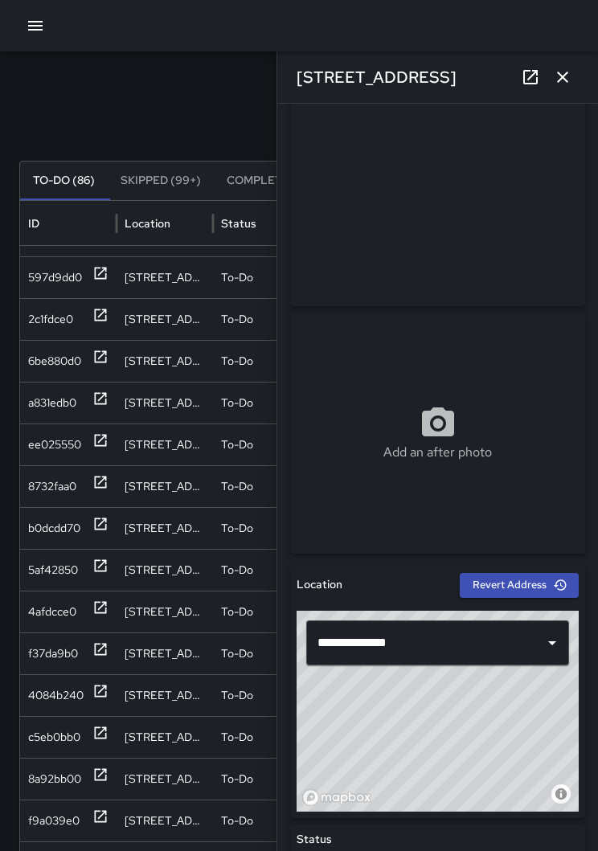
click at [107, 520] on icon at bounding box center [100, 524] width 16 height 16
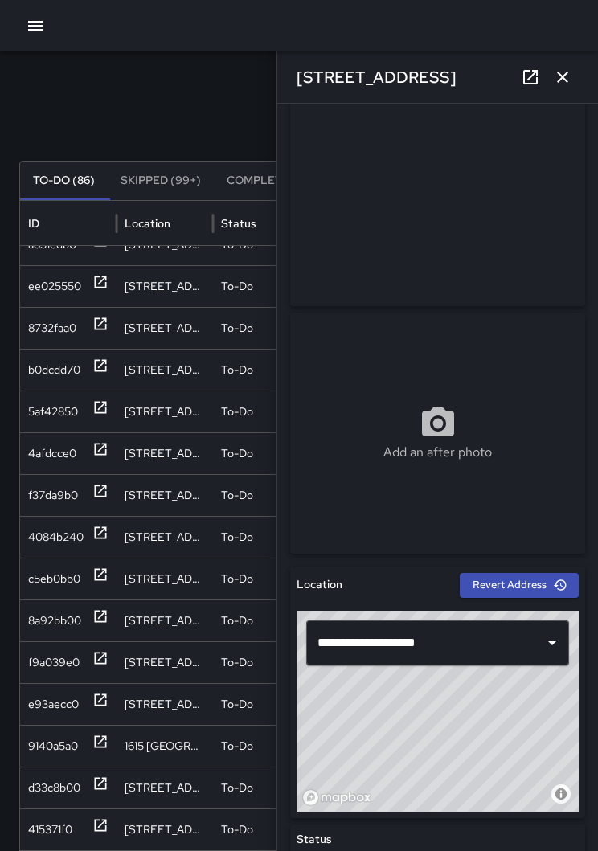
click at [104, 532] on icon at bounding box center [100, 532] width 16 height 16
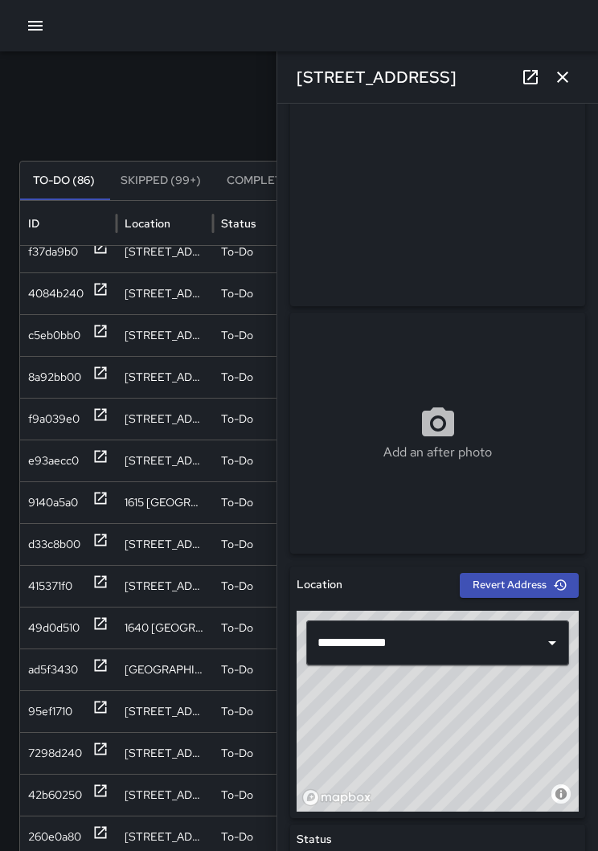
click at [107, 586] on icon at bounding box center [100, 581] width 16 height 16
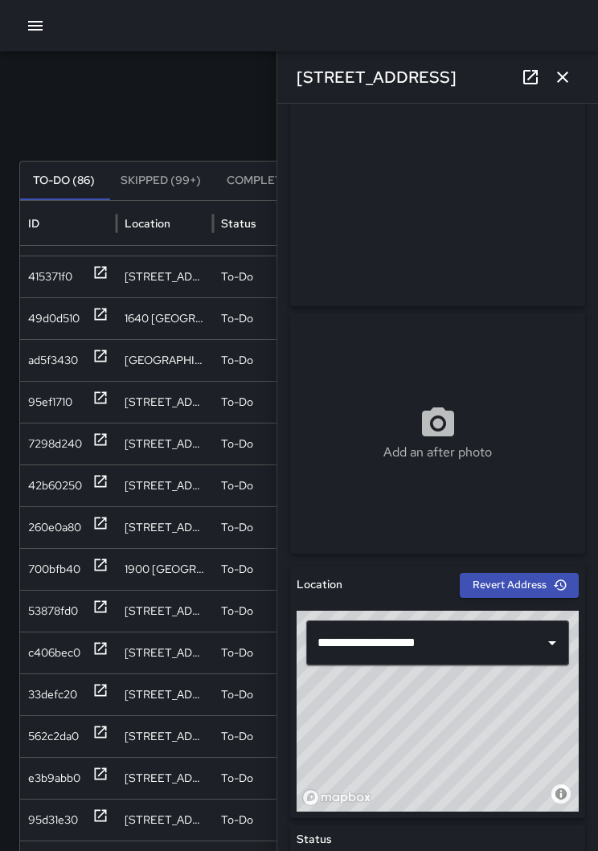
click at [105, 481] on icon at bounding box center [101, 481] width 12 height 12
click at [107, 518] on icon at bounding box center [100, 523] width 16 height 16
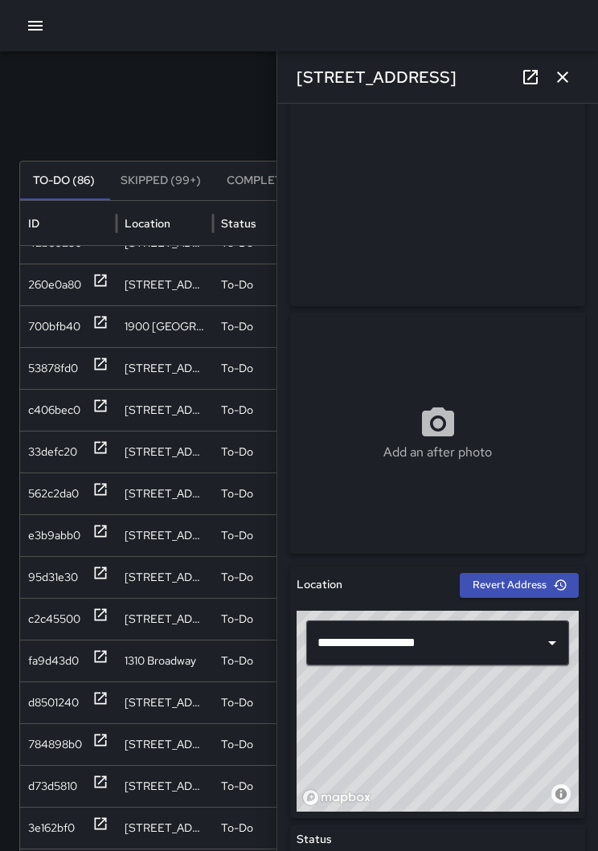
click at [103, 614] on icon at bounding box center [100, 614] width 16 height 16
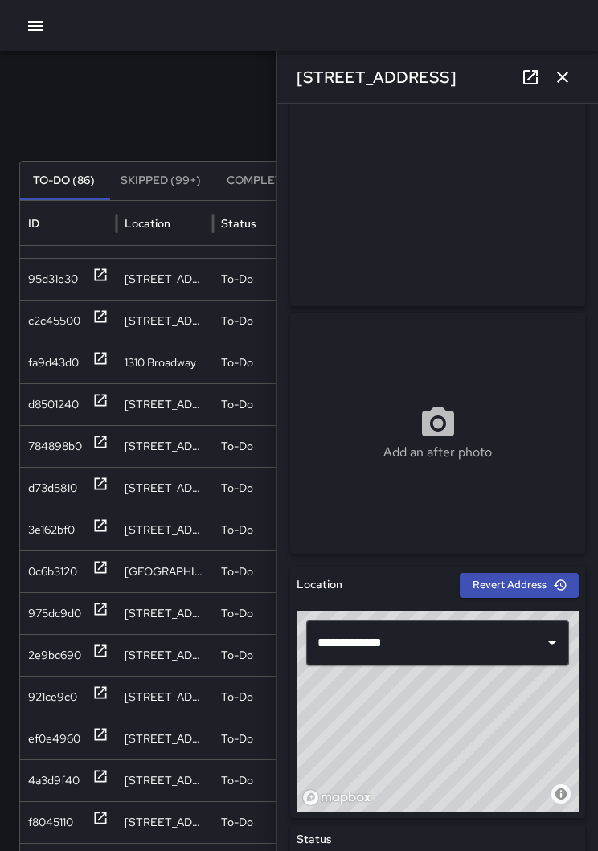
click at [126, 487] on div "[STREET_ADDRESS]" at bounding box center [164, 488] width 96 height 42
click at [108, 492] on div at bounding box center [100, 487] width 16 height 41
click at [100, 532] on icon at bounding box center [100, 525] width 16 height 16
click at [115, 580] on div "0c6b3120" at bounding box center [68, 571] width 96 height 42
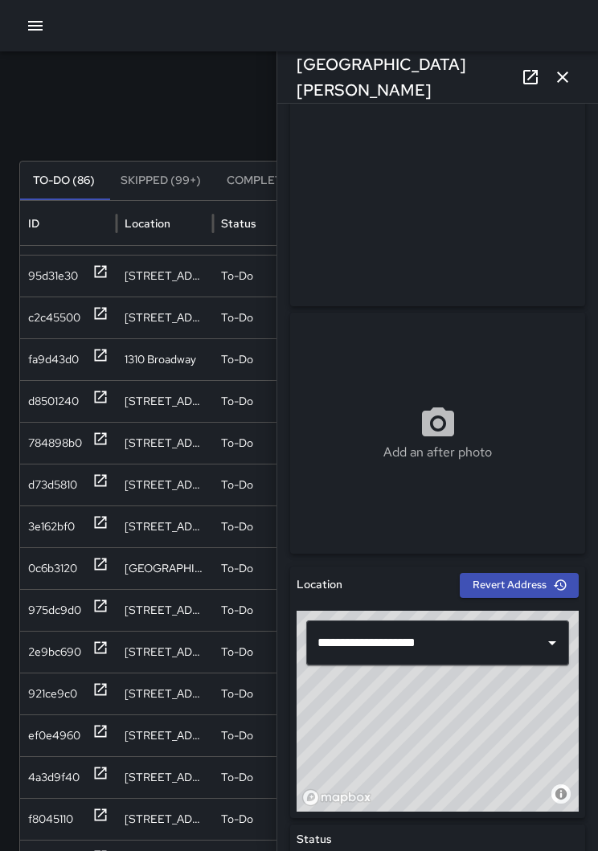
click at [104, 686] on icon at bounding box center [101, 689] width 12 height 12
click at [125, 734] on div "[STREET_ADDRESS]" at bounding box center [164, 735] width 96 height 42
click at [121, 757] on div "[STREET_ADDRESS][PERSON_NAME]" at bounding box center [164, 777] width 96 height 42
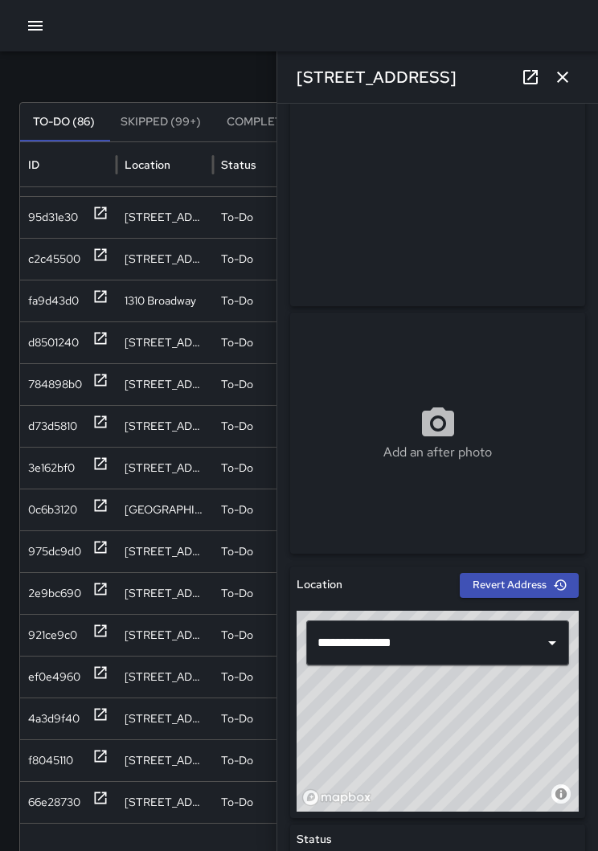
click at [108, 796] on div "66e28730" at bounding box center [68, 802] width 96 height 42
click at [116, 753] on div "[STREET_ADDRESS]" at bounding box center [164, 760] width 96 height 42
click at [121, 712] on div "[STREET_ADDRESS][PERSON_NAME]" at bounding box center [164, 718] width 96 height 42
click at [104, 671] on icon at bounding box center [100, 672] width 16 height 16
click at [105, 618] on div at bounding box center [100, 634] width 16 height 41
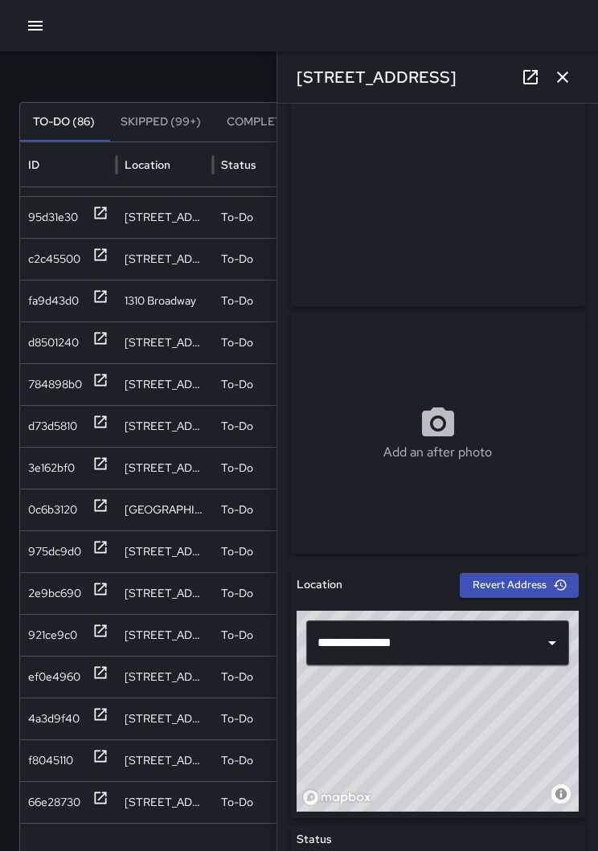
click at [109, 591] on div "2e9bc690" at bounding box center [68, 593] width 96 height 42
click at [114, 555] on div "975dc9d0" at bounding box center [68, 551] width 96 height 42
click at [101, 549] on icon at bounding box center [100, 547] width 16 height 16
click at [107, 523] on div at bounding box center [100, 509] width 16 height 41
click at [102, 477] on div at bounding box center [100, 467] width 16 height 41
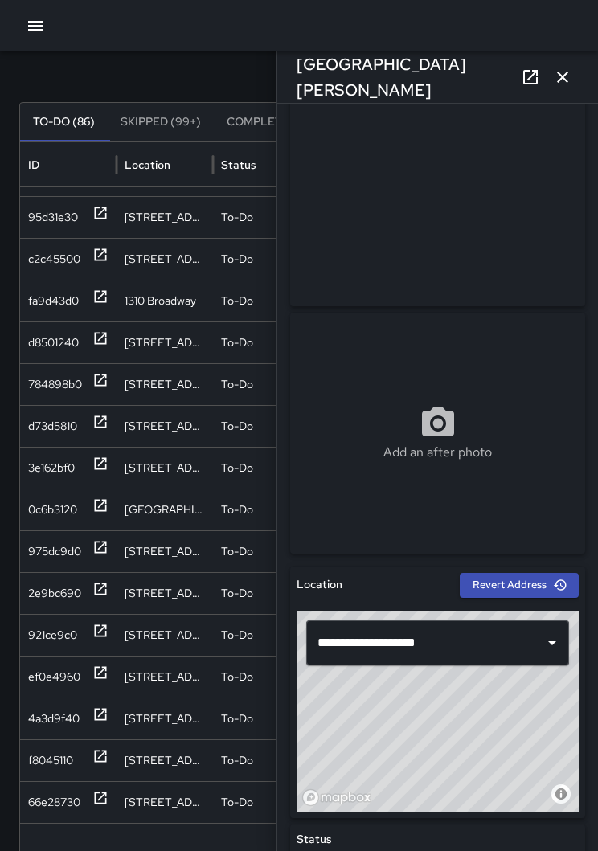
type input "**********"
click at [105, 456] on icon at bounding box center [100, 463] width 16 height 16
click at [99, 462] on icon at bounding box center [100, 463] width 16 height 16
click at [108, 426] on icon at bounding box center [100, 422] width 16 height 16
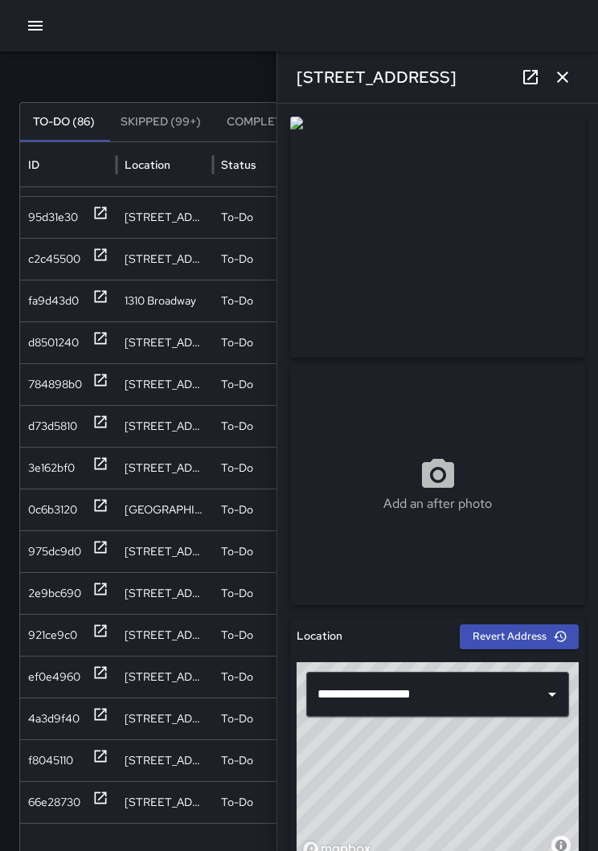
click at [111, 398] on div "784898b0" at bounding box center [68, 384] width 96 height 42
click at [98, 384] on icon at bounding box center [100, 380] width 16 height 16
click at [108, 377] on icon at bounding box center [100, 380] width 16 height 16
click at [108, 341] on div "d8501240" at bounding box center [68, 342] width 96 height 42
click at [96, 309] on div at bounding box center [100, 300] width 16 height 41
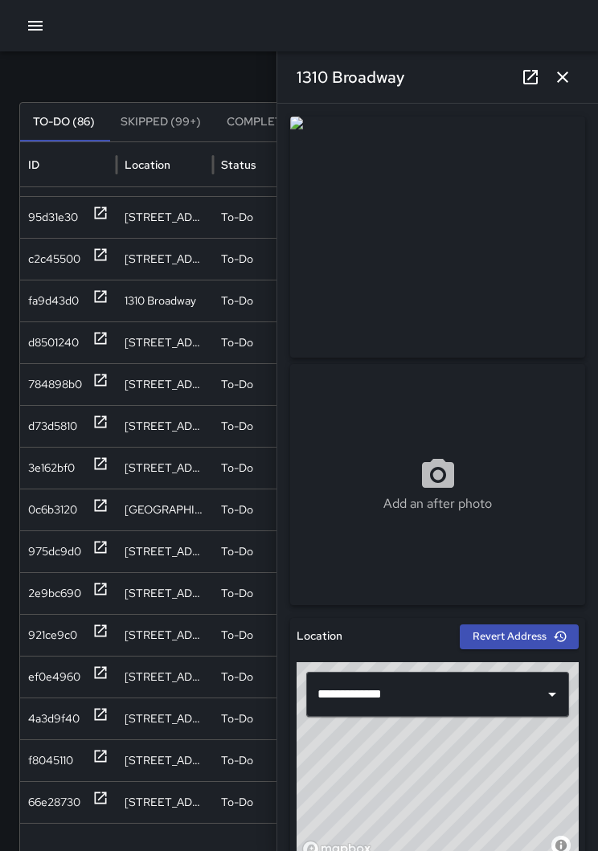
click at [105, 263] on div at bounding box center [100, 259] width 16 height 41
click at [104, 218] on icon at bounding box center [101, 213] width 12 height 12
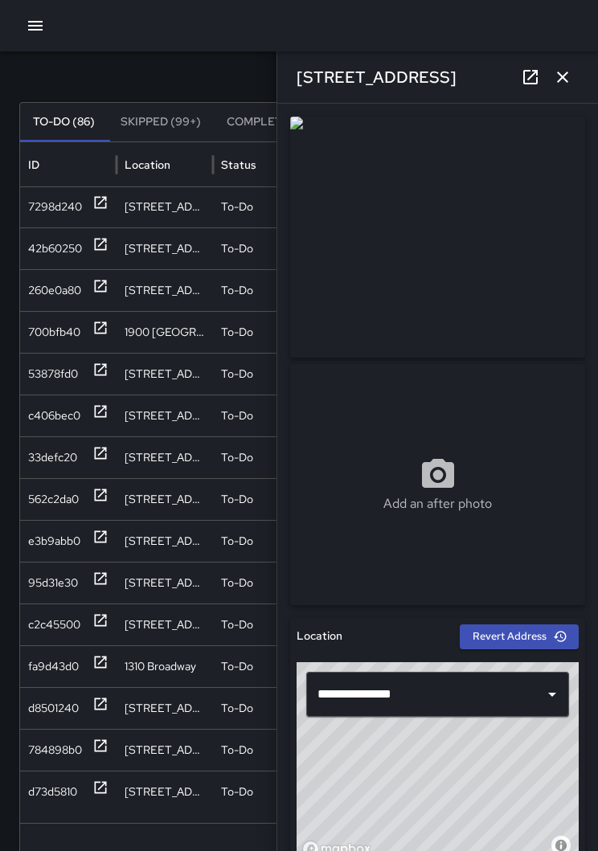
scroll to position [2328, 0]
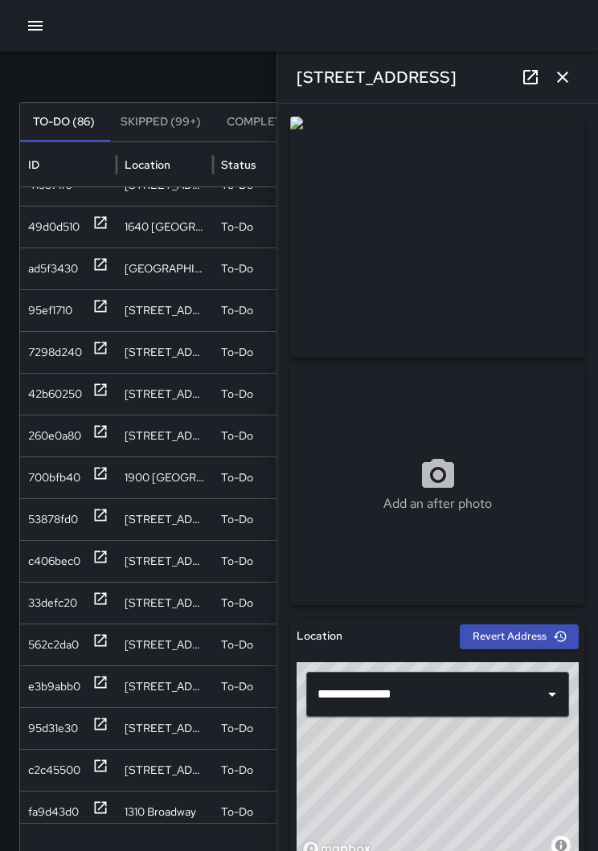
click at [111, 688] on div "e3b9abb0" at bounding box center [68, 686] width 96 height 42
click at [113, 636] on div "562c2da0" at bounding box center [68, 644] width 96 height 42
click at [107, 599] on icon at bounding box center [100, 598] width 16 height 16
click at [100, 563] on icon at bounding box center [100, 557] width 16 height 16
click at [100, 475] on icon at bounding box center [100, 473] width 16 height 16
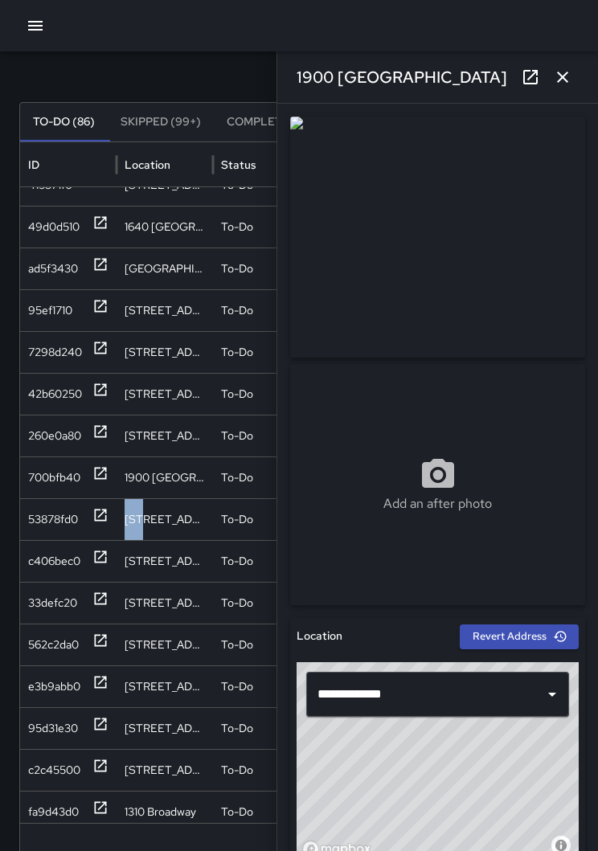
click at [102, 427] on icon at bounding box center [100, 431] width 16 height 16
click at [92, 378] on div at bounding box center [100, 393] width 16 height 41
click at [109, 359] on div "7298d240" at bounding box center [68, 352] width 96 height 42
click at [105, 325] on div at bounding box center [100, 310] width 16 height 41
click at [107, 275] on div at bounding box center [100, 268] width 16 height 41
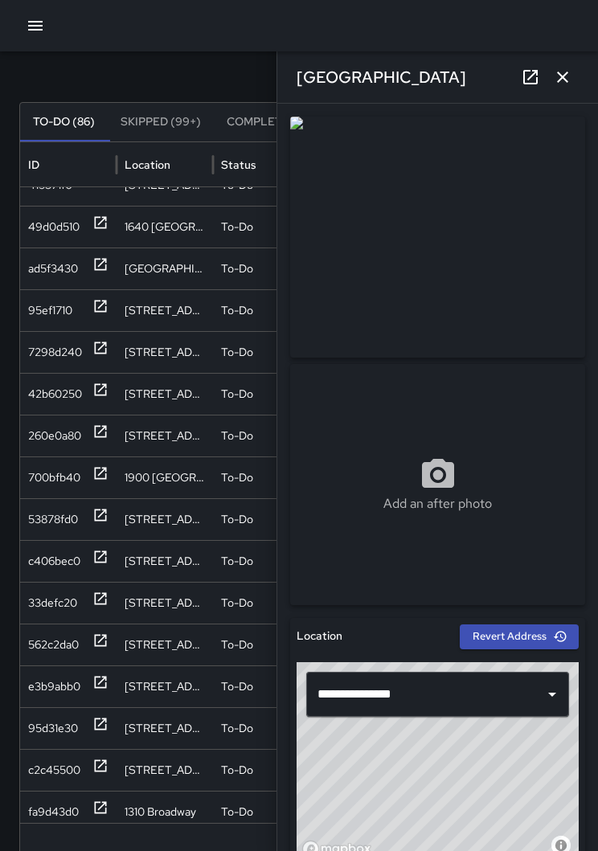
click at [91, 256] on div "ad5f3430" at bounding box center [68, 268] width 80 height 41
click at [112, 305] on div "95ef1710" at bounding box center [68, 310] width 96 height 42
click at [105, 260] on icon at bounding box center [101, 265] width 12 height 12
click at [112, 235] on div "49d0d510" at bounding box center [68, 227] width 96 height 42
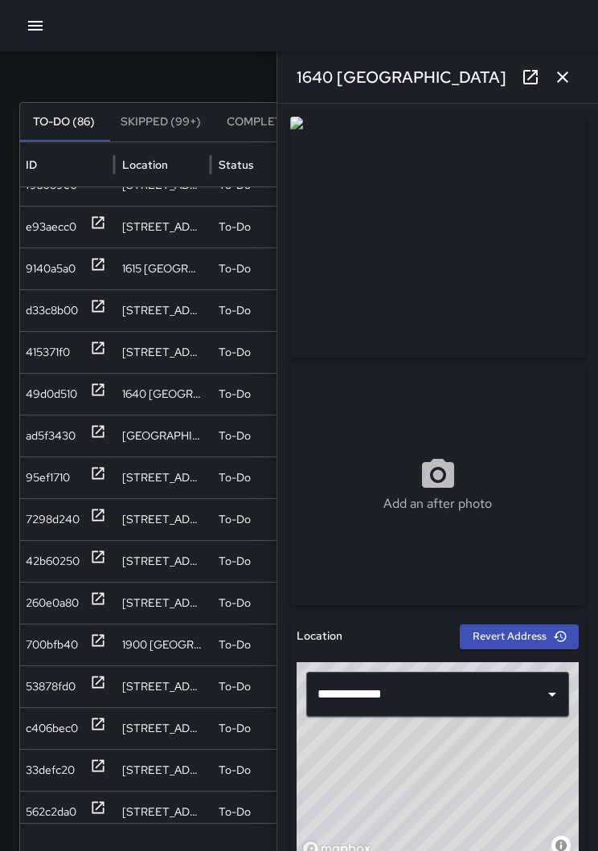
scroll to position [2093, 0]
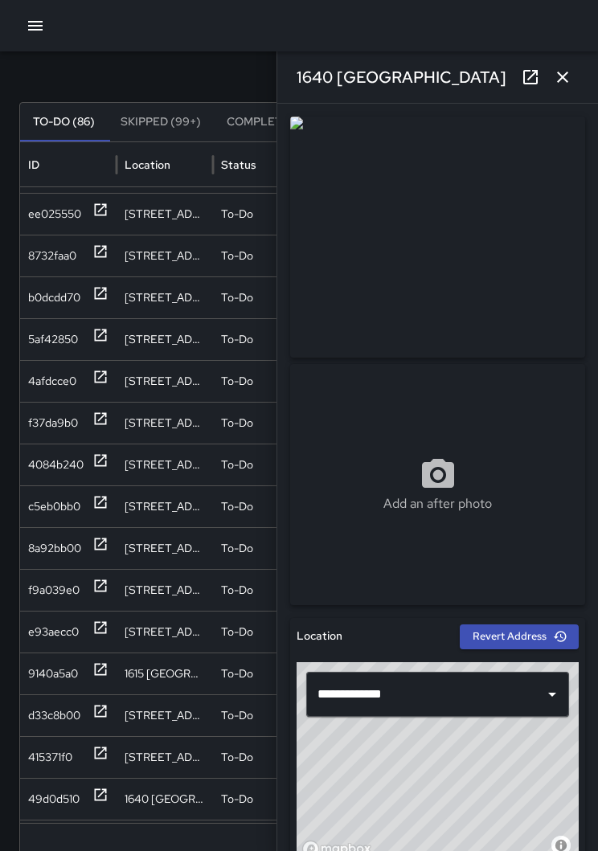
click at [99, 745] on icon at bounding box center [100, 753] width 16 height 16
click at [112, 701] on div "d33c8b00" at bounding box center [68, 715] width 96 height 42
click at [103, 675] on icon at bounding box center [100, 669] width 16 height 16
click at [98, 627] on icon at bounding box center [100, 627] width 16 height 16
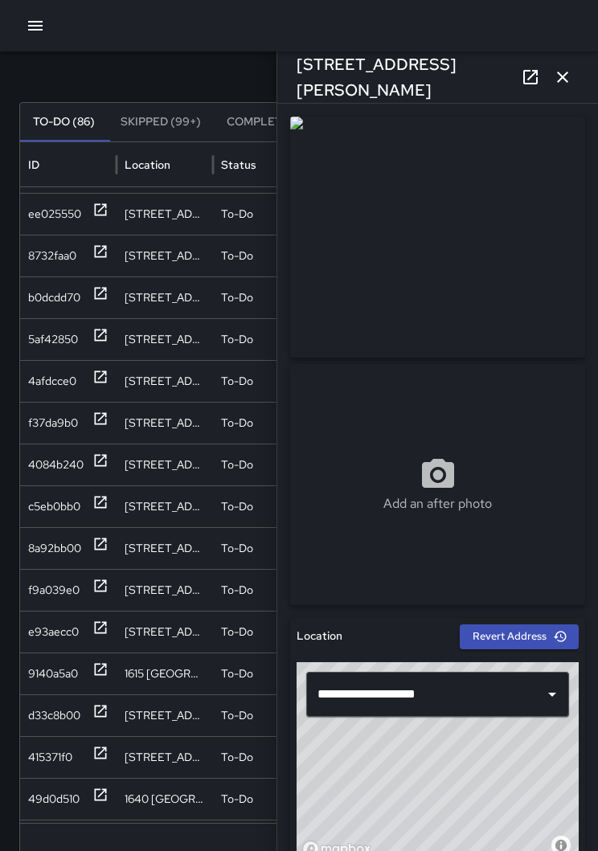
click at [100, 613] on div at bounding box center [100, 631] width 16 height 41
click at [108, 614] on div "e93aecc0" at bounding box center [68, 631] width 96 height 42
click at [108, 635] on div "e93aecc0" at bounding box center [68, 631] width 96 height 42
click at [108, 588] on div "f9a039e0" at bounding box center [68, 590] width 96 height 42
click at [109, 532] on div "8a92bb00" at bounding box center [68, 548] width 96 height 42
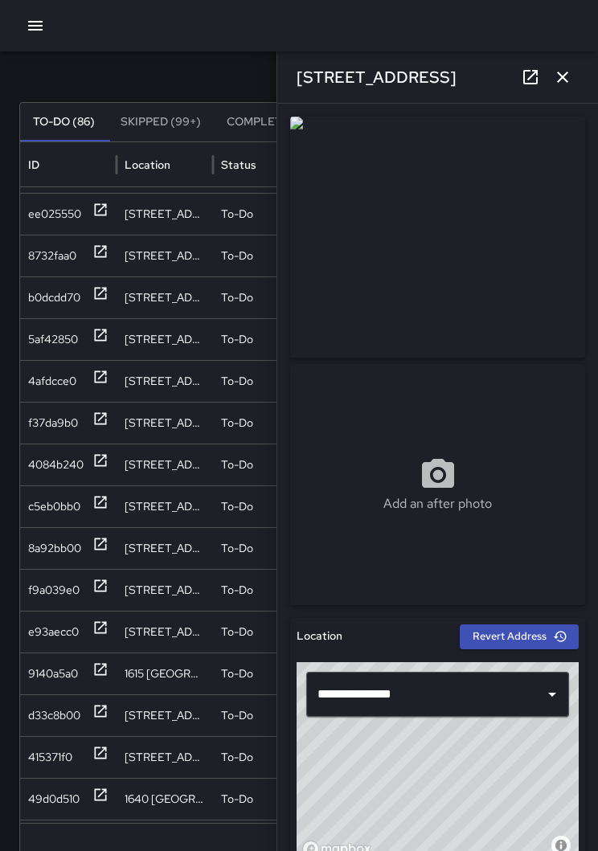
click at [106, 494] on icon at bounding box center [100, 502] width 16 height 16
click at [107, 455] on icon at bounding box center [100, 460] width 16 height 16
click at [105, 414] on icon at bounding box center [101, 419] width 12 height 12
click at [112, 404] on div "f37da9b0" at bounding box center [68, 423] width 96 height 42
click at [106, 376] on icon at bounding box center [100, 377] width 16 height 16
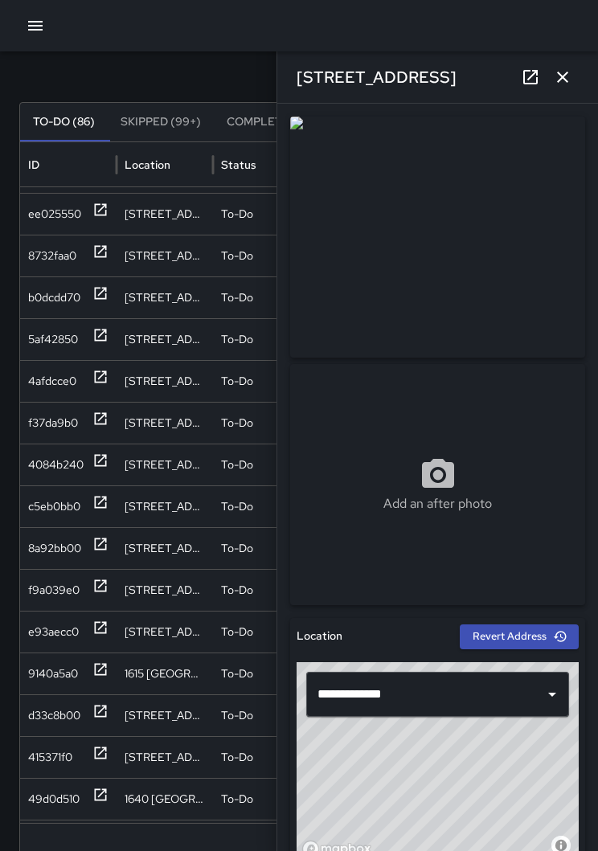
click at [112, 364] on div "4afdcce0" at bounding box center [68, 381] width 96 height 42
click at [98, 333] on icon at bounding box center [100, 335] width 16 height 16
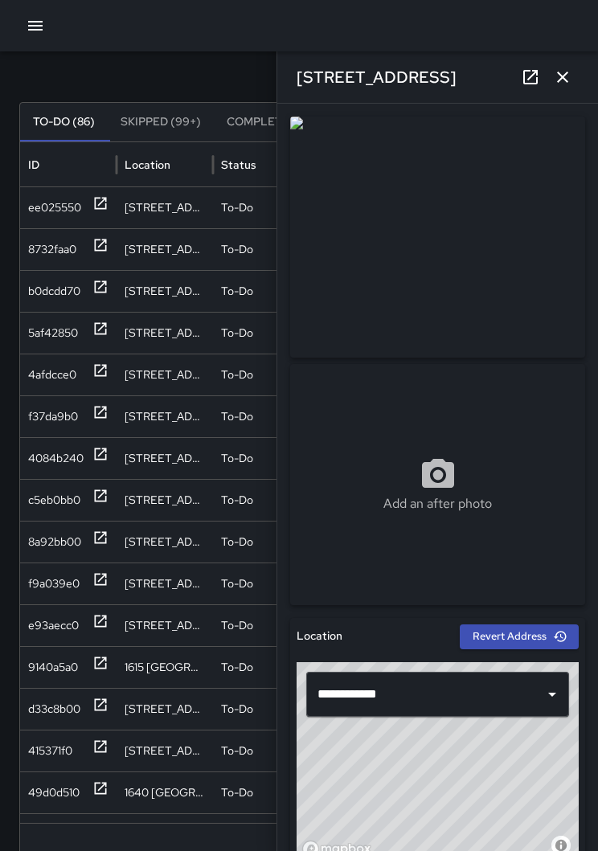
scroll to position [1761, 0]
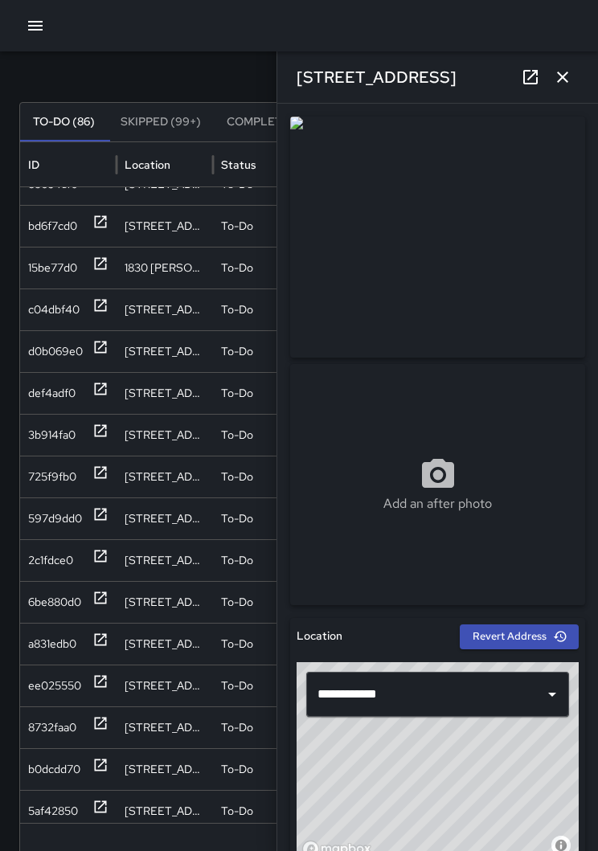
click at [103, 757] on icon at bounding box center [100, 765] width 16 height 16
click at [110, 715] on div "8732faa0" at bounding box center [68, 727] width 96 height 42
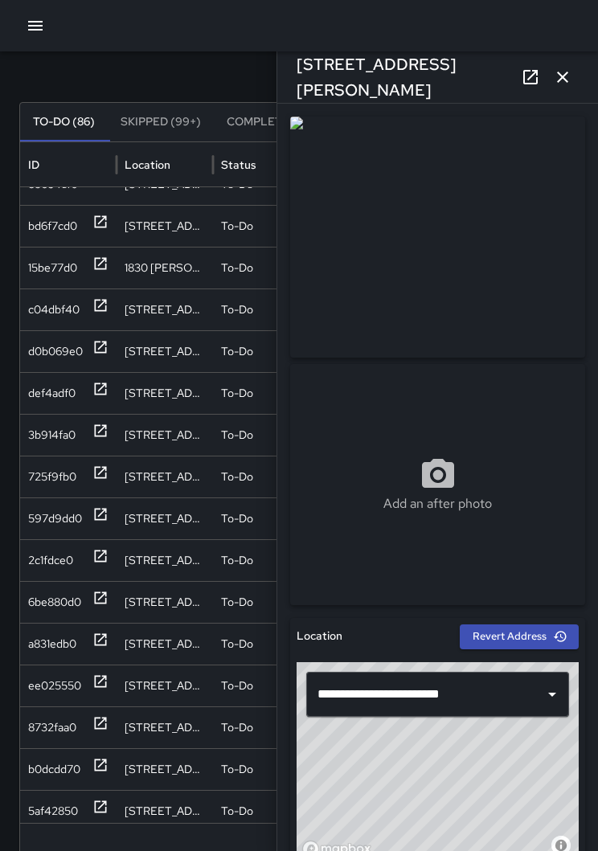
click at [107, 670] on div at bounding box center [100, 685] width 16 height 41
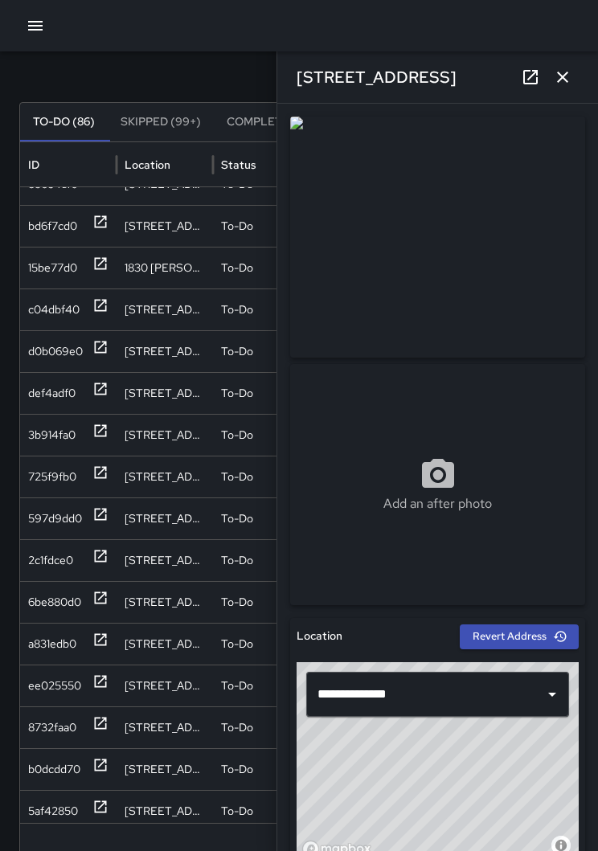
click at [108, 630] on div "a831edb0" at bounding box center [68, 643] width 96 height 42
click at [100, 586] on div at bounding box center [100, 601] width 16 height 41
click at [105, 553] on icon at bounding box center [101, 556] width 12 height 12
click at [112, 516] on div "597d9dd0" at bounding box center [68, 518] width 96 height 42
click at [102, 470] on icon at bounding box center [101, 473] width 12 height 12
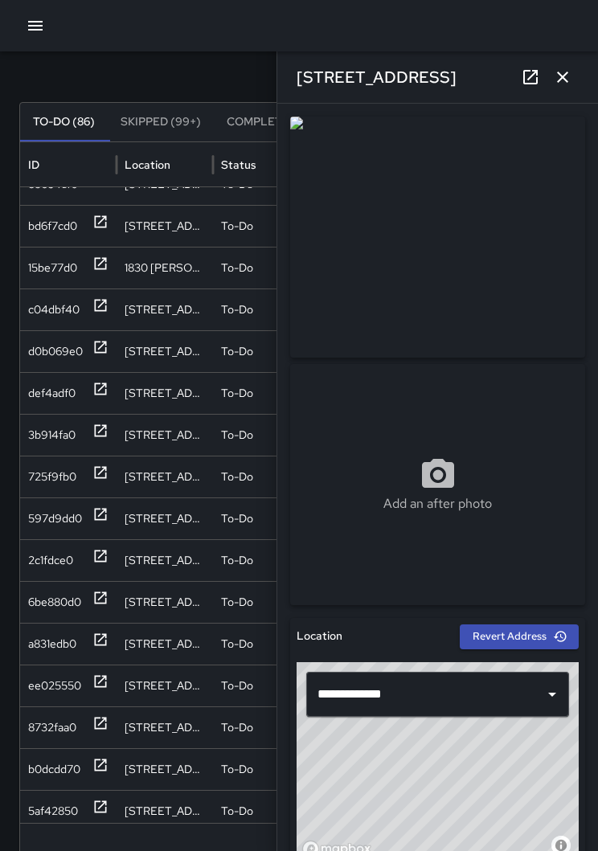
click at [109, 429] on div "3b914fa0" at bounding box center [68, 435] width 96 height 42
click at [102, 385] on icon at bounding box center [100, 389] width 16 height 16
click at [114, 346] on div "d0b069e0" at bounding box center [68, 351] width 96 height 42
click at [101, 300] on icon at bounding box center [100, 305] width 16 height 16
click at [105, 263] on icon at bounding box center [101, 264] width 12 height 12
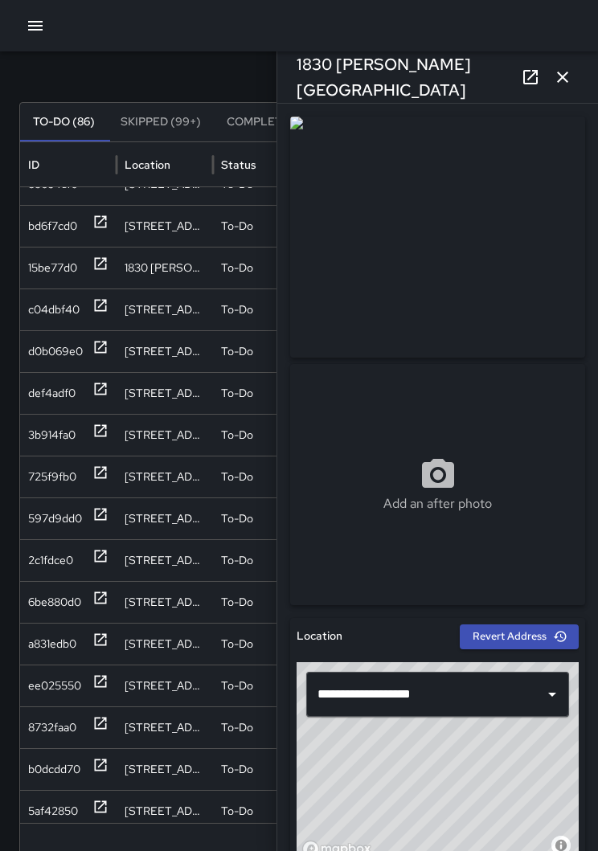
click at [117, 225] on div "[STREET_ADDRESS]" at bounding box center [164, 226] width 96 height 42
click at [100, 226] on icon at bounding box center [101, 222] width 12 height 12
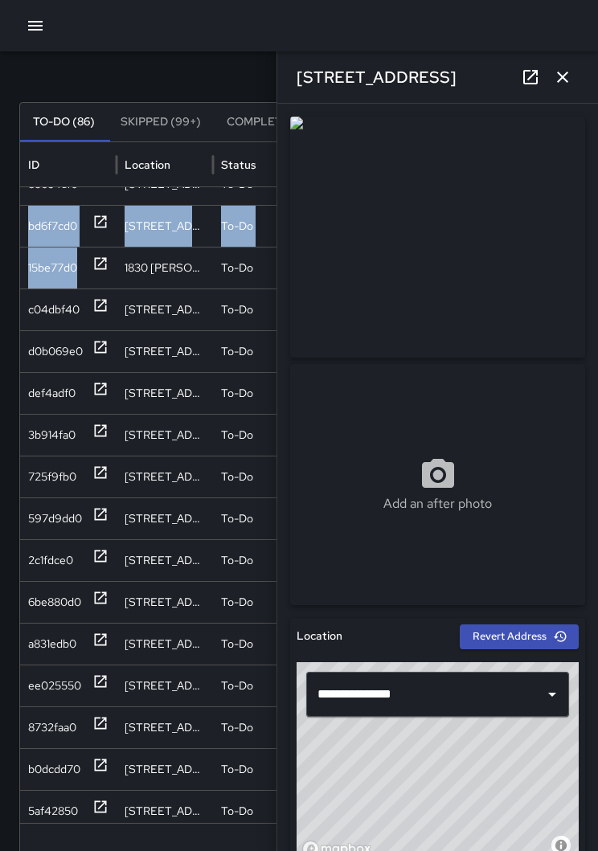
click at [136, 313] on div "[STREET_ADDRESS][PERSON_NAME]" at bounding box center [164, 309] width 96 height 42
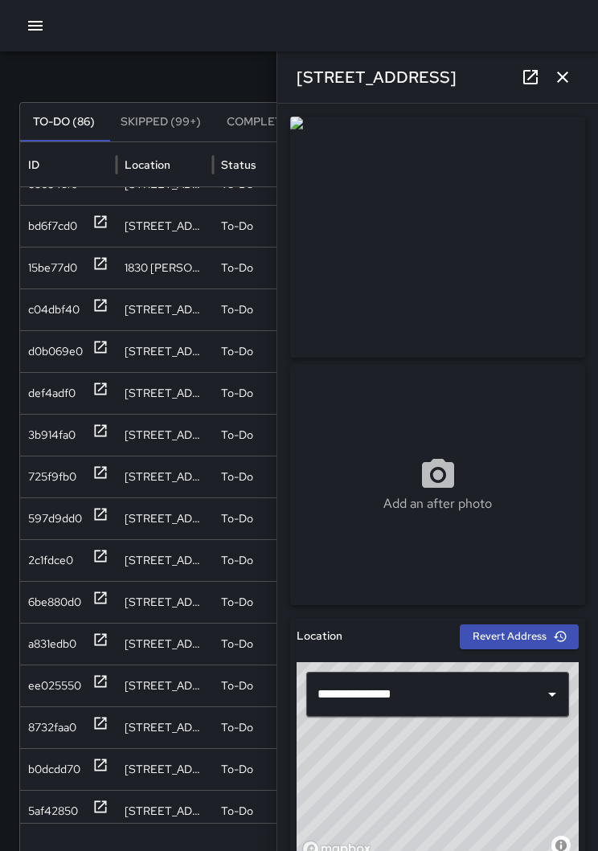
click at [108, 238] on div "bd6f7cd0" at bounding box center [68, 226] width 96 height 42
click at [109, 273] on div "15be77d0" at bounding box center [68, 268] width 96 height 42
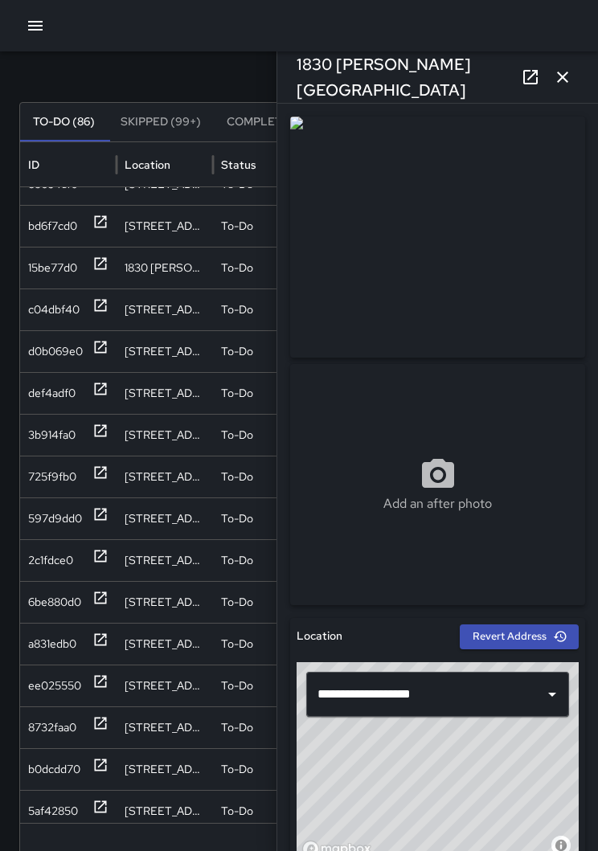
click at [120, 236] on div "[STREET_ADDRESS]" at bounding box center [164, 226] width 96 height 42
click at [123, 226] on div "[STREET_ADDRESS]" at bounding box center [164, 226] width 96 height 42
click at [105, 226] on icon at bounding box center [101, 222] width 12 height 12
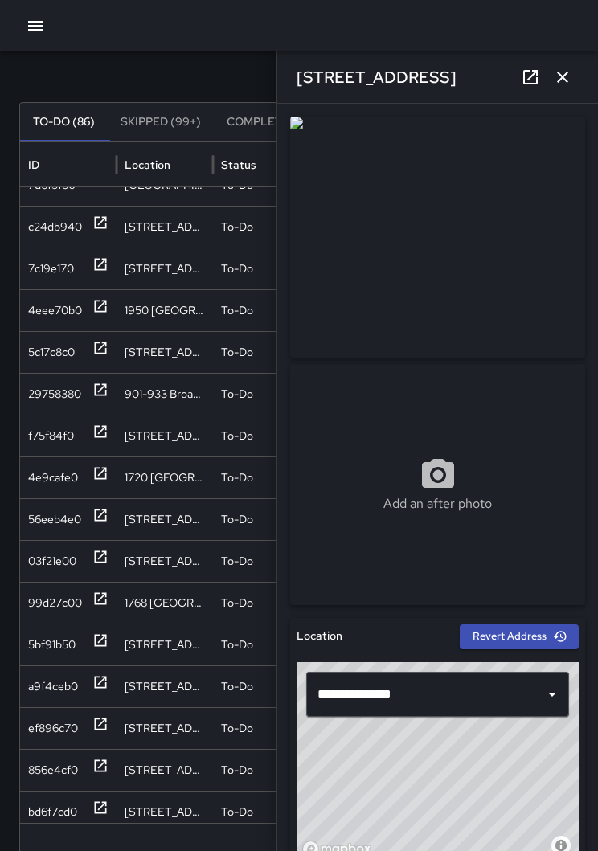
click at [114, 742] on div "ef896c70" at bounding box center [68, 728] width 96 height 42
click at [113, 722] on div "ef896c70" at bounding box center [68, 728] width 96 height 42
click at [86, 725] on div "ef896c70" at bounding box center [68, 728] width 80 height 41
click at [108, 730] on icon at bounding box center [100, 724] width 16 height 16
click at [102, 719] on icon at bounding box center [101, 724] width 12 height 12
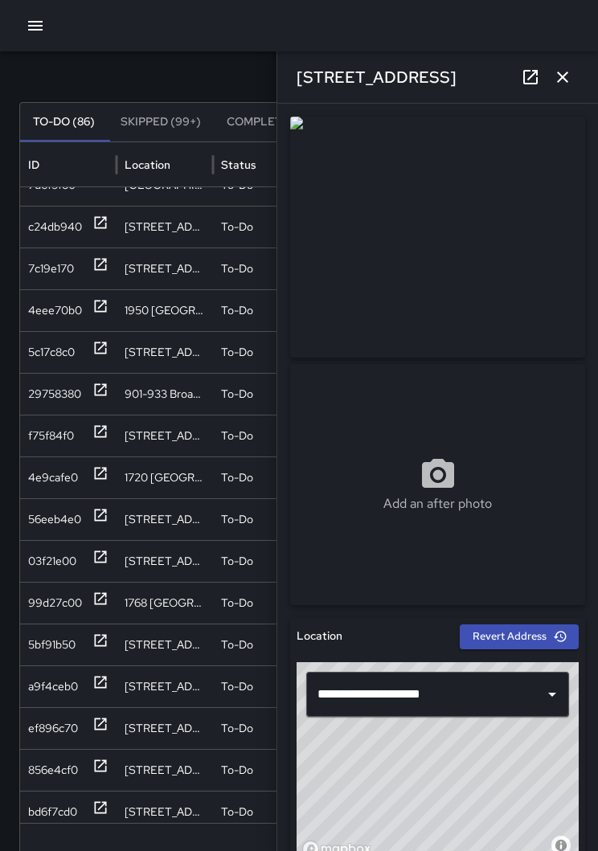
click at [97, 687] on icon at bounding box center [101, 682] width 12 height 12
click at [111, 634] on div "5bf91b50" at bounding box center [68, 644] width 96 height 42
click at [100, 603] on icon at bounding box center [101, 599] width 12 height 12
click at [108, 566] on div "03f21e00" at bounding box center [68, 561] width 96 height 42
click at [106, 511] on icon at bounding box center [101, 515] width 12 height 12
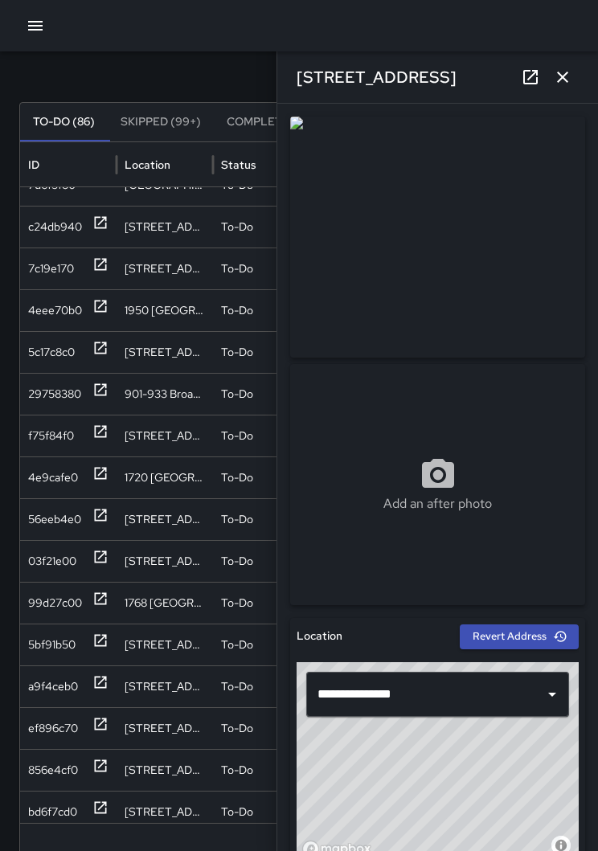
click at [104, 475] on icon at bounding box center [100, 473] width 16 height 16
click at [102, 524] on div at bounding box center [100, 519] width 16 height 41
click at [96, 436] on icon at bounding box center [101, 432] width 12 height 12
click at [99, 391] on icon at bounding box center [101, 390] width 12 height 12
click at [101, 345] on icon at bounding box center [100, 348] width 16 height 16
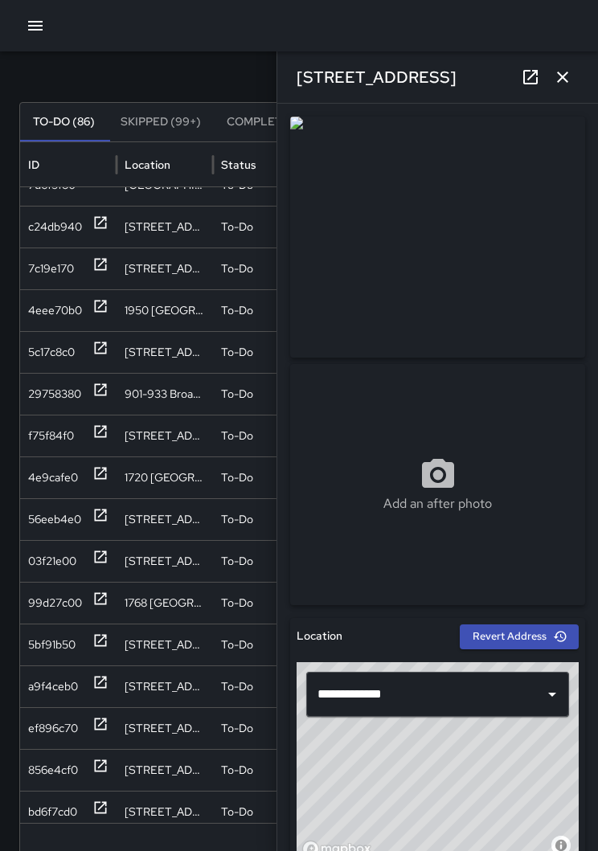
click at [98, 313] on icon at bounding box center [100, 306] width 16 height 16
click at [104, 271] on icon at bounding box center [100, 264] width 16 height 16
click at [104, 227] on icon at bounding box center [101, 223] width 12 height 12
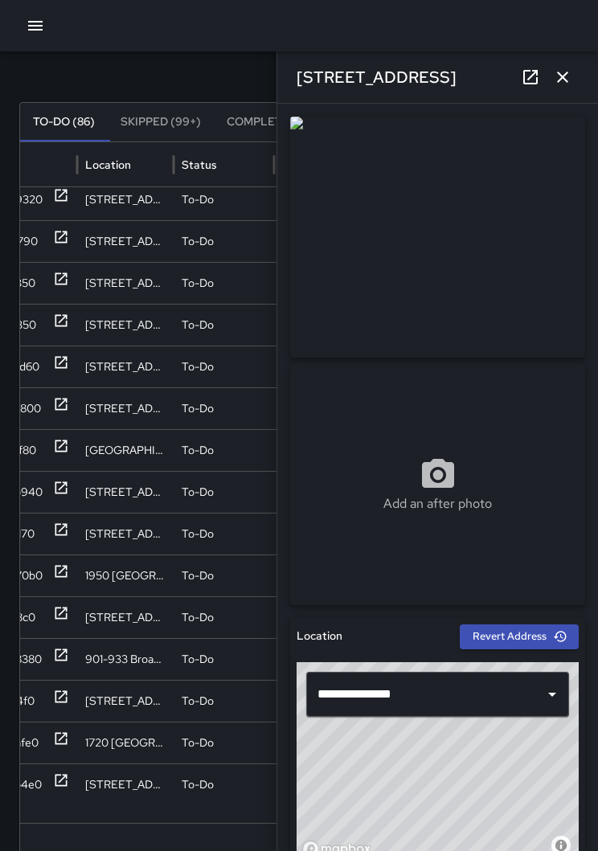
scroll to position [447, 0]
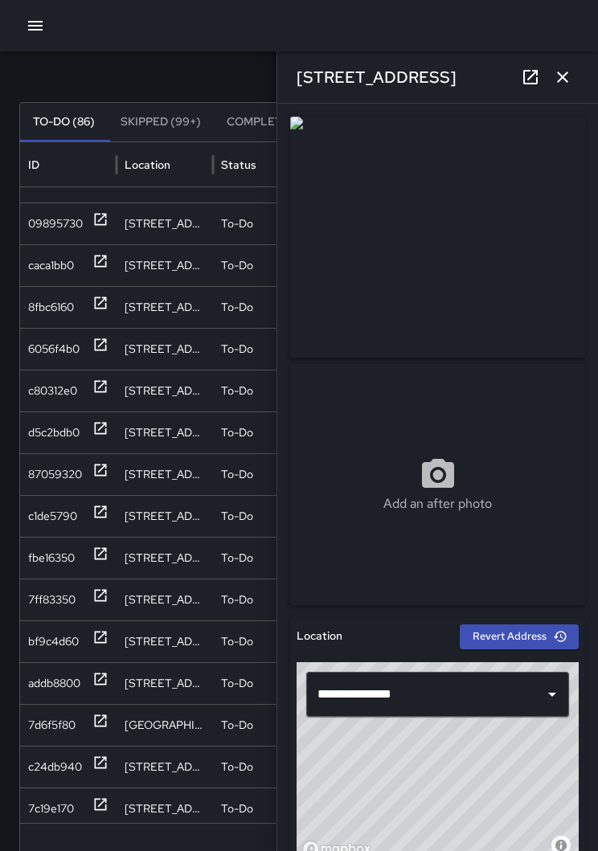
click at [100, 711] on div at bounding box center [100, 724] width 16 height 41
click at [99, 674] on icon at bounding box center [101, 679] width 12 height 12
click at [108, 590] on icon at bounding box center [100, 595] width 16 height 16
click at [103, 555] on icon at bounding box center [100, 553] width 16 height 16
click at [95, 505] on icon at bounding box center [100, 512] width 16 height 16
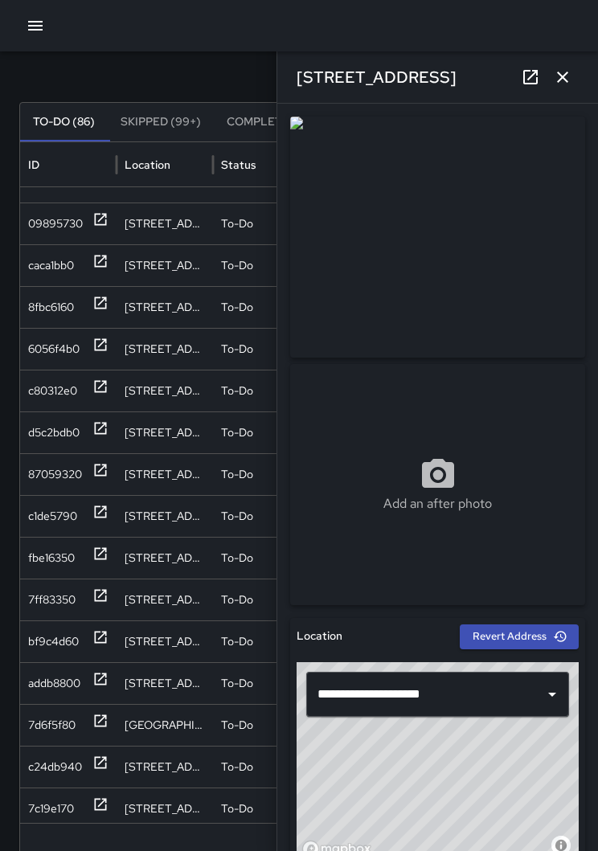
click at [102, 421] on icon at bounding box center [100, 428] width 16 height 16
click at [112, 338] on div "6056f4b0" at bounding box center [68, 349] width 96 height 42
click at [113, 304] on div "8fbc6160" at bounding box center [68, 307] width 96 height 42
click at [91, 226] on div "09895730" at bounding box center [68, 223] width 80 height 41
type input "**********"
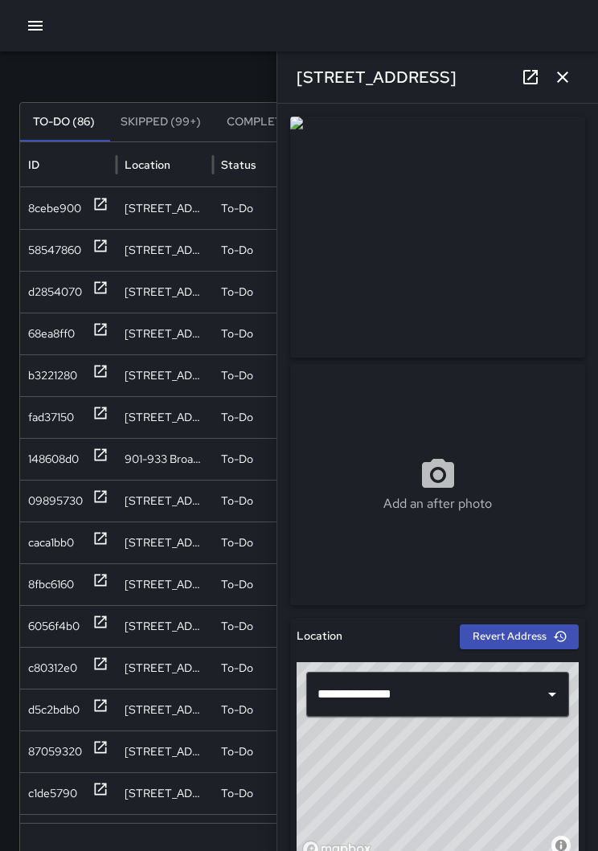
scroll to position [0, 0]
click at [561, 84] on icon "button" at bounding box center [562, 76] width 19 height 19
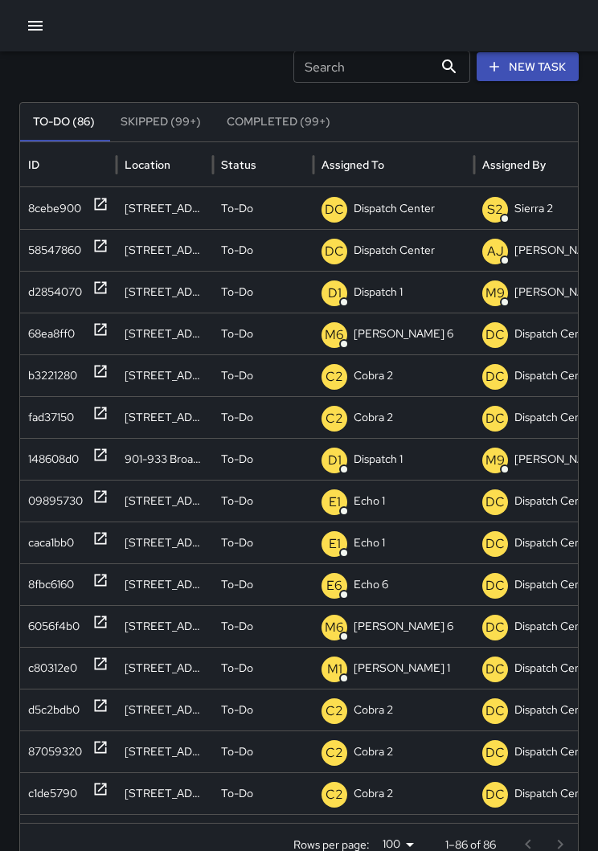
click at [100, 243] on icon at bounding box center [100, 246] width 16 height 16
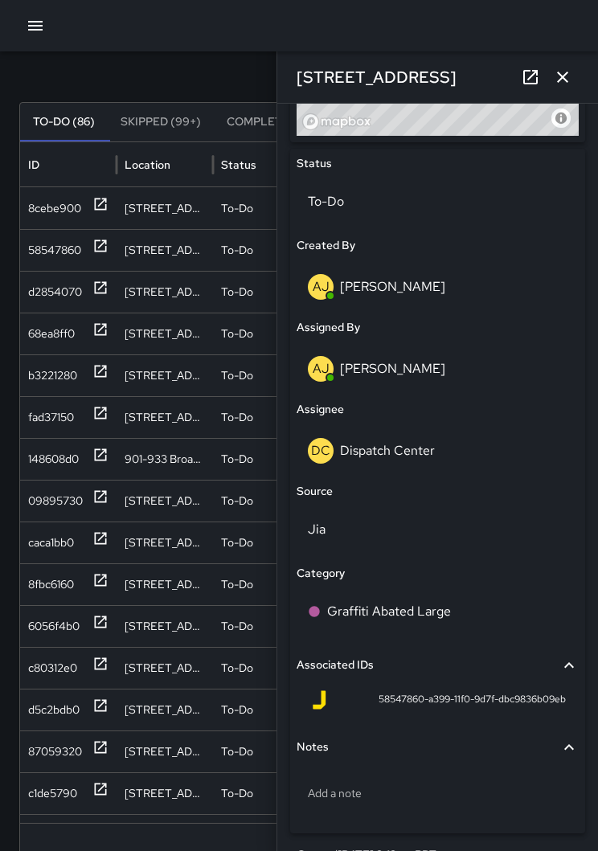
scroll to position [725, 0]
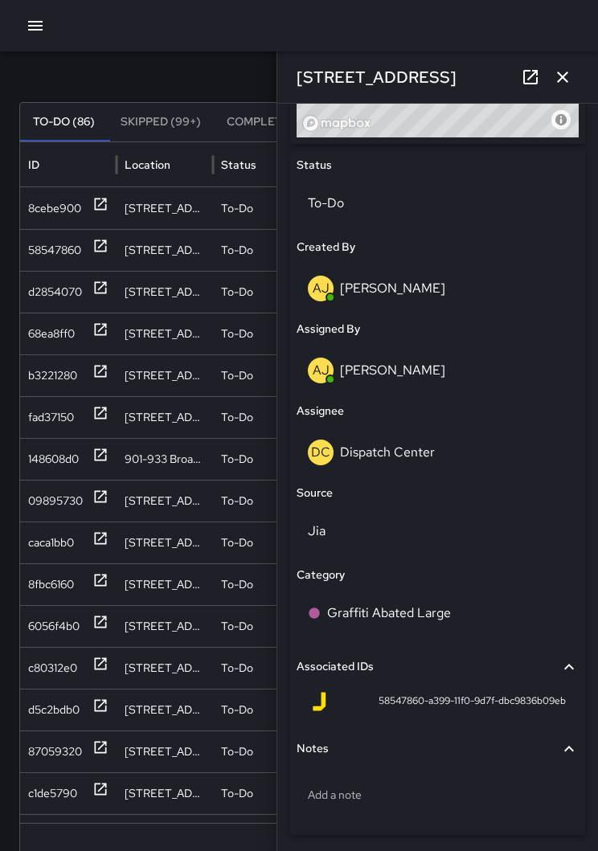
click at [402, 444] on p "Dispatch Center" at bounding box center [387, 451] width 95 height 17
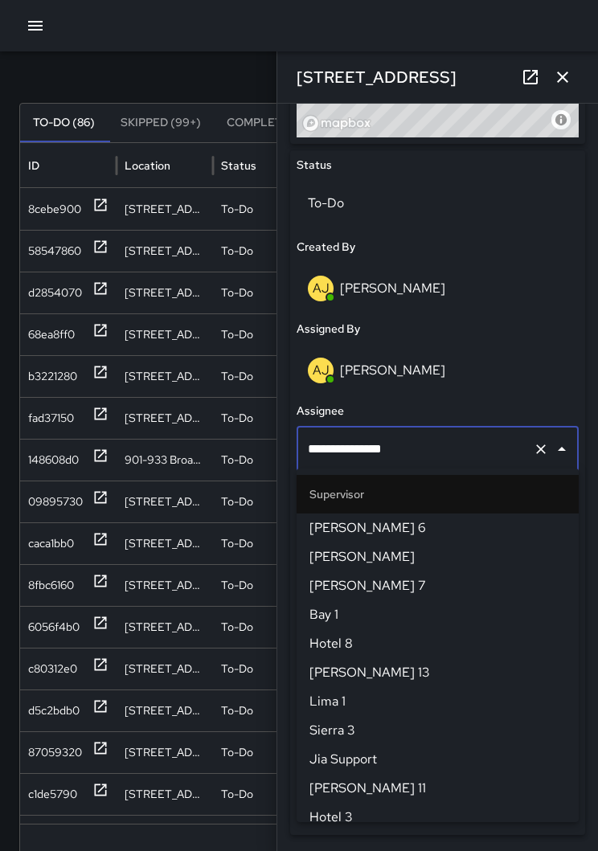
scroll to position [1590, 0]
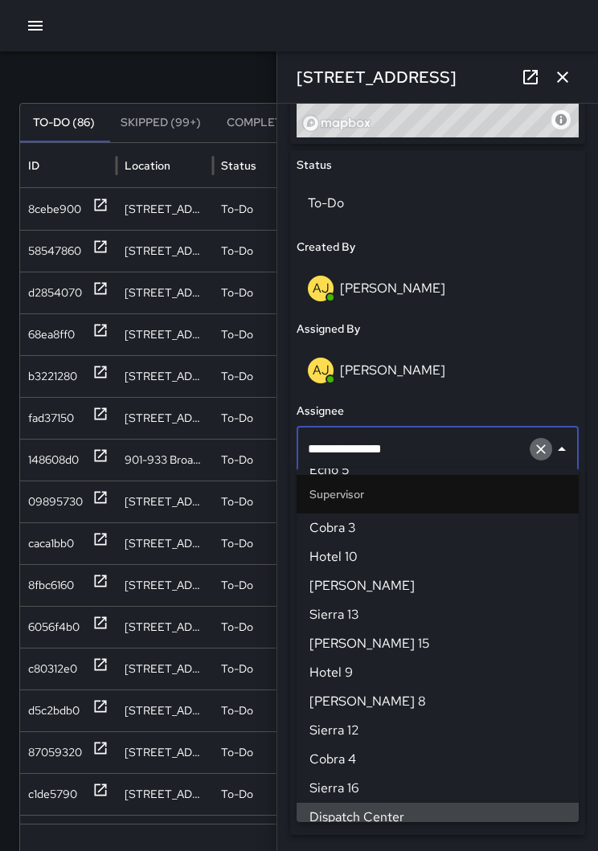
click at [537, 451] on icon "Clear" at bounding box center [540, 449] width 16 height 16
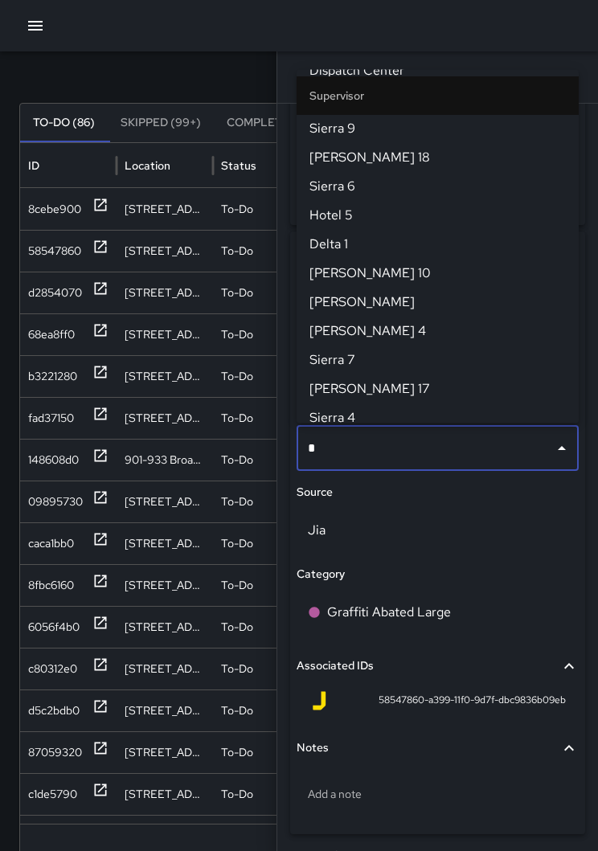
scroll to position [0, 0]
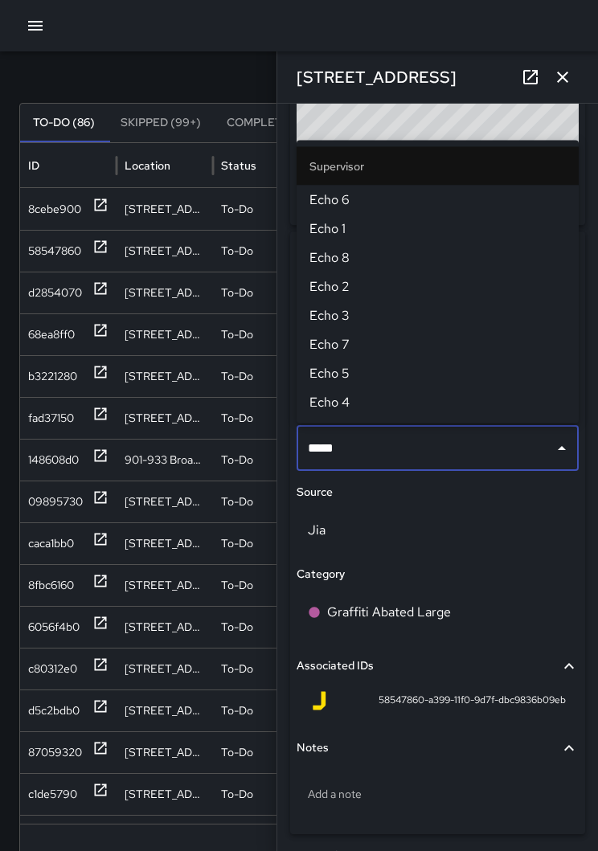
type input "******"
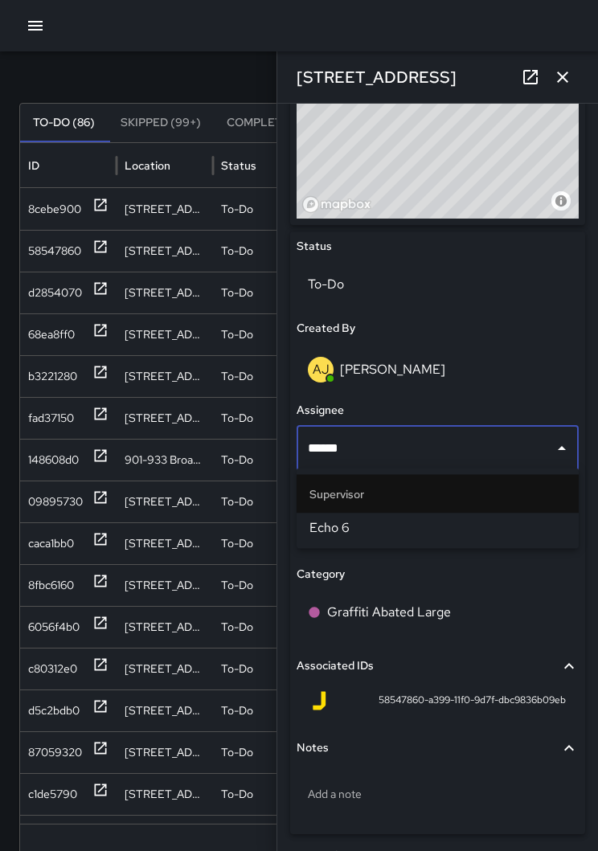
click at [496, 528] on span "Echo 6" at bounding box center [437, 527] width 256 height 19
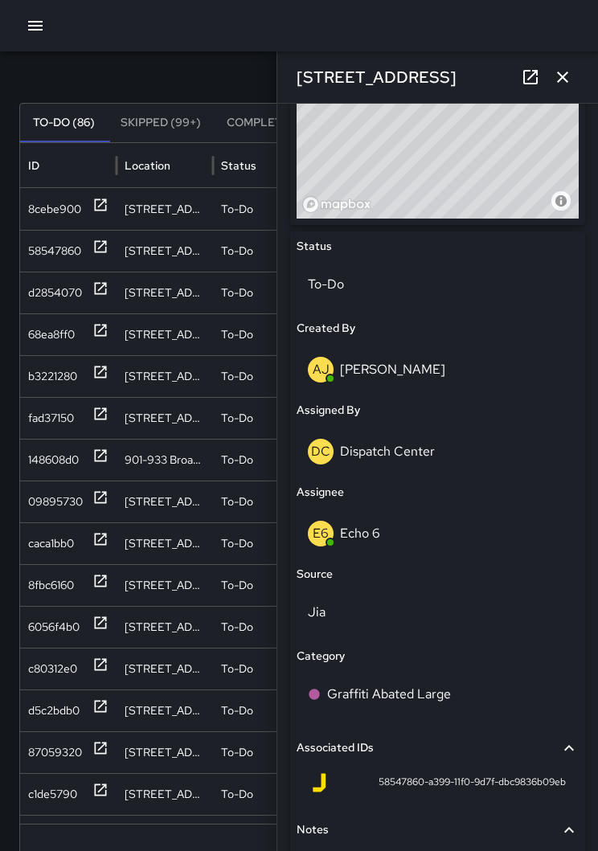
scroll to position [59, 0]
click at [565, 69] on icon "button" at bounding box center [562, 76] width 19 height 19
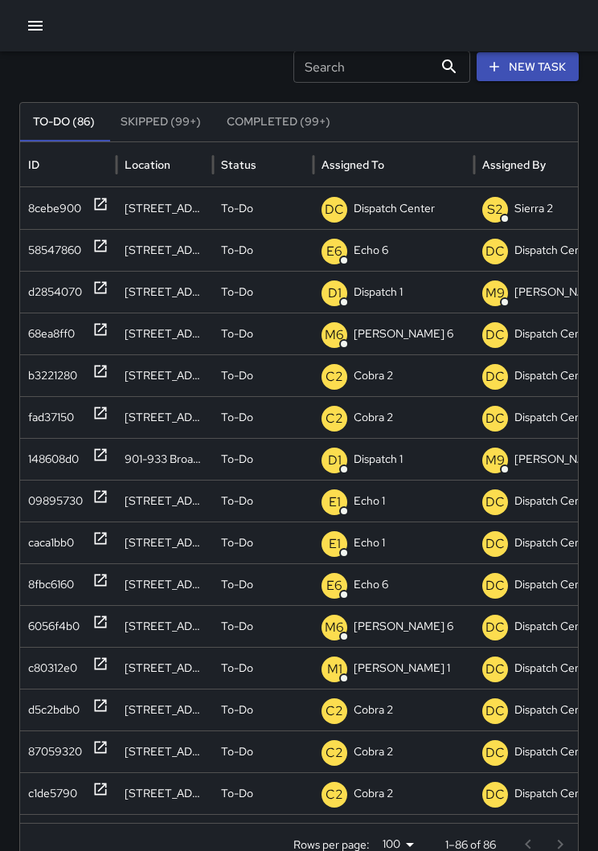
click at [111, 295] on div "d2854070" at bounding box center [68, 292] width 96 height 42
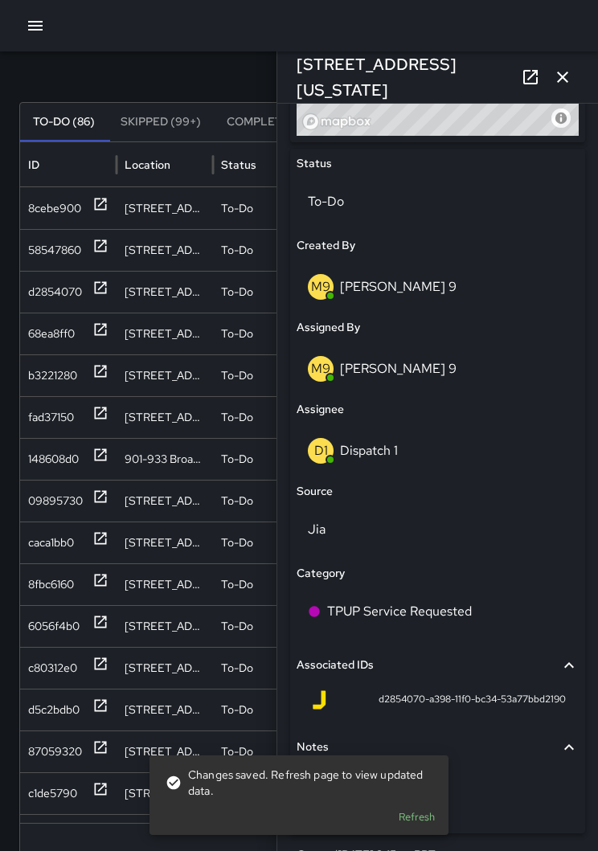
scroll to position [725, 0]
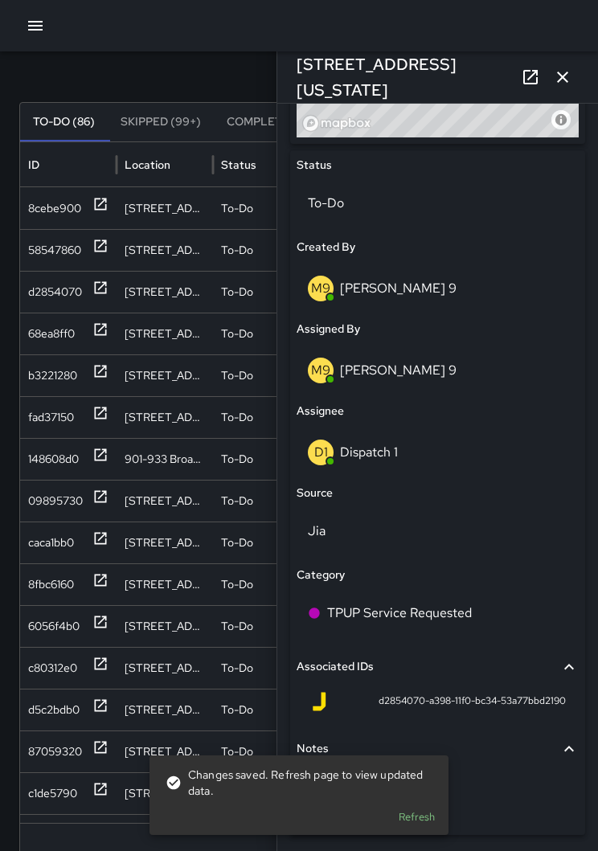
click at [404, 446] on div "D1 Dispatch 1" at bounding box center [437, 452] width 259 height 26
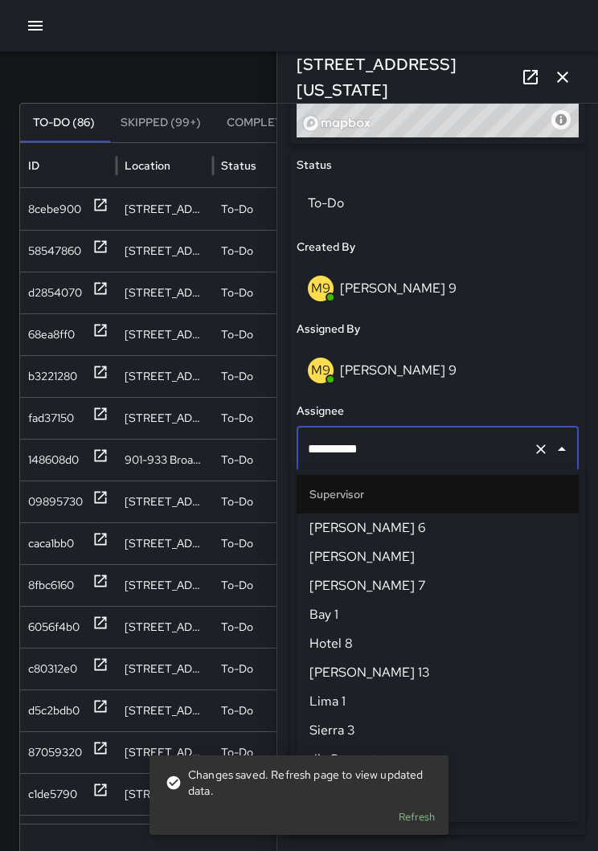
scroll to position [1012, 0]
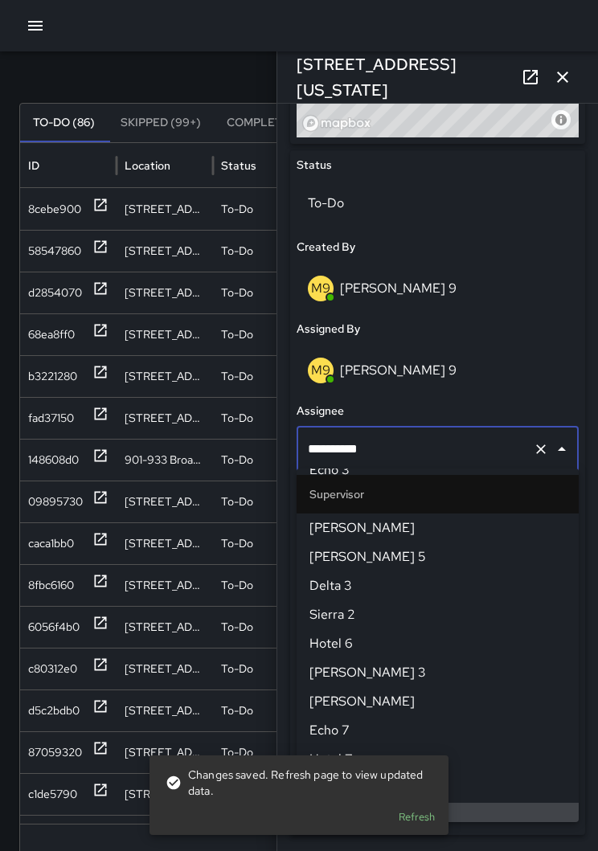
click at [532, 441] on icon "Clear" at bounding box center [540, 449] width 16 height 16
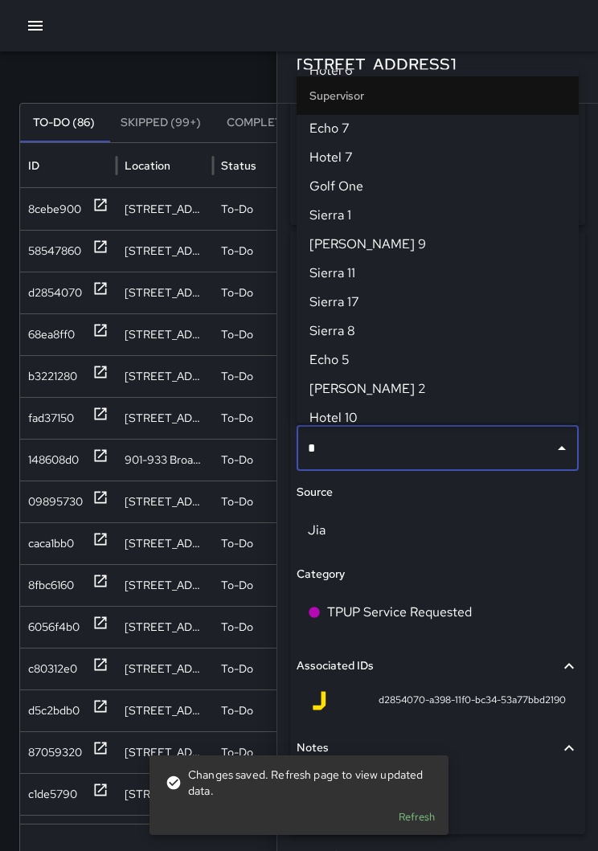
scroll to position [0, 0]
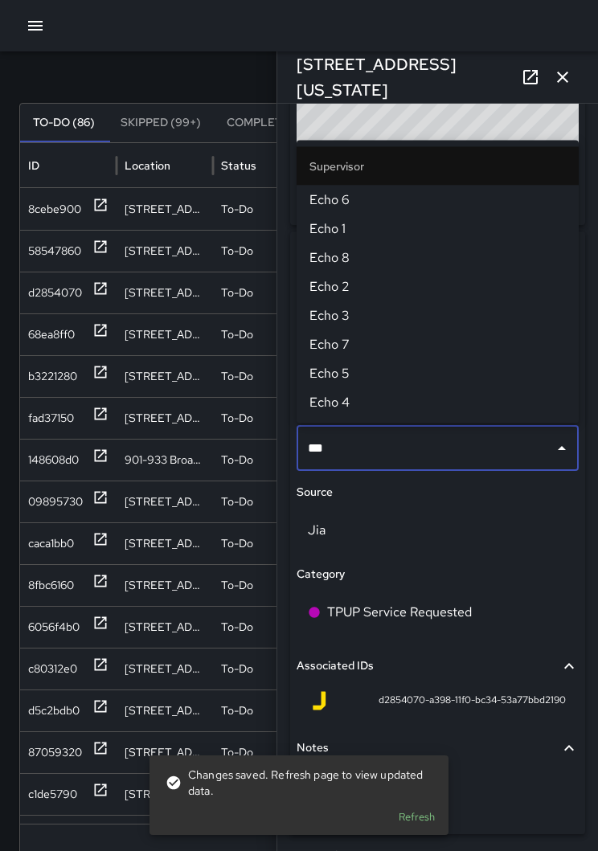
type input "****"
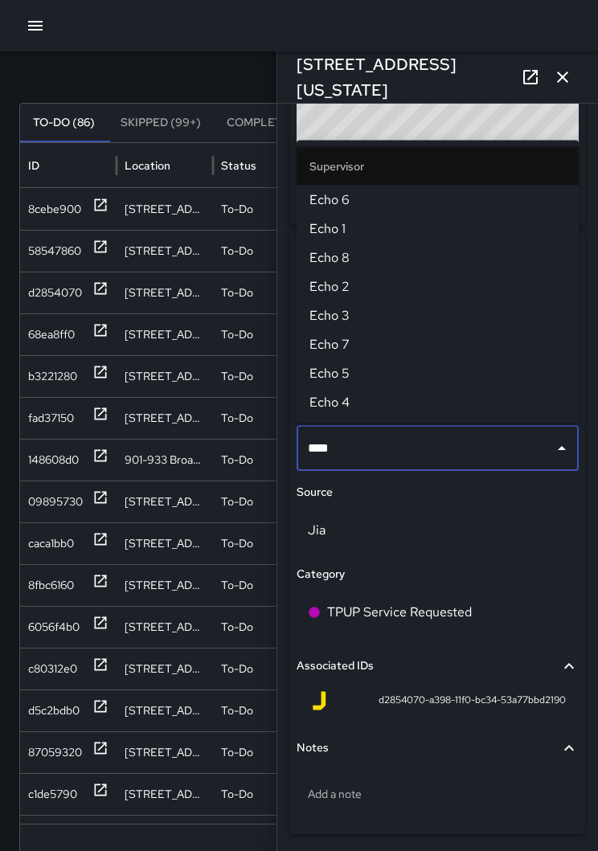
click at [357, 233] on span "Echo 1" at bounding box center [437, 228] width 256 height 19
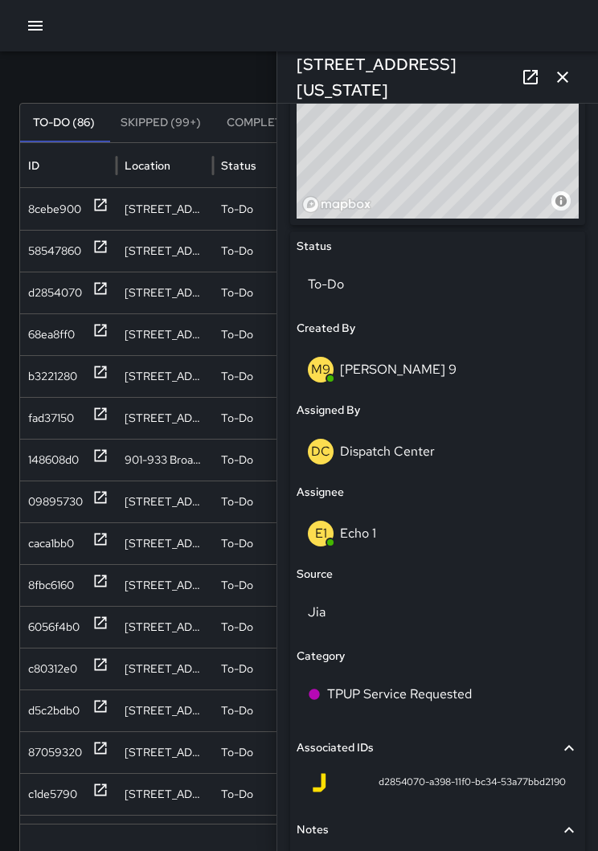
scroll to position [59, 0]
click at [569, 75] on icon "button" at bounding box center [562, 76] width 19 height 19
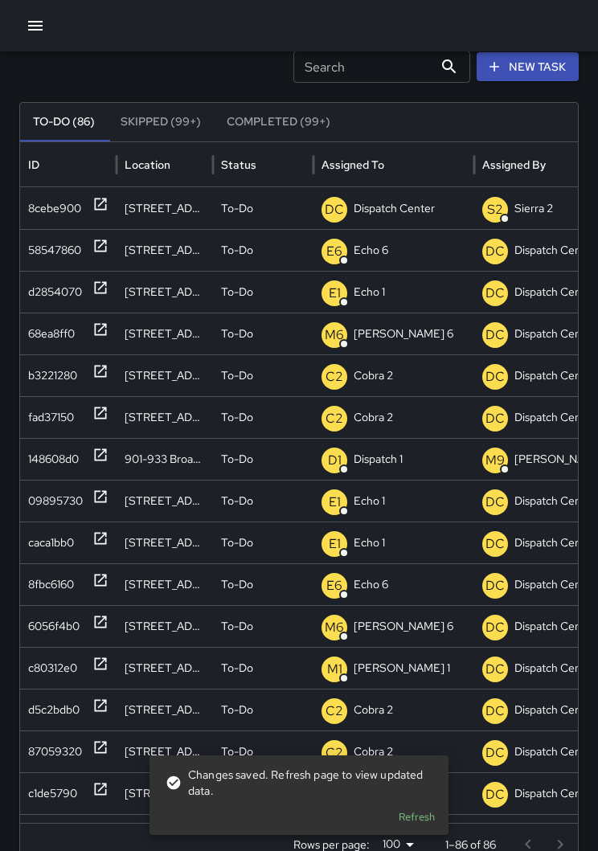
click at [107, 200] on icon at bounding box center [100, 204] width 16 height 16
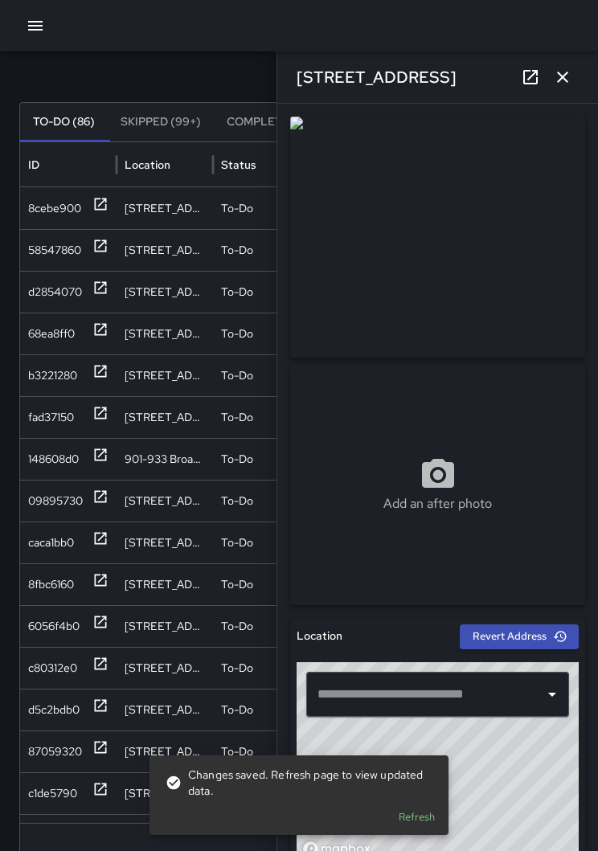
type input "**********"
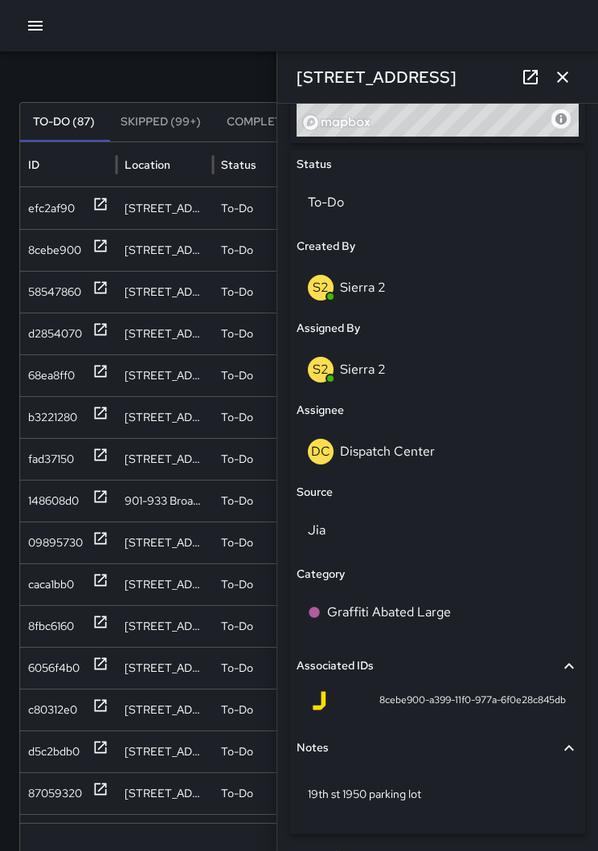
scroll to position [725, 0]
click at [422, 451] on p "Dispatch Center" at bounding box center [387, 451] width 95 height 17
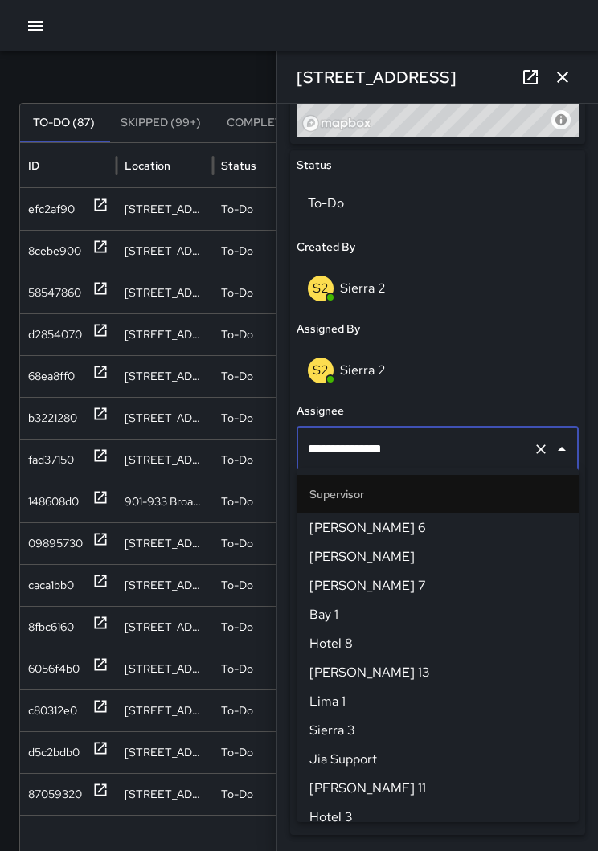
scroll to position [1590, 0]
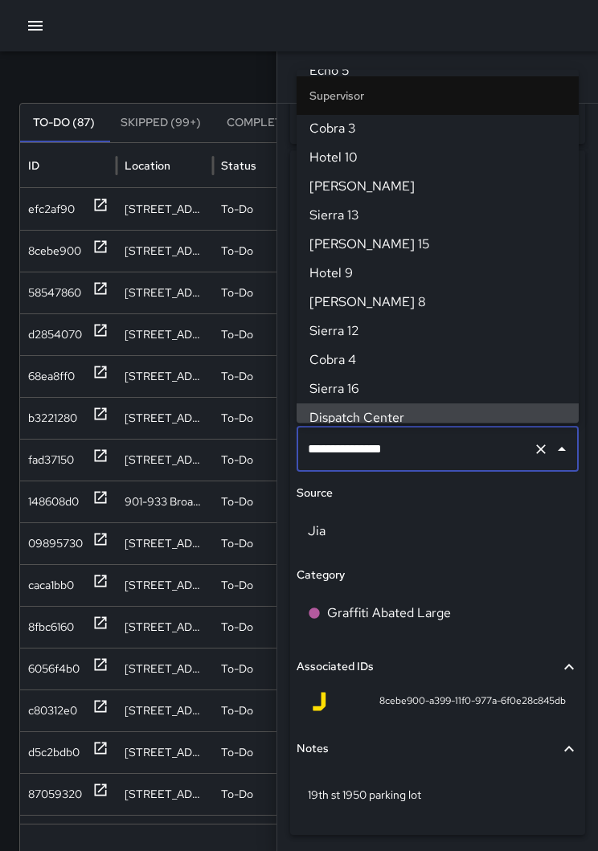
click at [534, 446] on icon "Clear" at bounding box center [540, 449] width 16 height 16
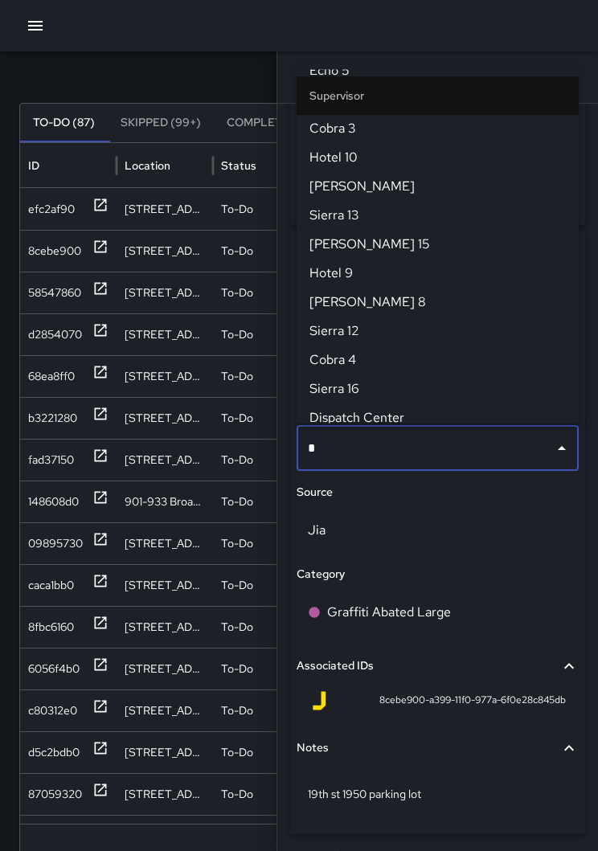
scroll to position [0, 0]
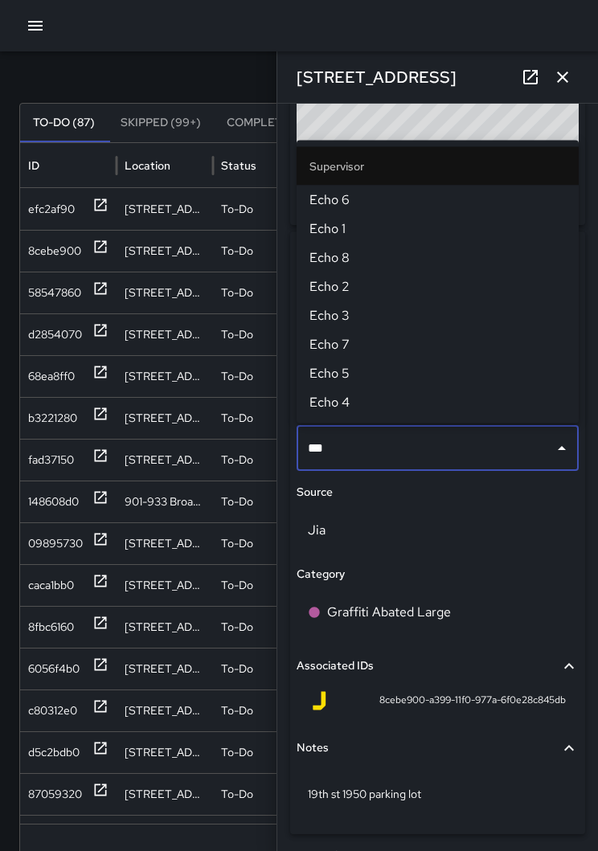
type input "****"
click at [365, 201] on span "Echo 6" at bounding box center [437, 199] width 256 height 19
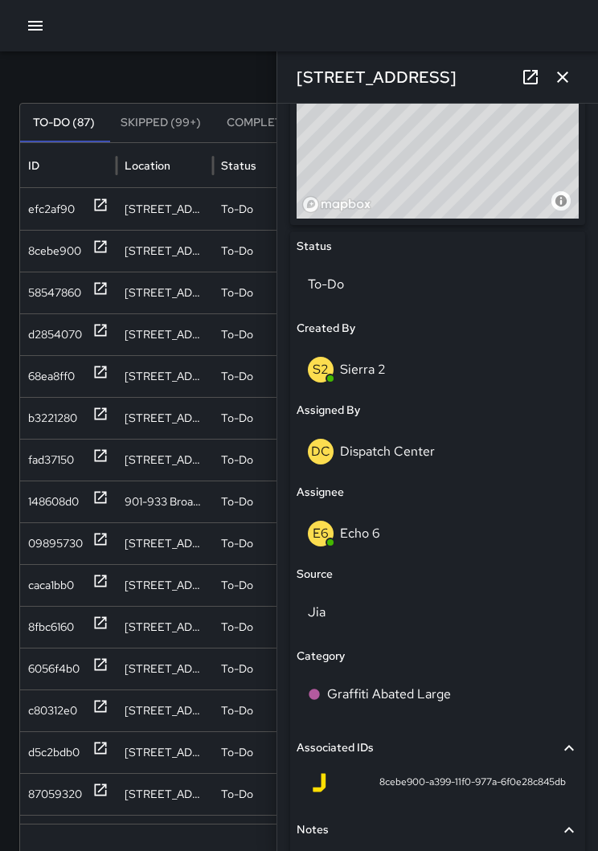
scroll to position [59, 0]
click at [567, 80] on icon "button" at bounding box center [562, 76] width 19 height 19
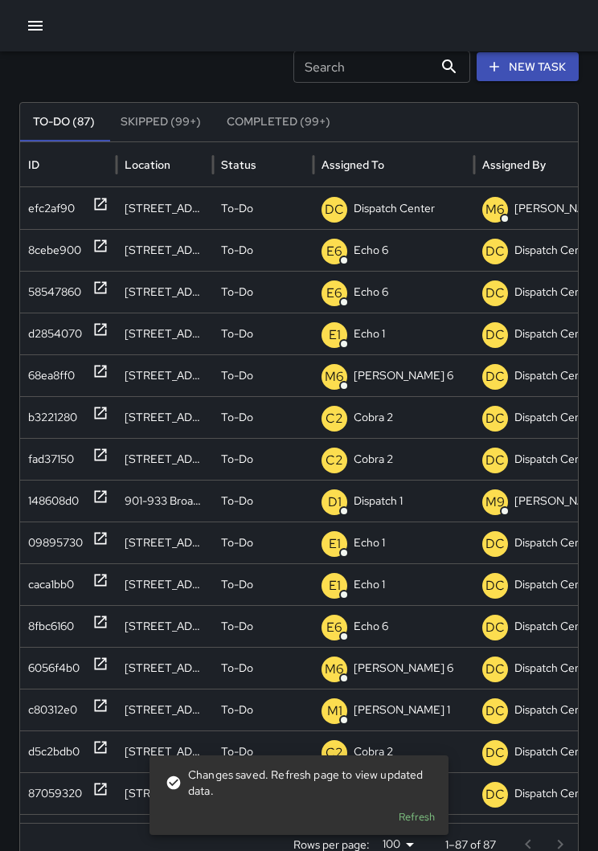
click at [98, 208] on icon at bounding box center [100, 204] width 16 height 16
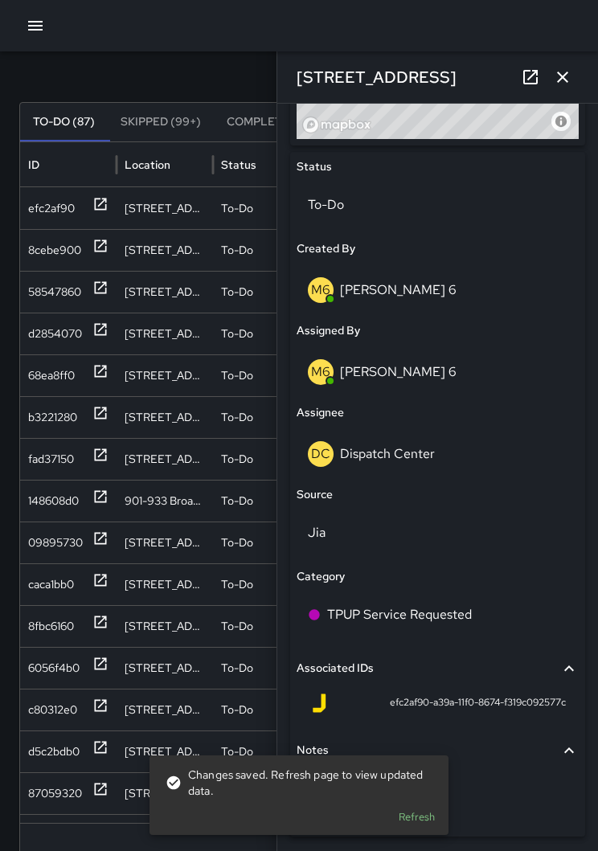
scroll to position [723, 0]
click at [411, 442] on div "DC Dispatch Center" at bounding box center [437, 455] width 259 height 26
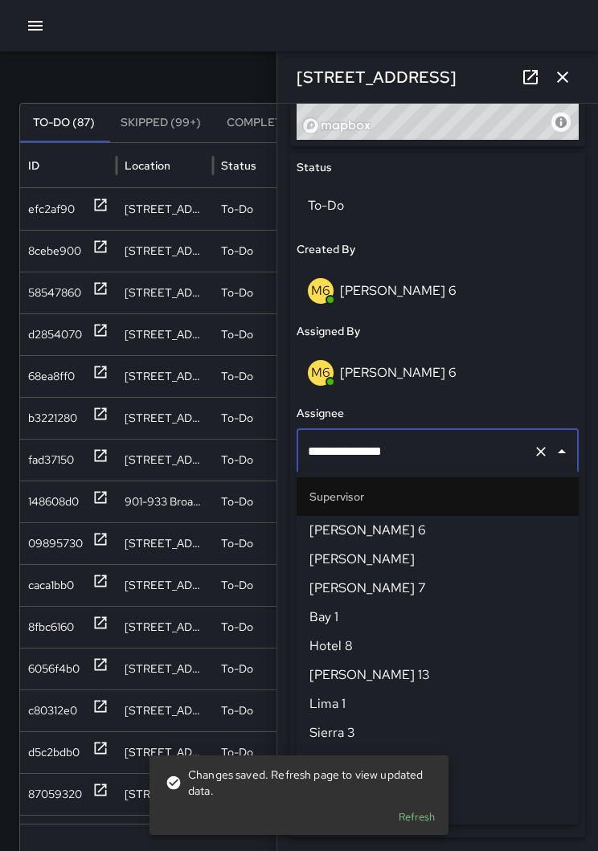
scroll to position [1590, 0]
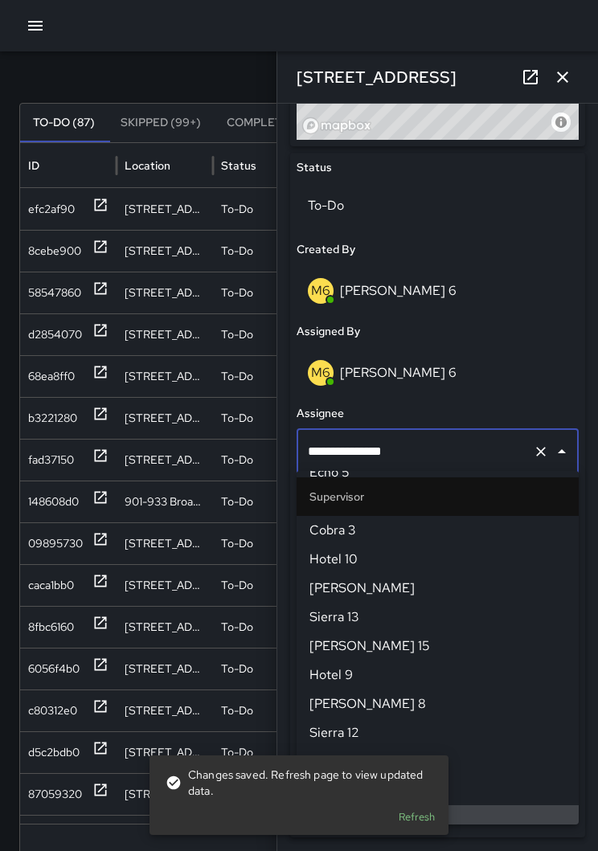
click at [533, 443] on icon "Clear" at bounding box center [540, 451] width 16 height 16
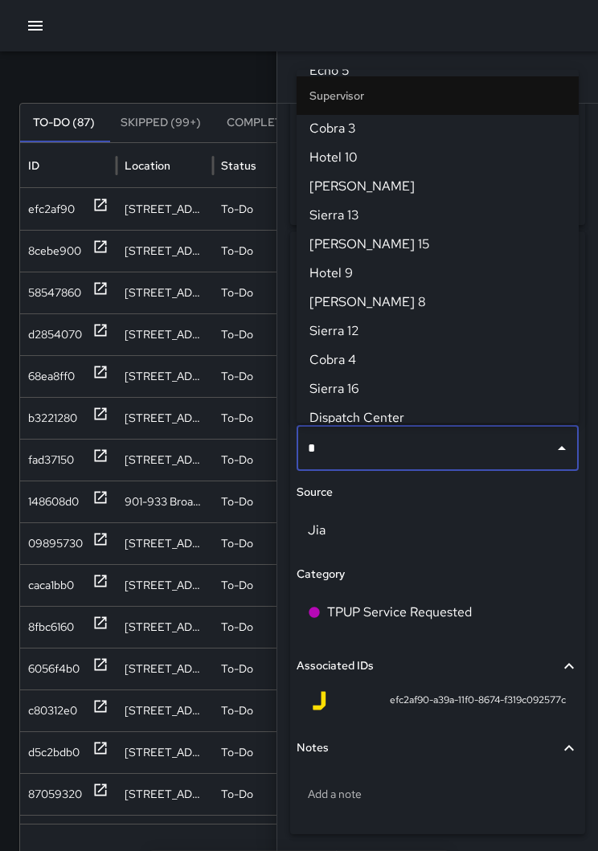
scroll to position [0, 0]
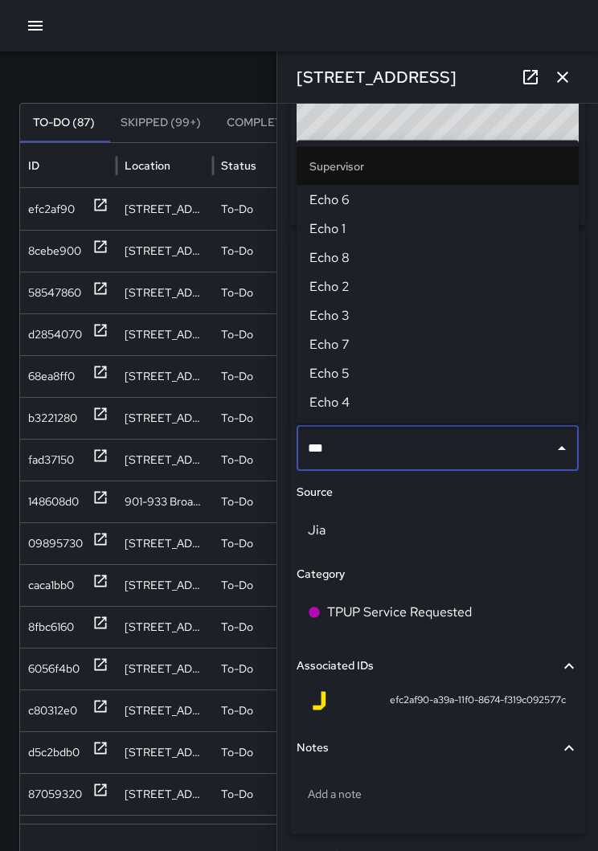
type input "****"
click at [339, 231] on span "Echo 1" at bounding box center [437, 228] width 256 height 19
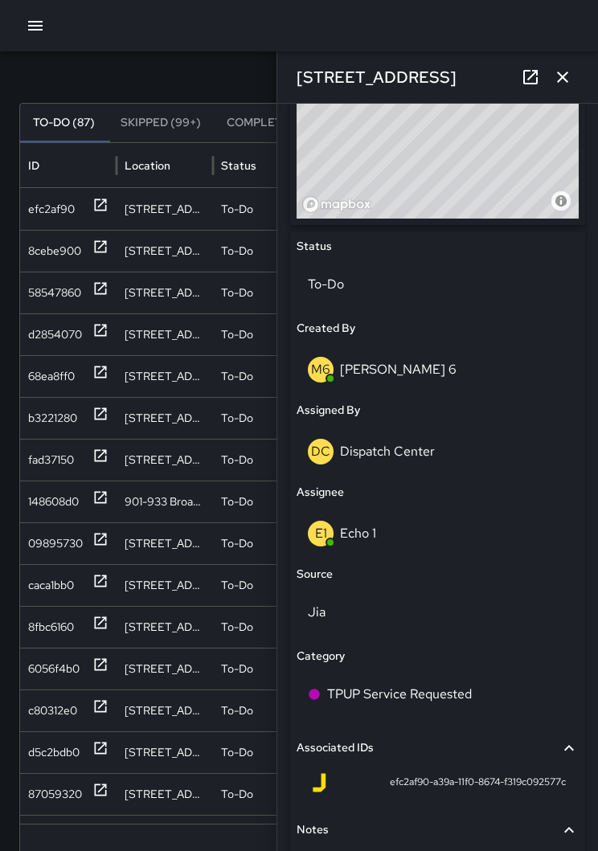
scroll to position [59, 0]
click at [564, 72] on icon "button" at bounding box center [562, 76] width 19 height 19
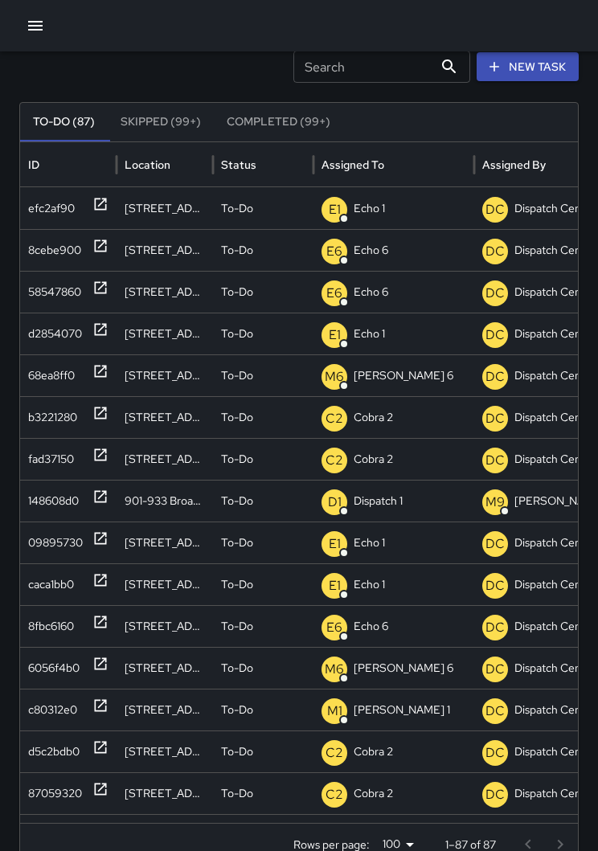
click at [103, 248] on icon at bounding box center [100, 246] width 16 height 16
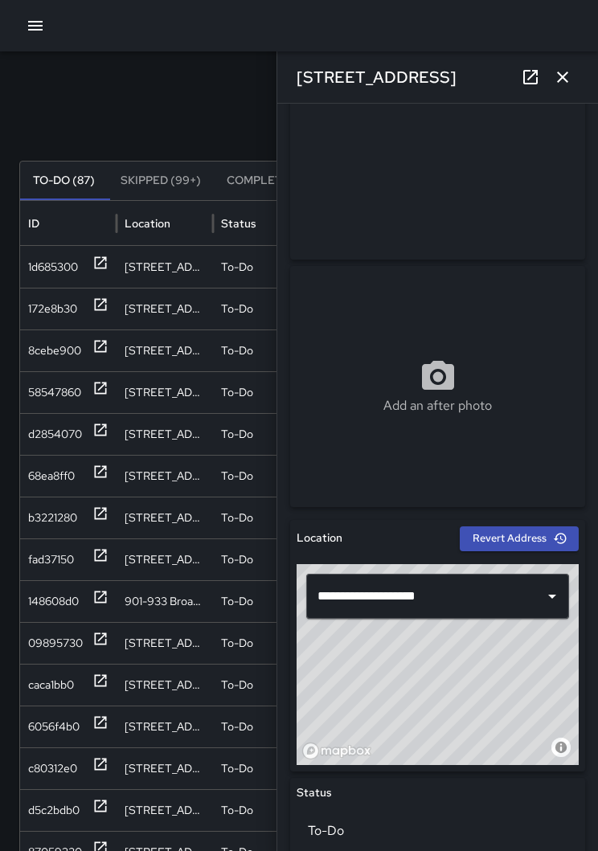
scroll to position [101, 0]
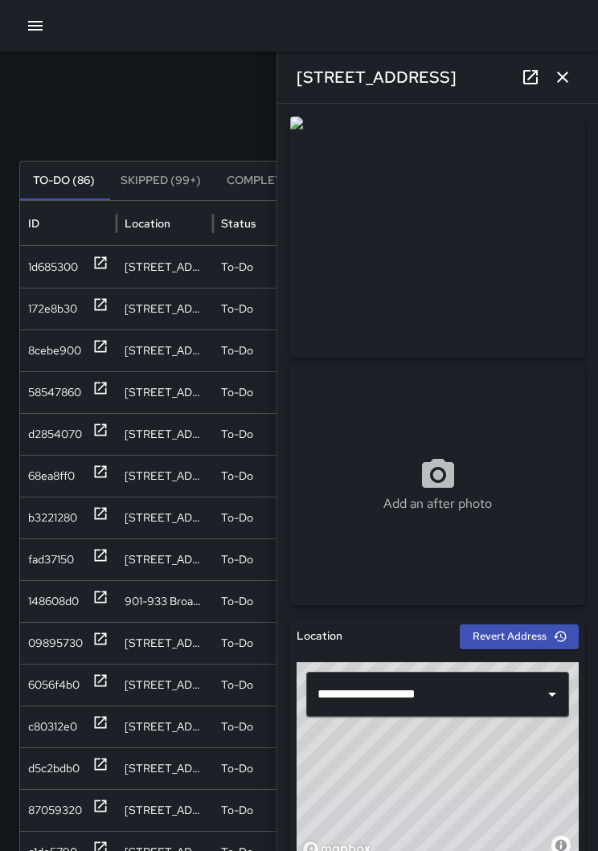
click at [565, 71] on icon "button" at bounding box center [562, 76] width 19 height 19
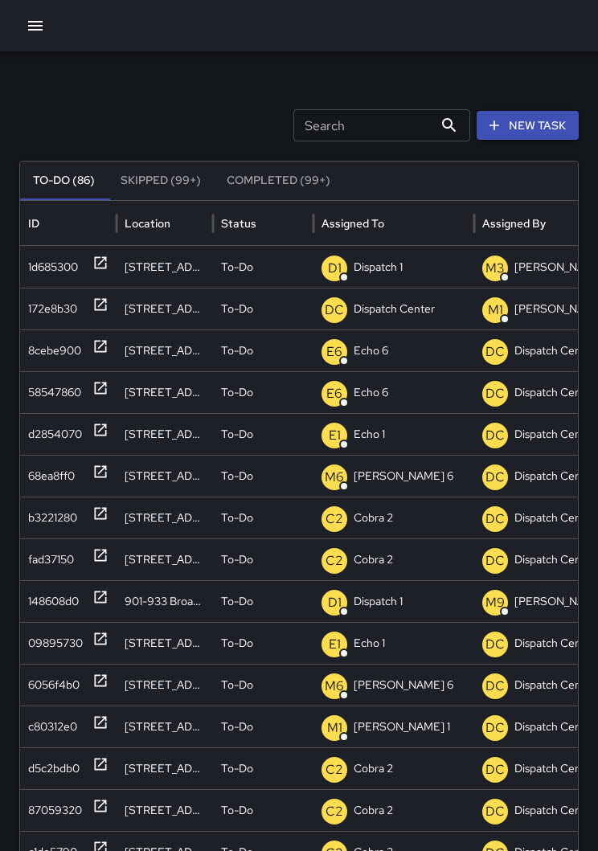
click at [116, 311] on div "172e8b30" at bounding box center [68, 309] width 96 height 42
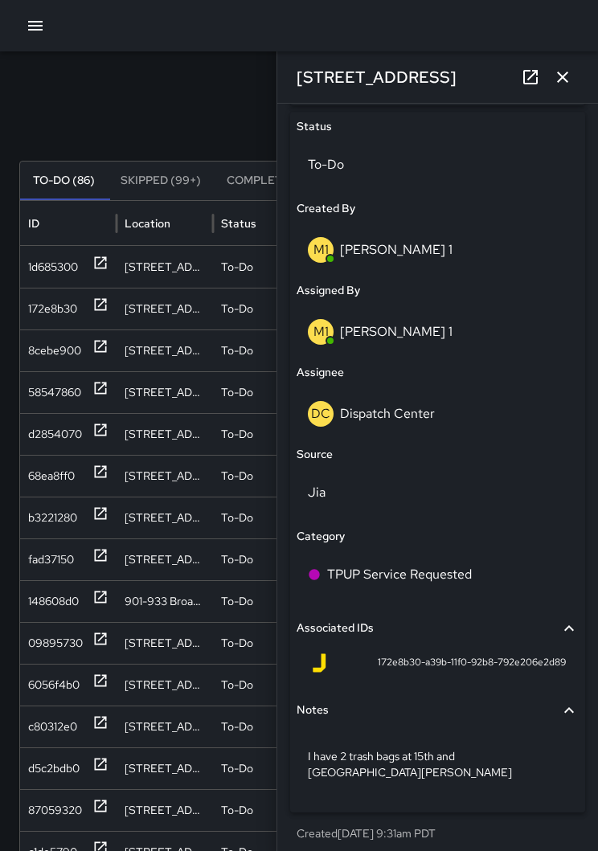
scroll to position [765, 0]
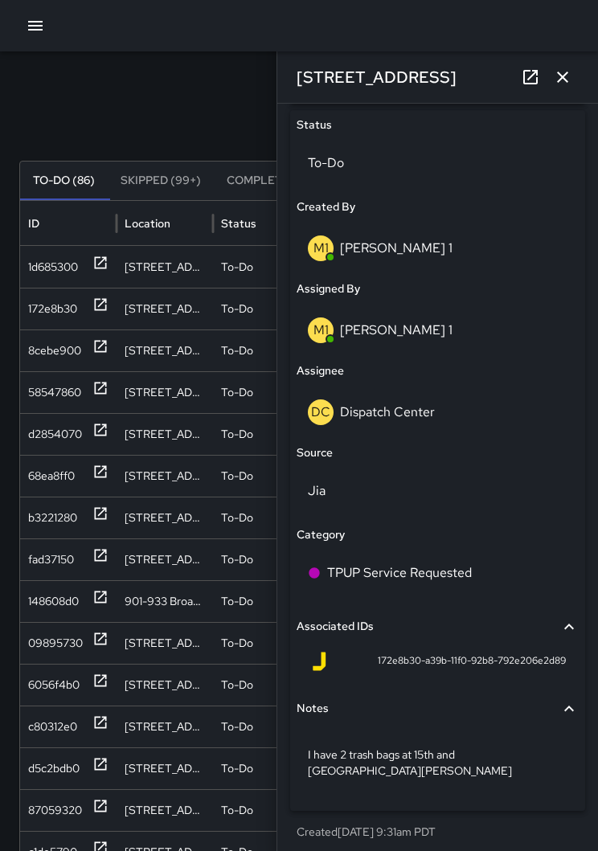
click at [446, 409] on div "DC Dispatch Center" at bounding box center [437, 412] width 259 height 26
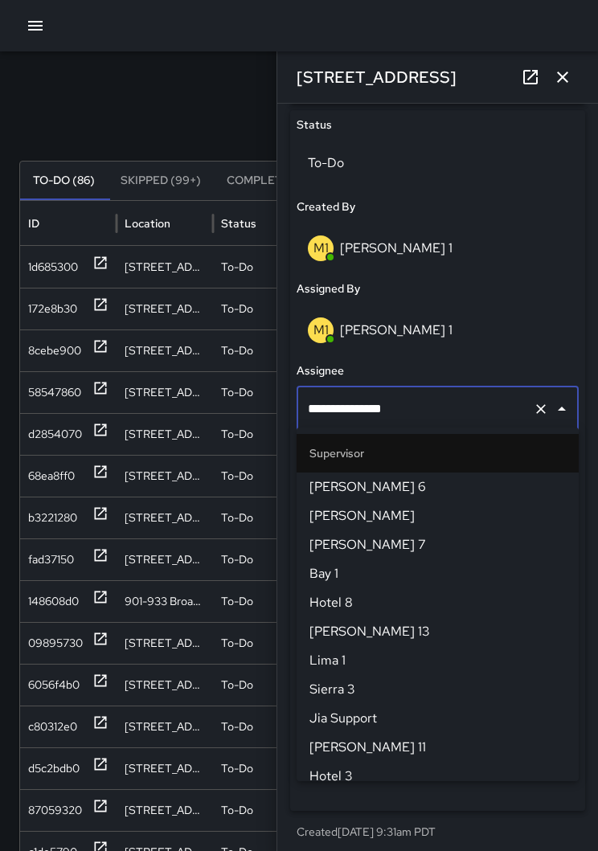
scroll to position [1590, 0]
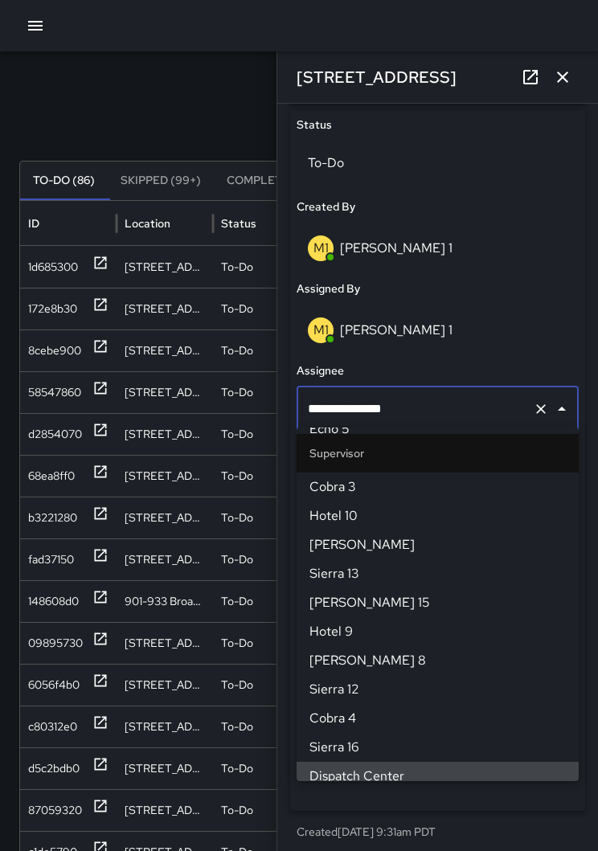
click at [541, 402] on icon "Clear" at bounding box center [540, 409] width 16 height 16
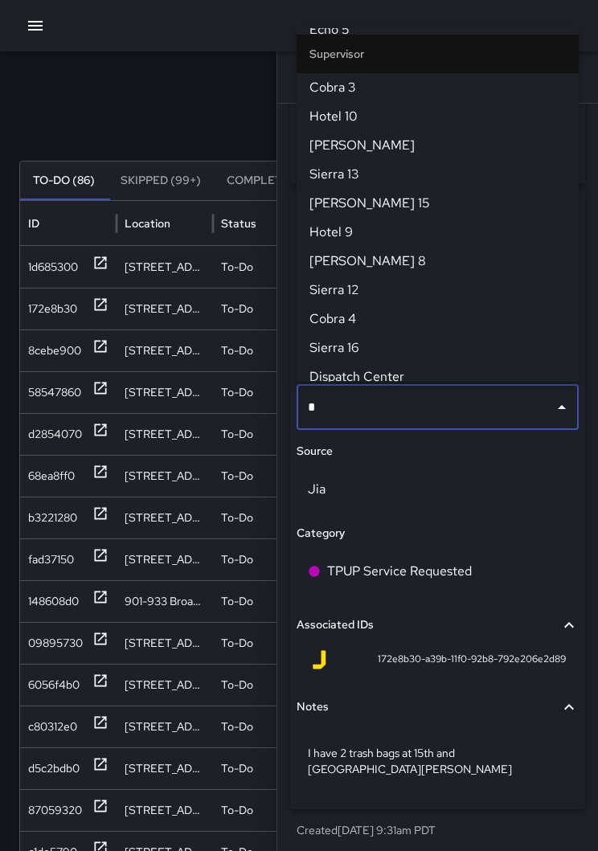
scroll to position [0, 0]
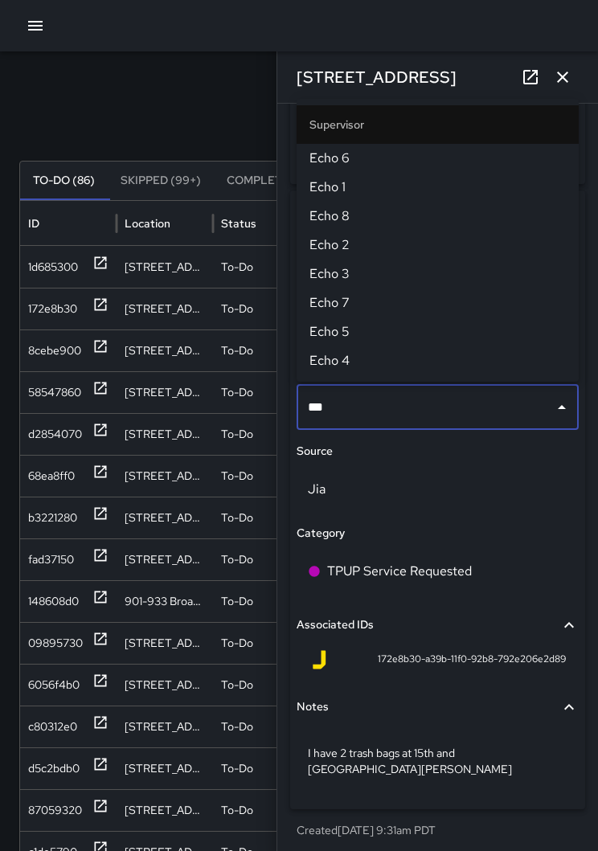
type input "****"
click at [353, 190] on span "Echo 1" at bounding box center [437, 186] width 256 height 19
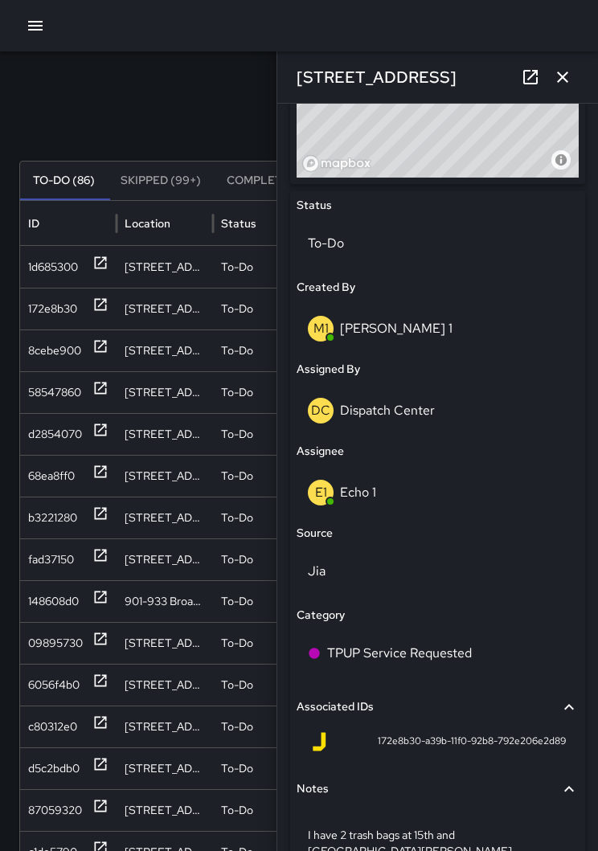
click at [554, 84] on icon "button" at bounding box center [562, 76] width 19 height 19
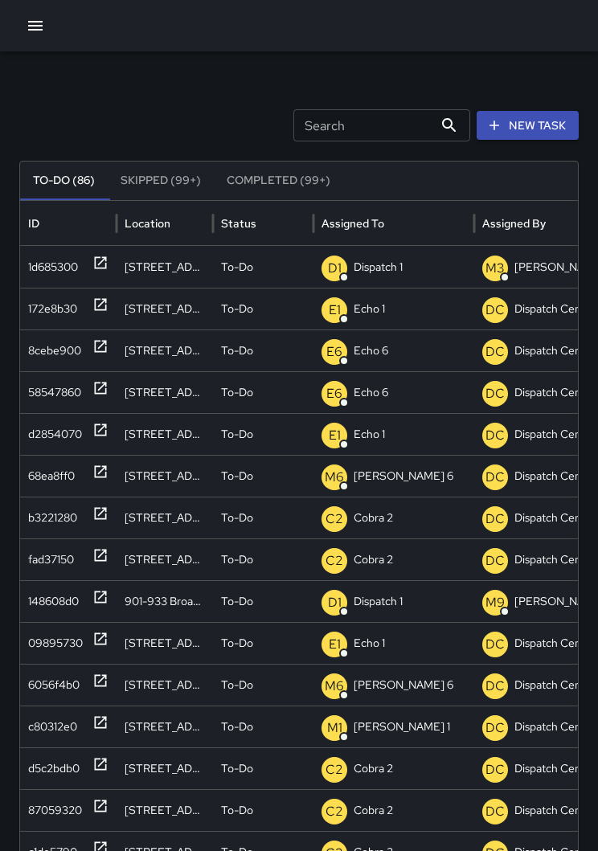
click at [111, 266] on div "1d685300" at bounding box center [68, 267] width 96 height 42
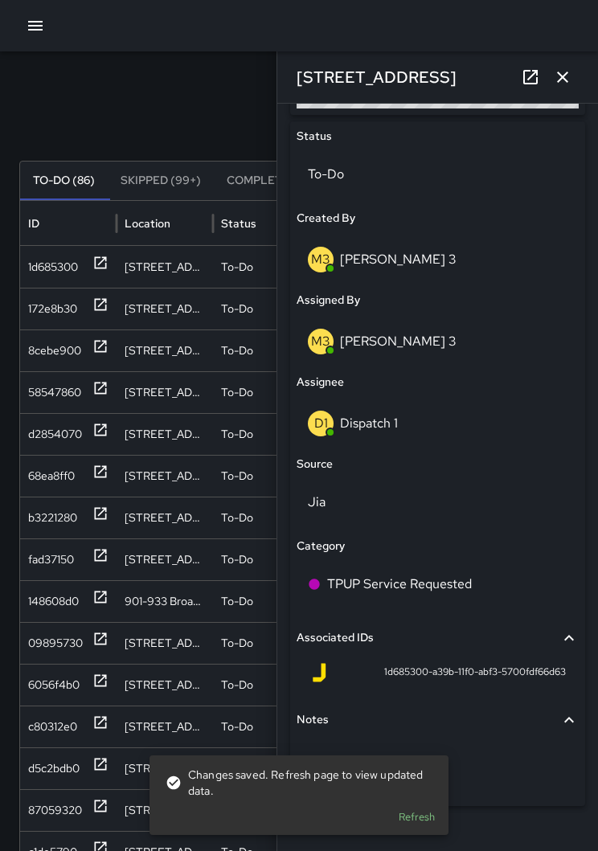
scroll to position [750, 0]
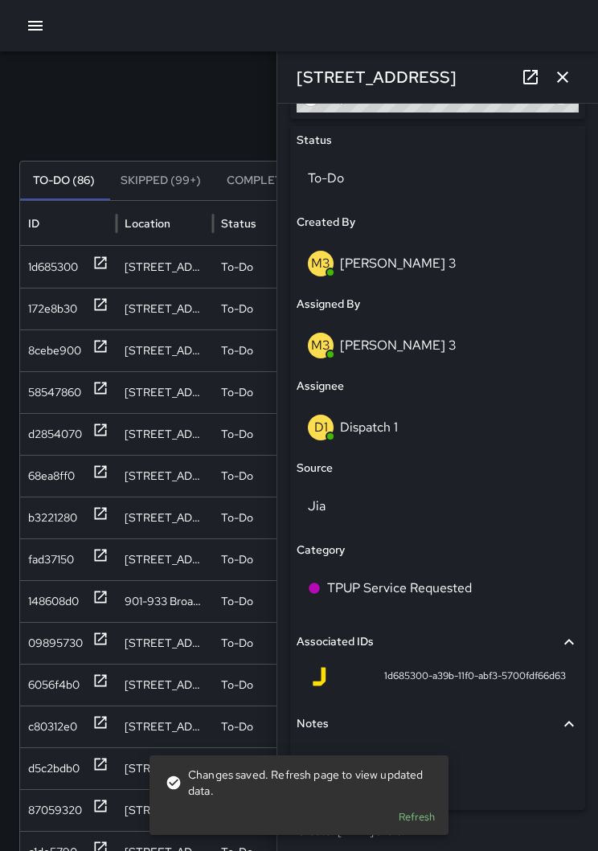
click at [423, 422] on div "D1 Dispatch 1" at bounding box center [437, 427] width 259 height 26
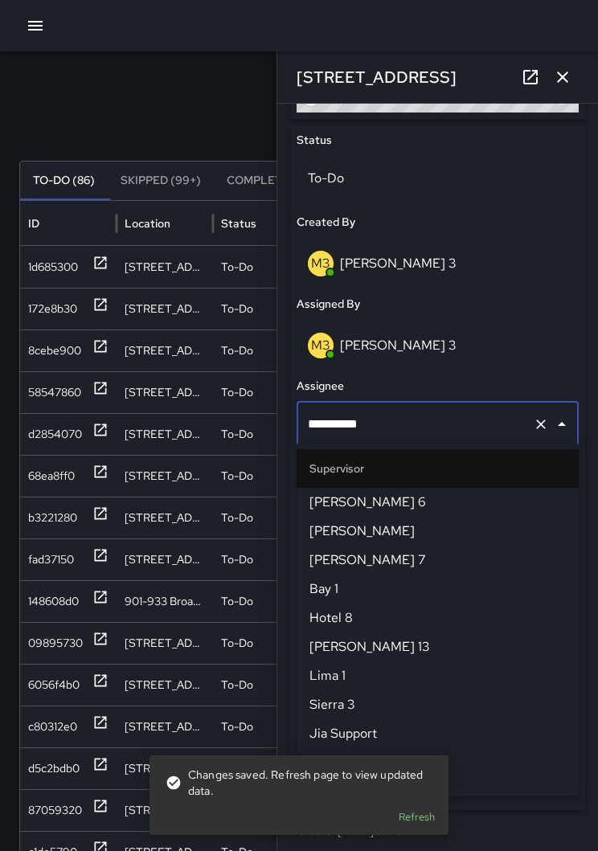
scroll to position [1012, 0]
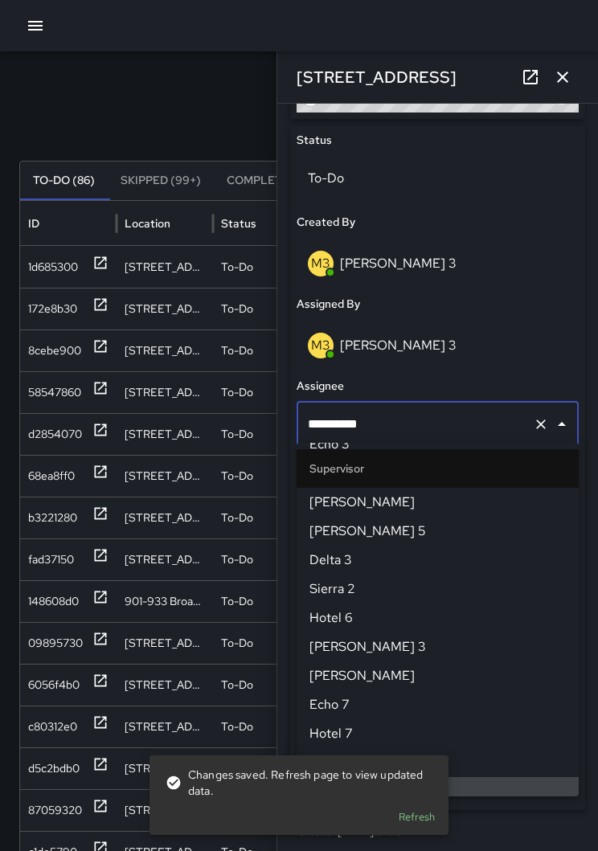
click at [532, 418] on icon "Clear" at bounding box center [540, 424] width 16 height 16
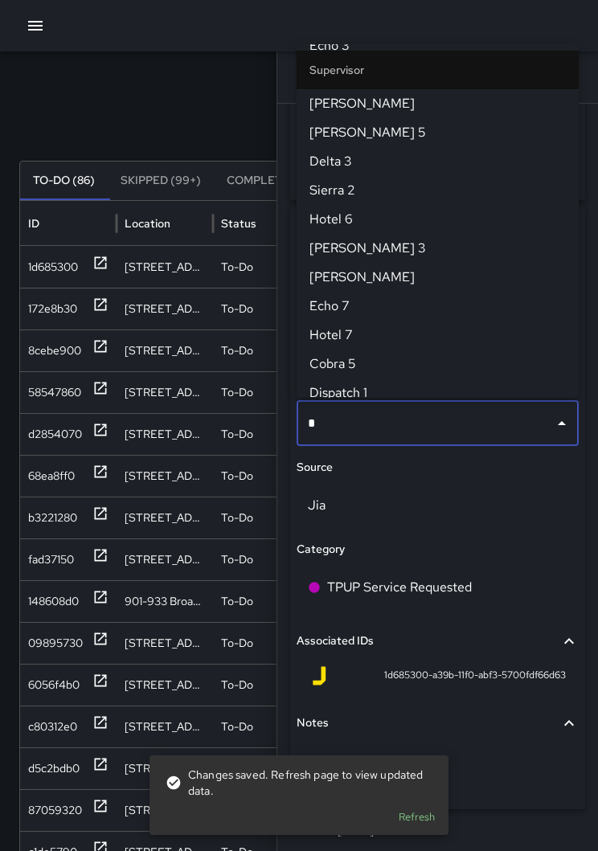
scroll to position [0, 0]
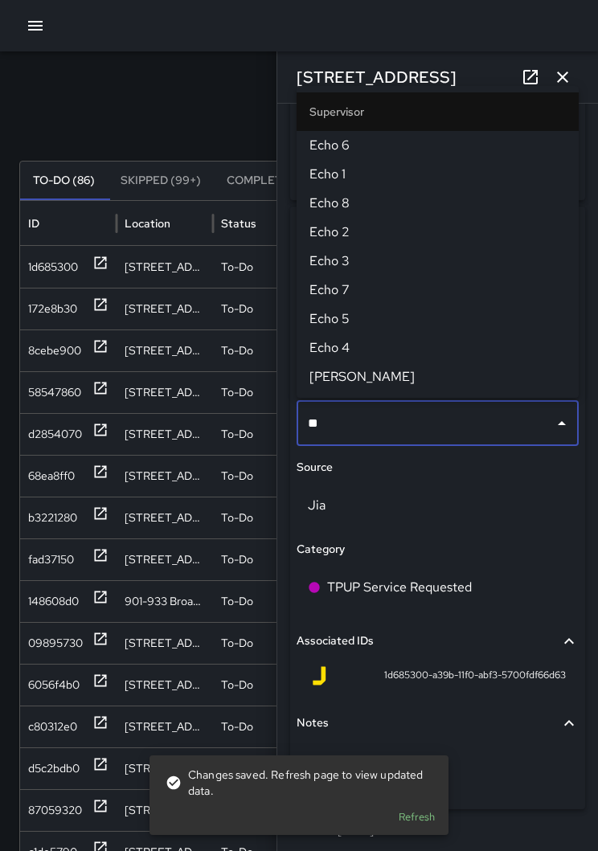
type input "***"
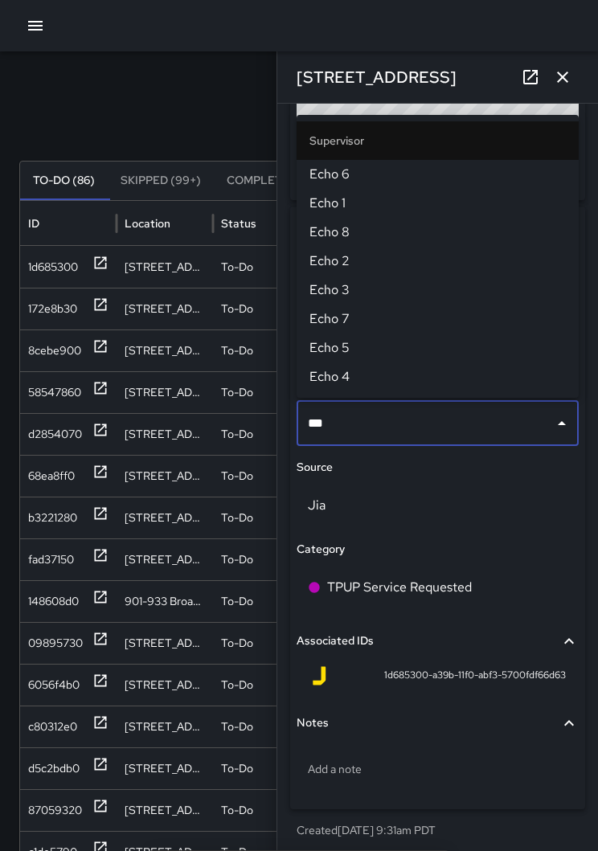
click at [342, 210] on span "Echo 1" at bounding box center [437, 203] width 256 height 19
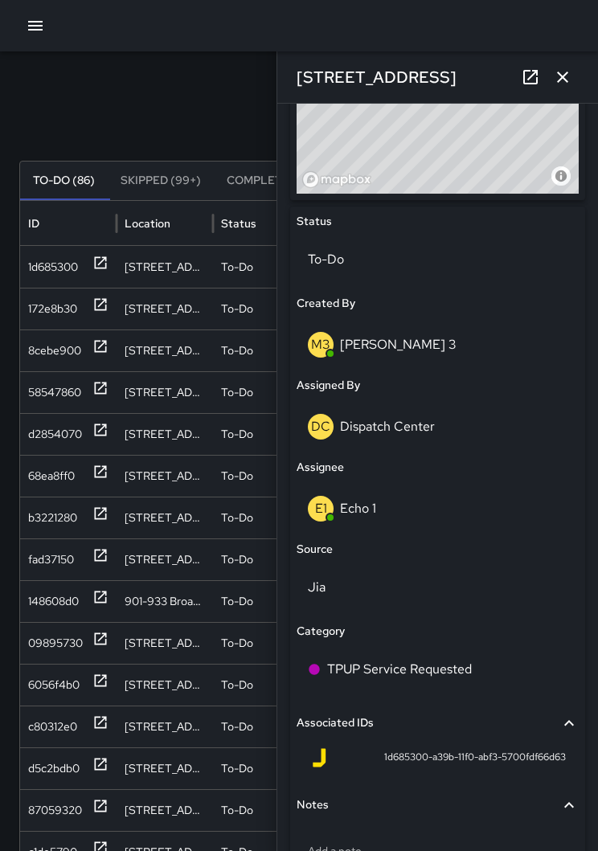
click at [558, 85] on icon "button" at bounding box center [562, 76] width 19 height 19
